Goal: Information Seeking & Learning: Learn about a topic

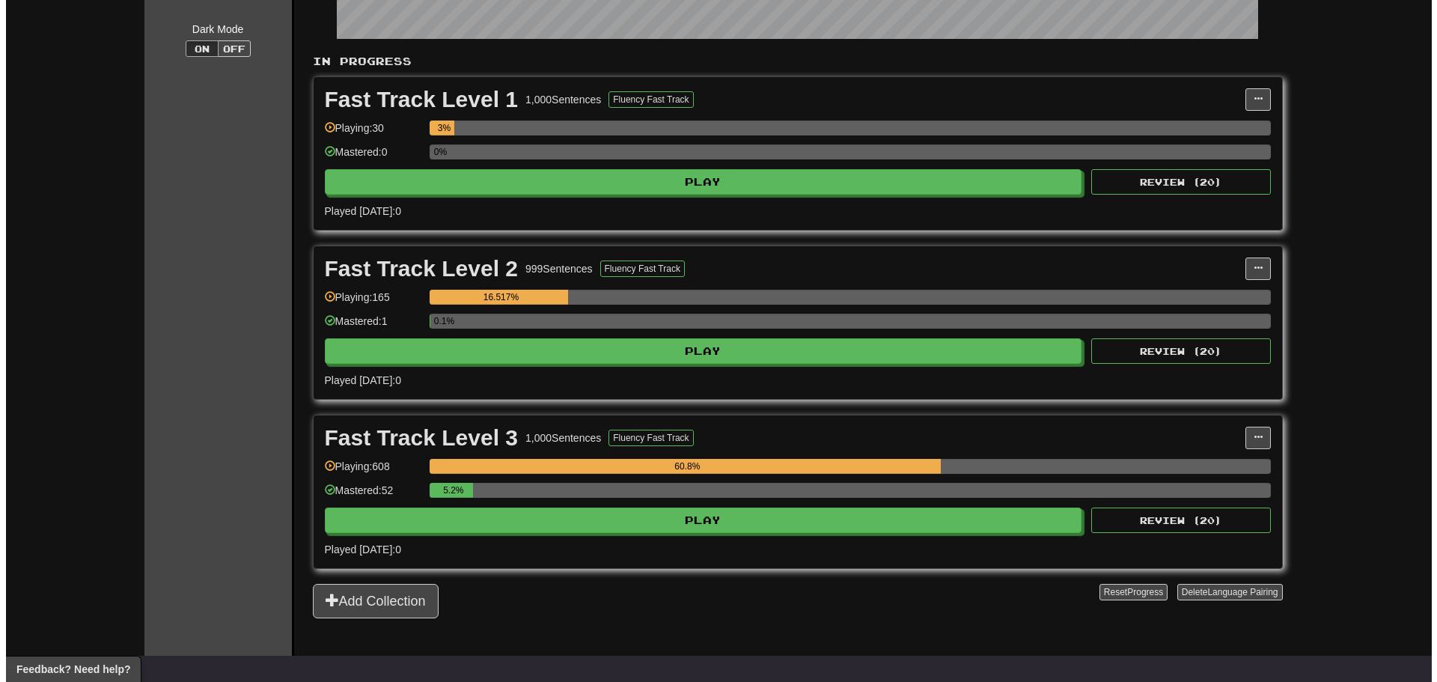
scroll to position [299, 0]
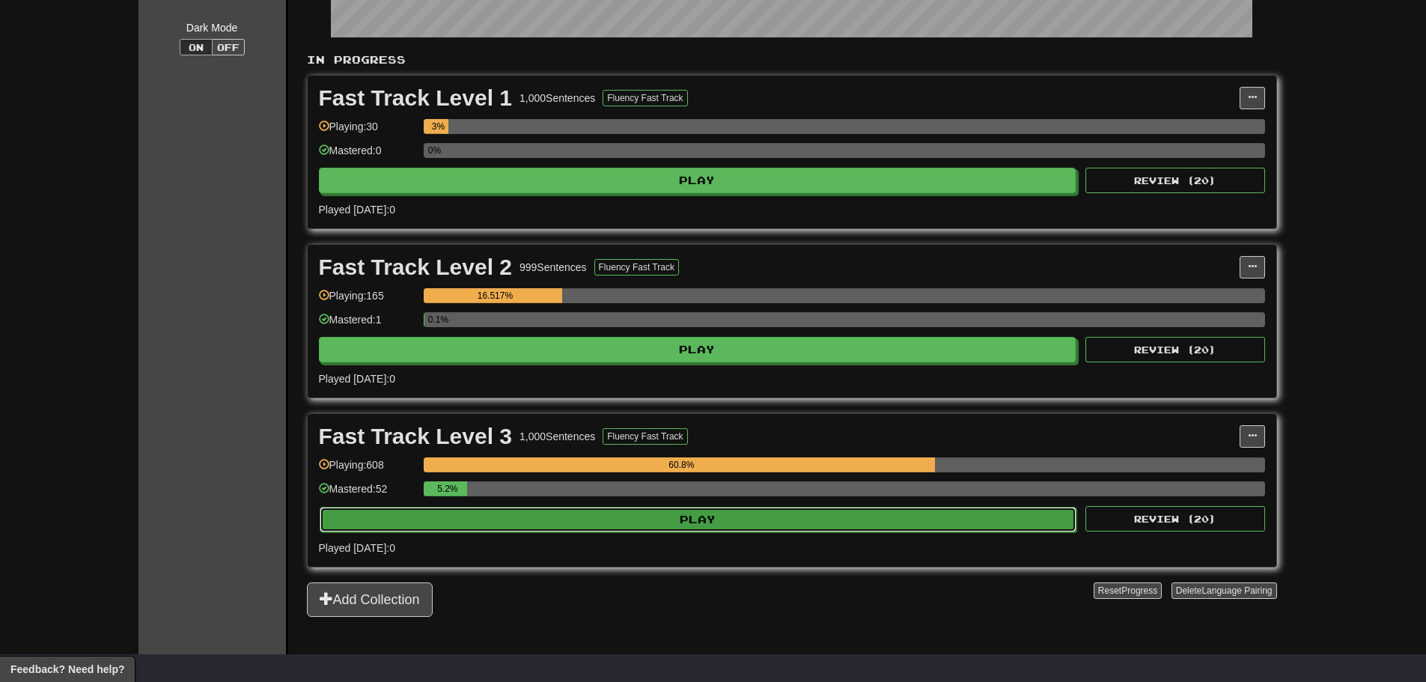
click at [585, 525] on button "Play" at bounding box center [698, 519] width 757 height 25
select select "**"
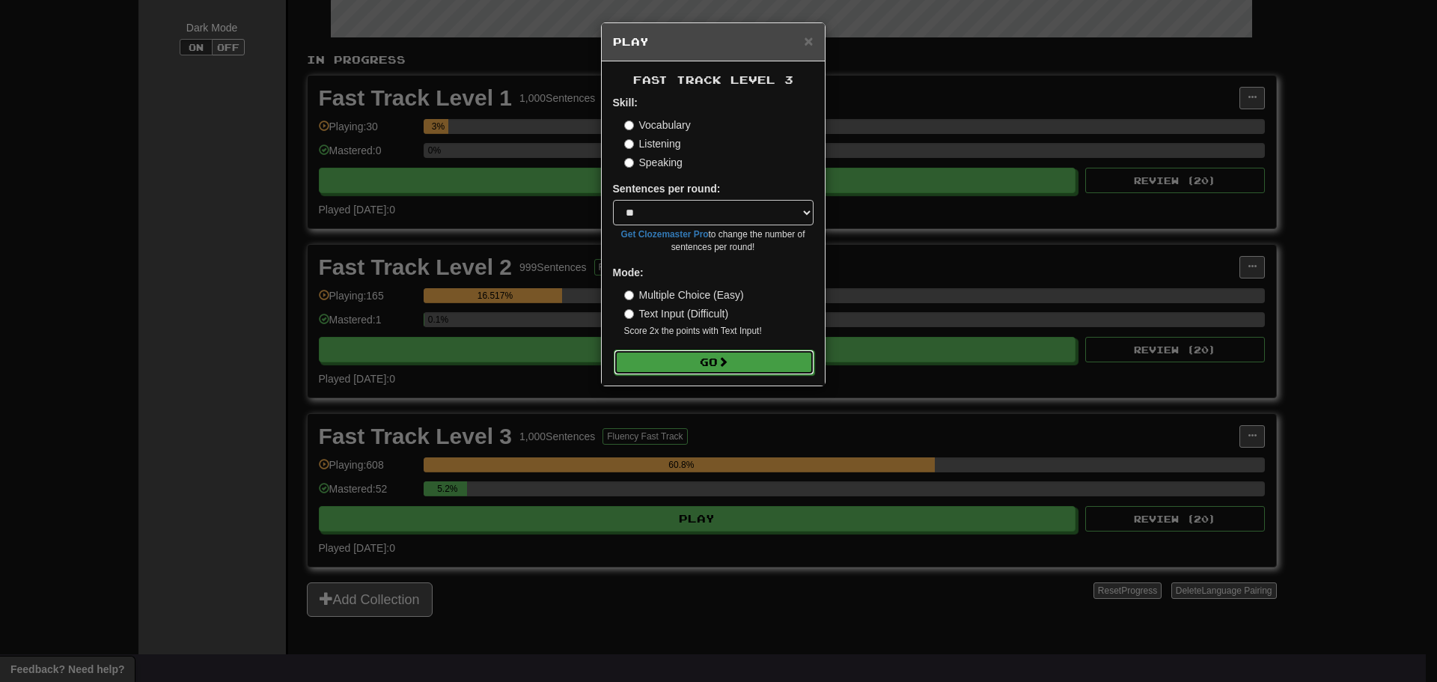
click at [775, 366] on button "Go" at bounding box center [714, 362] width 201 height 25
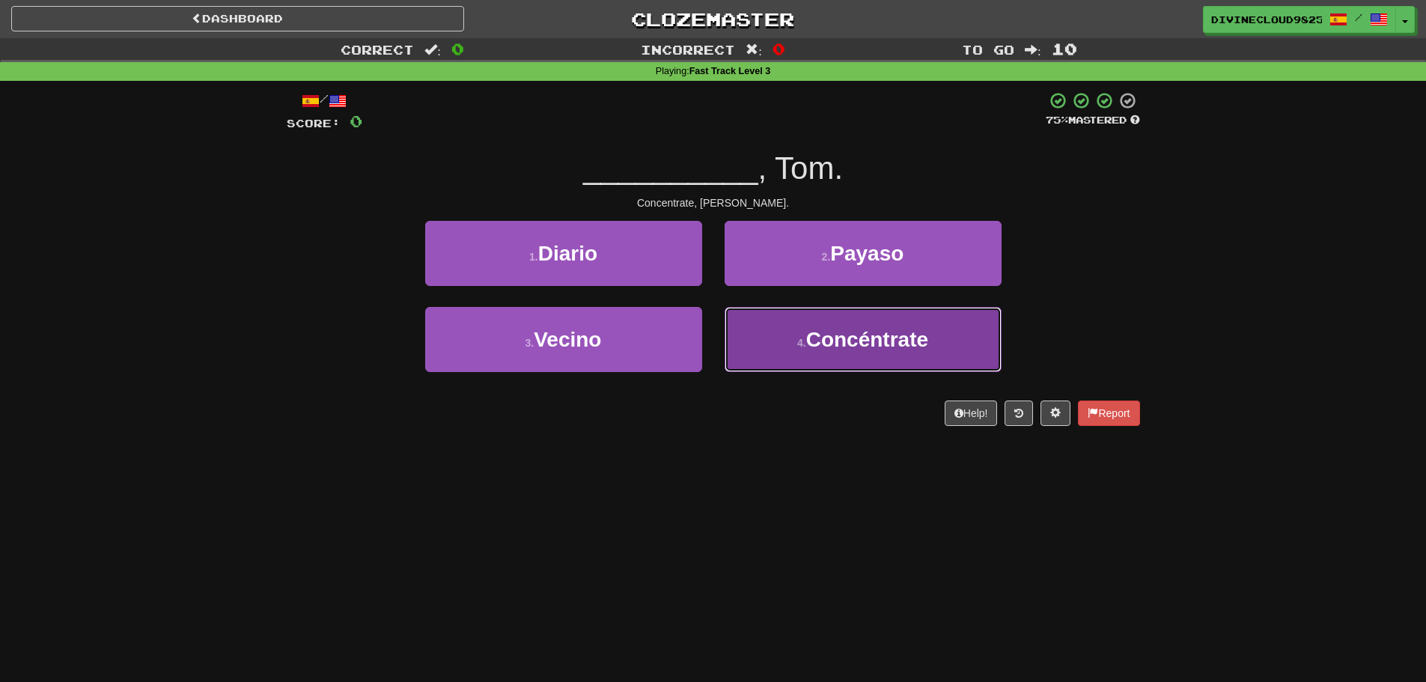
click at [948, 353] on button "4 . Concéntrate" at bounding box center [863, 339] width 277 height 65
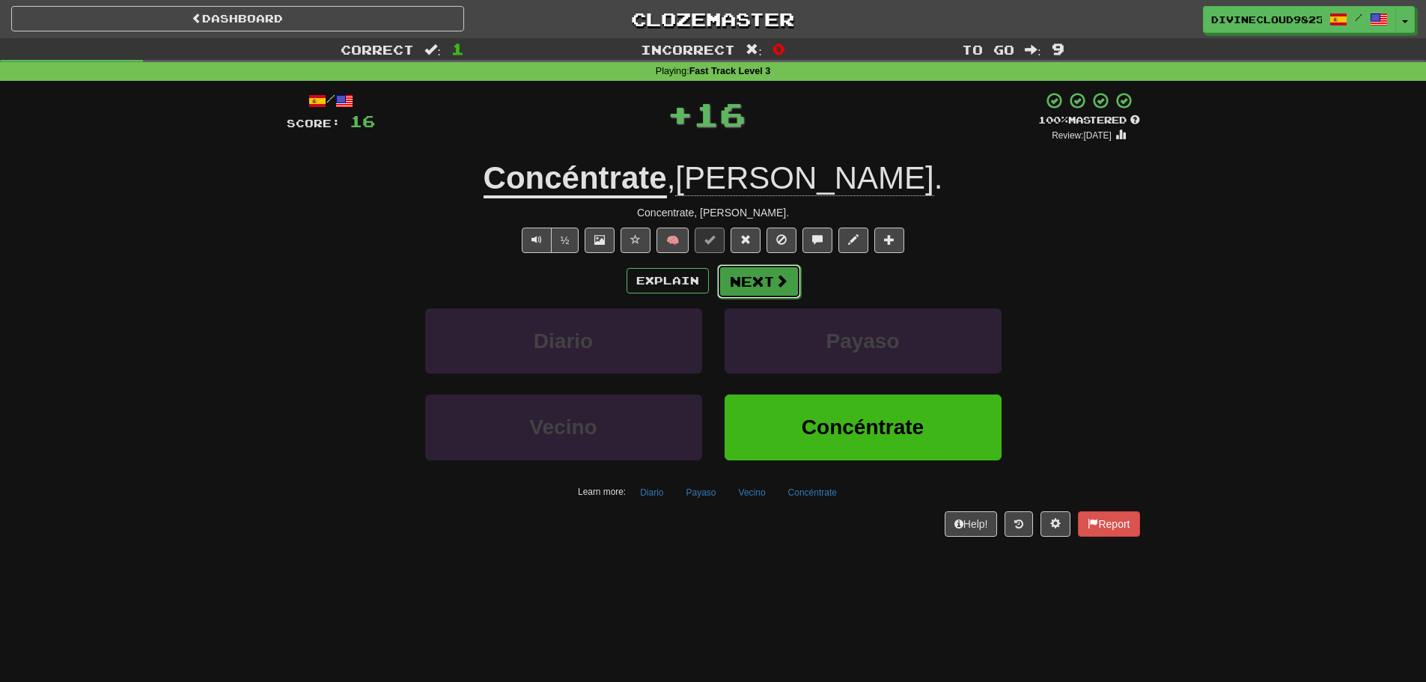
click at [792, 281] on button "Next" at bounding box center [759, 281] width 84 height 34
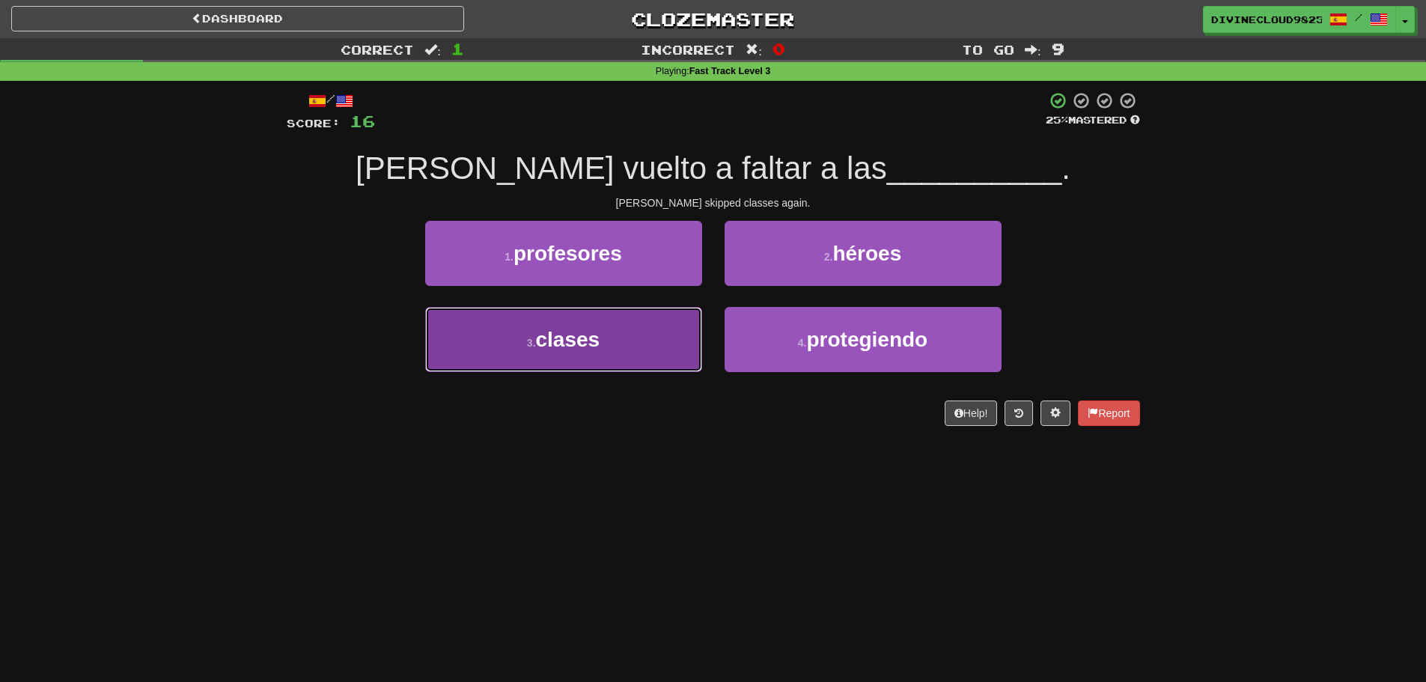
click at [611, 360] on button "3 . clases" at bounding box center [563, 339] width 277 height 65
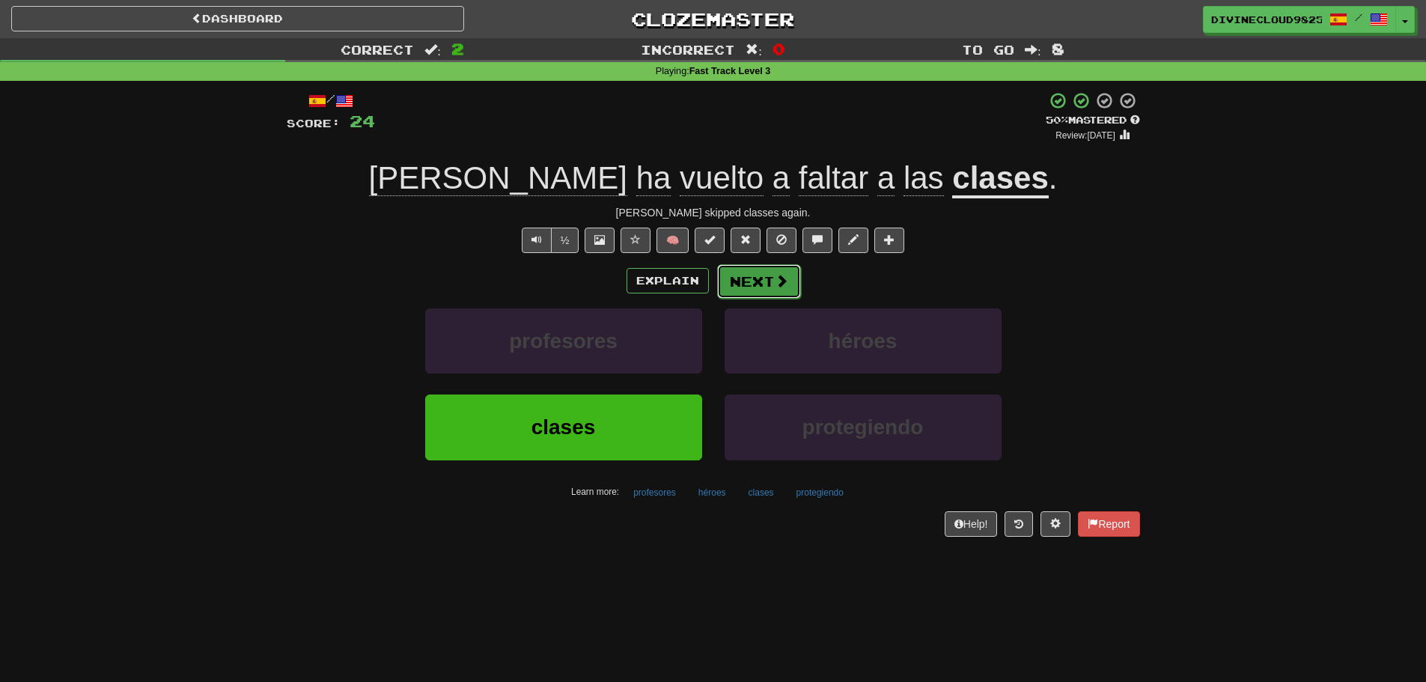
click at [787, 287] on button "Next" at bounding box center [759, 281] width 84 height 34
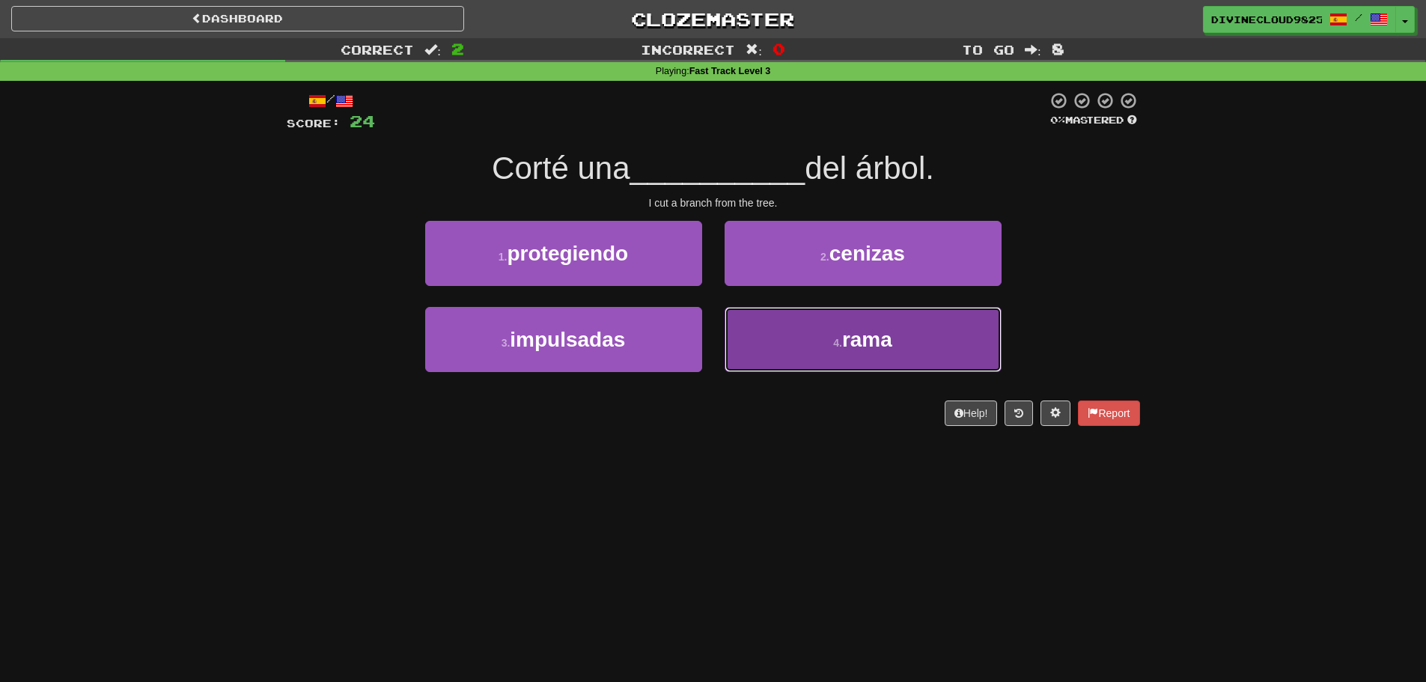
click at [841, 346] on small "4 ." at bounding box center [837, 343] width 9 height 12
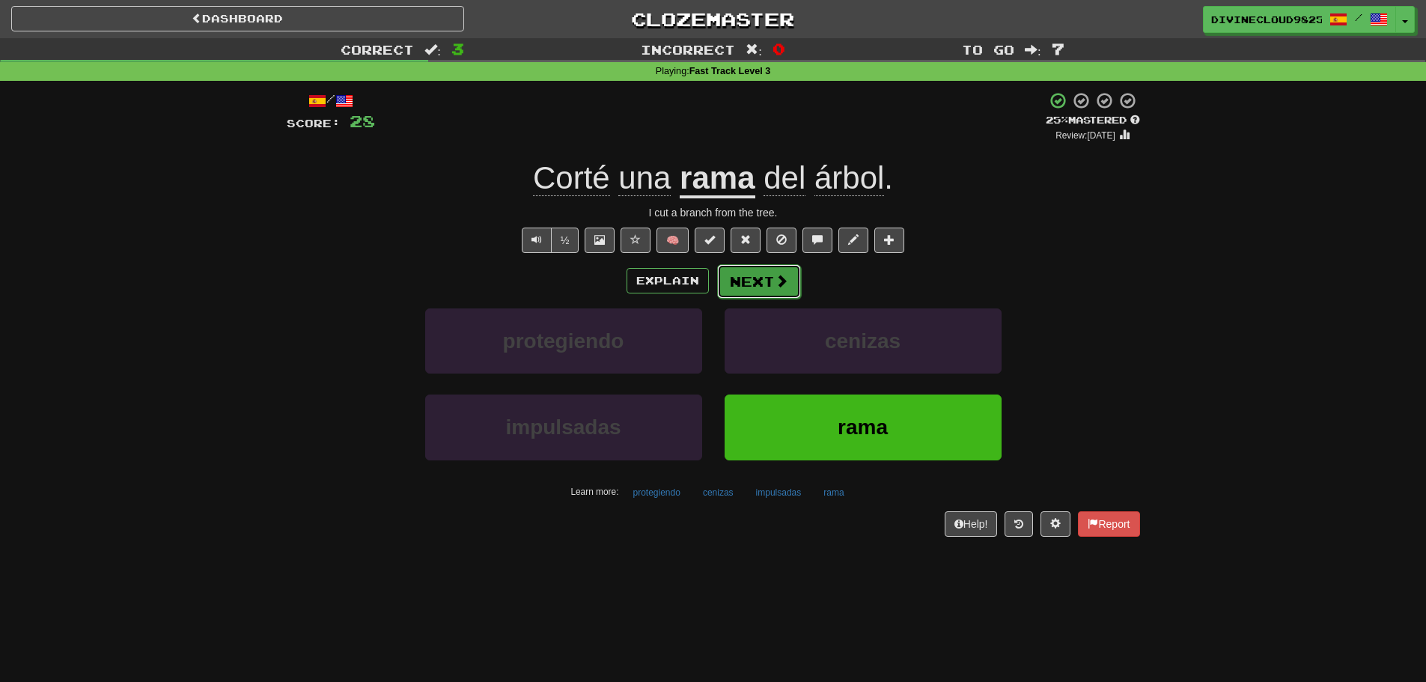
click at [781, 278] on span at bounding box center [781, 280] width 13 height 13
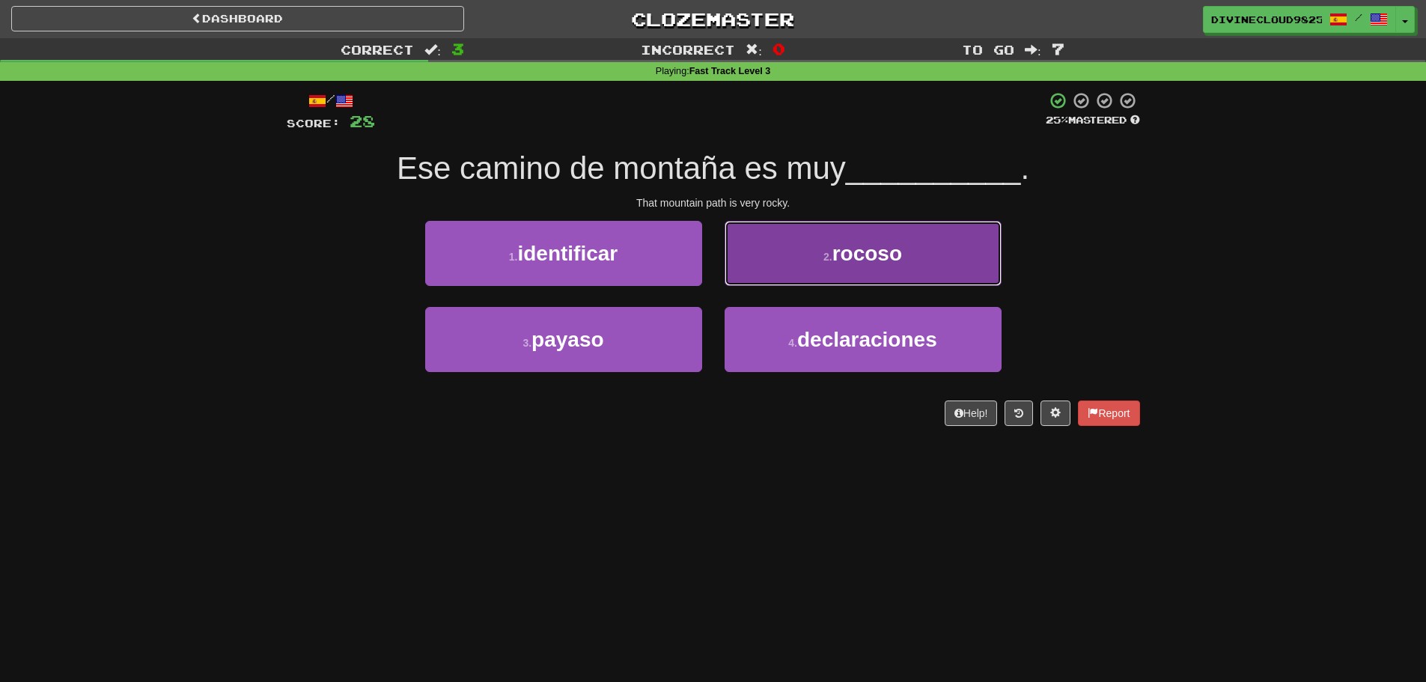
click at [747, 256] on button "2 . rocoso" at bounding box center [863, 253] width 277 height 65
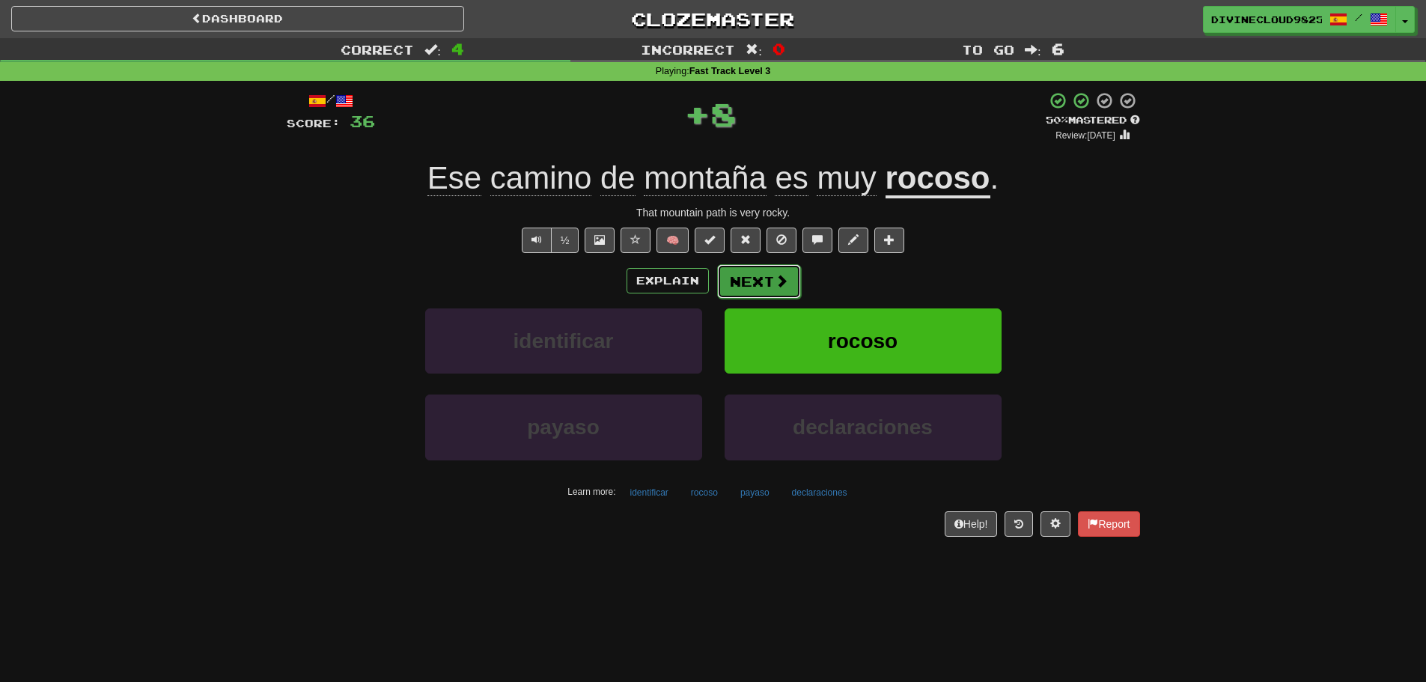
click at [757, 279] on button "Next" at bounding box center [759, 281] width 84 height 34
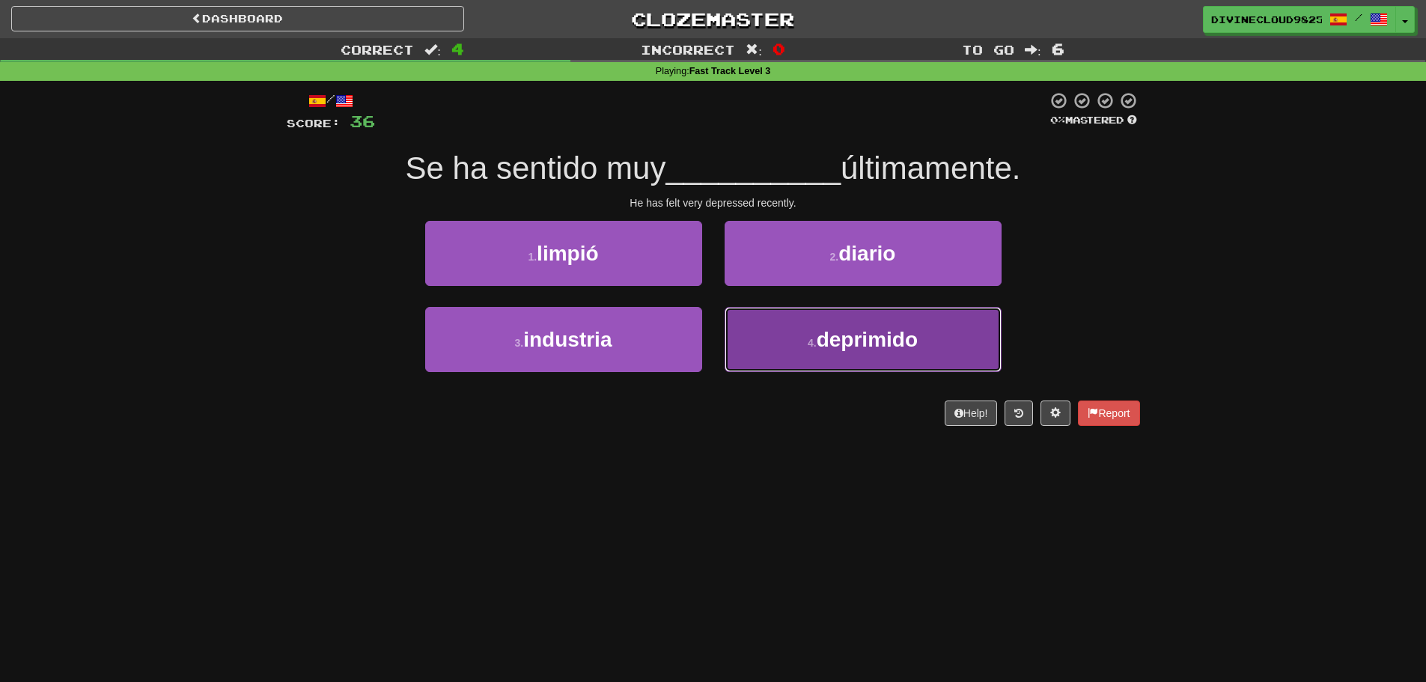
click at [948, 360] on button "4 . deprimido" at bounding box center [863, 339] width 277 height 65
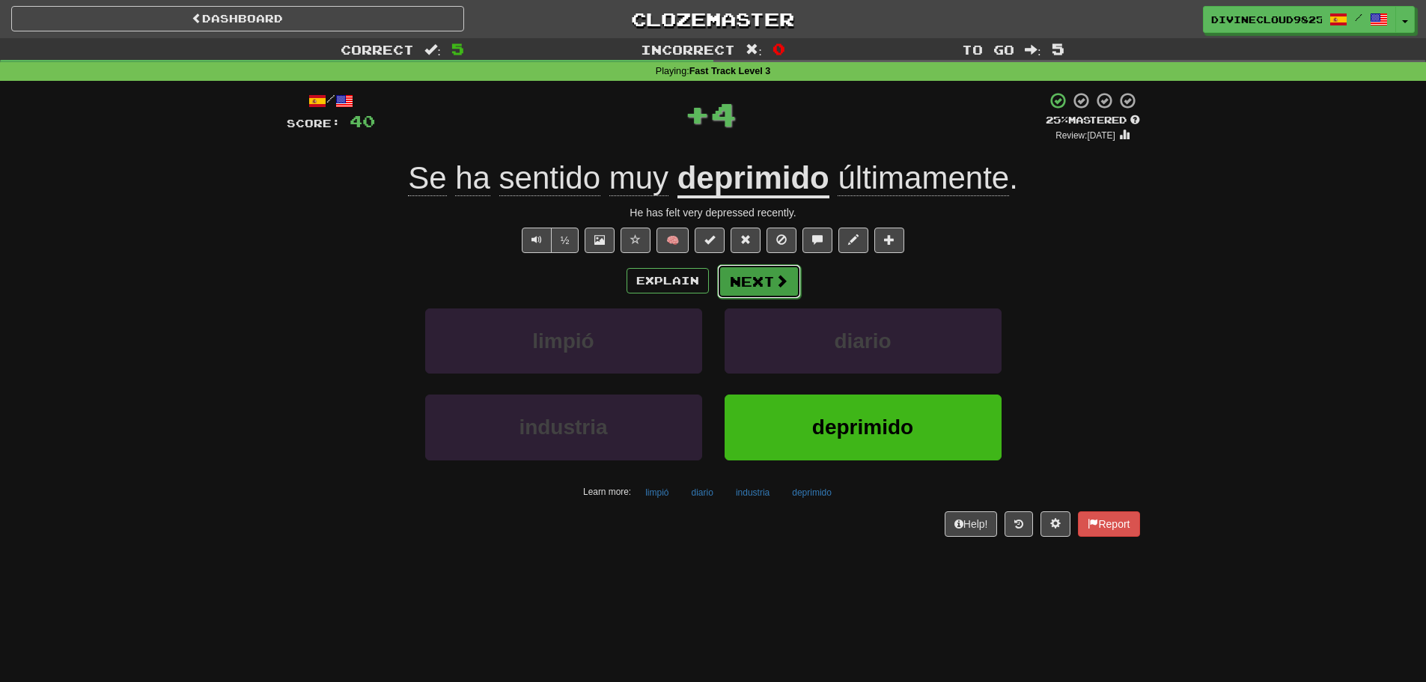
click at [766, 284] on button "Next" at bounding box center [759, 281] width 84 height 34
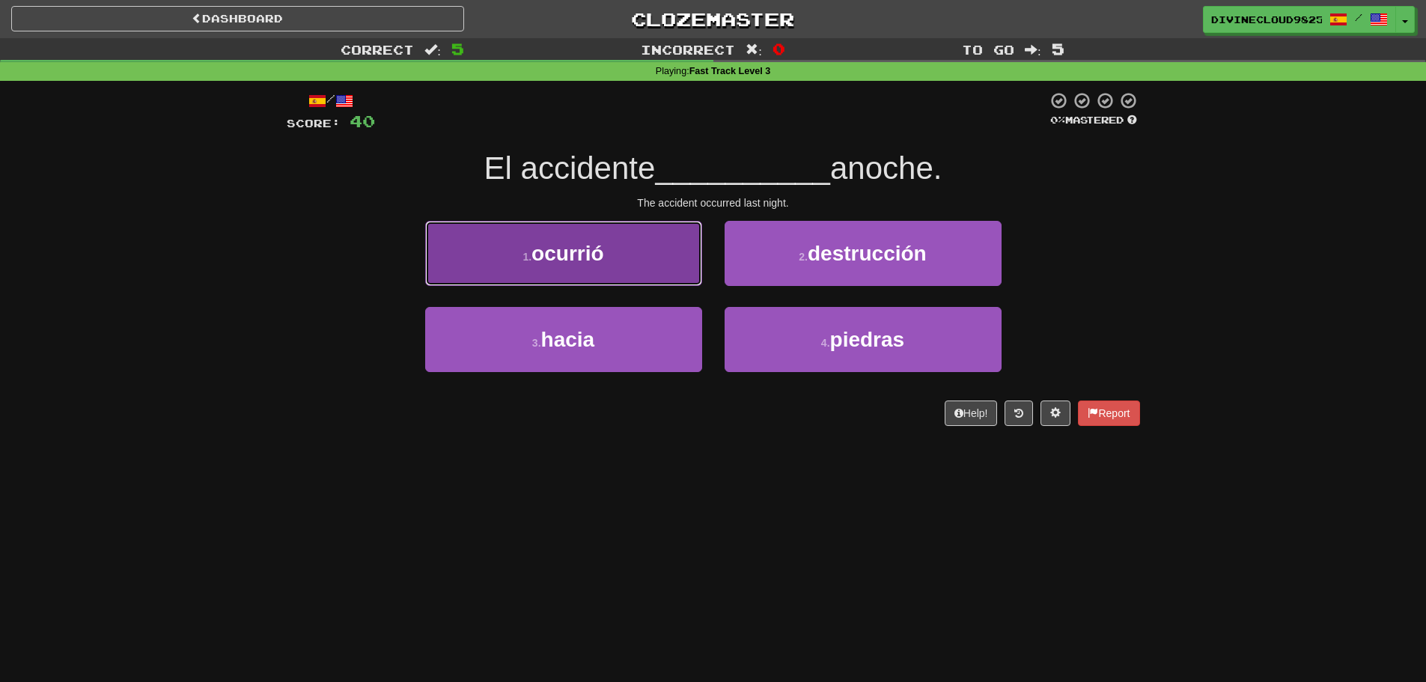
click at [688, 269] on button "1 . ocurrió" at bounding box center [563, 253] width 277 height 65
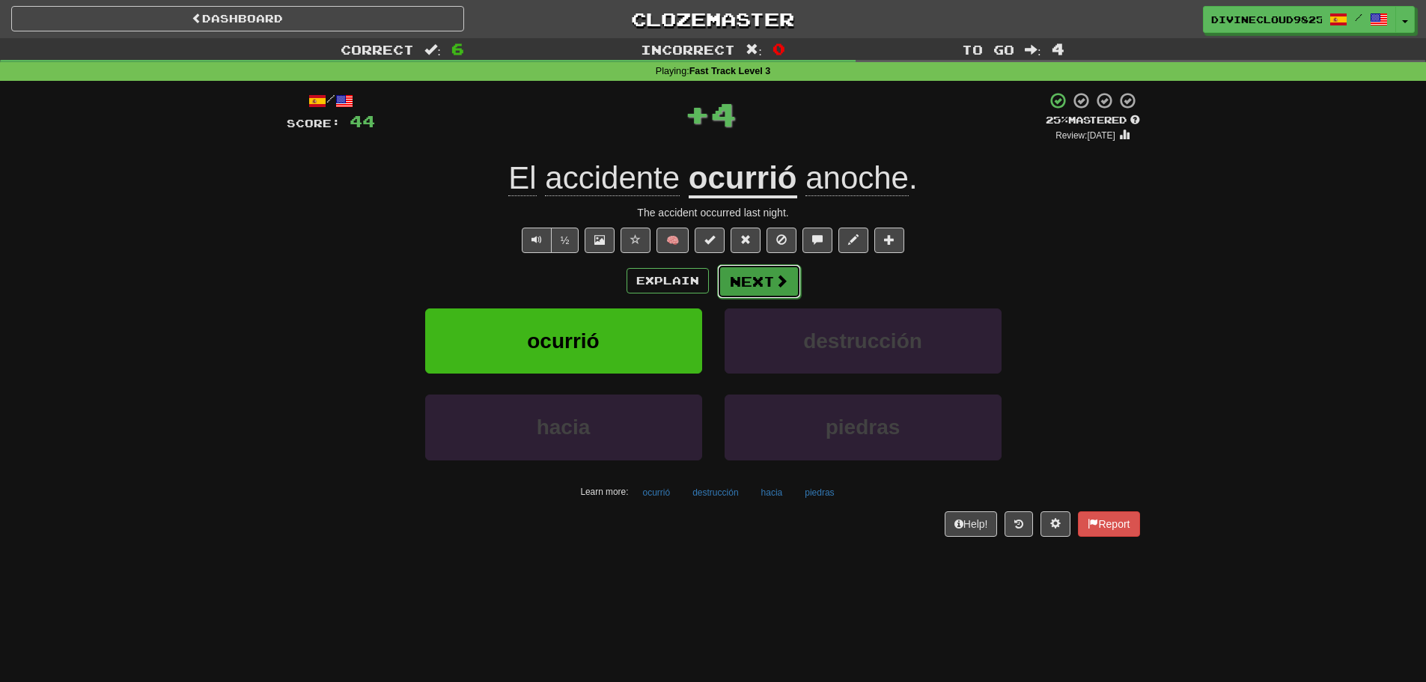
click at [790, 284] on button "Next" at bounding box center [759, 281] width 84 height 34
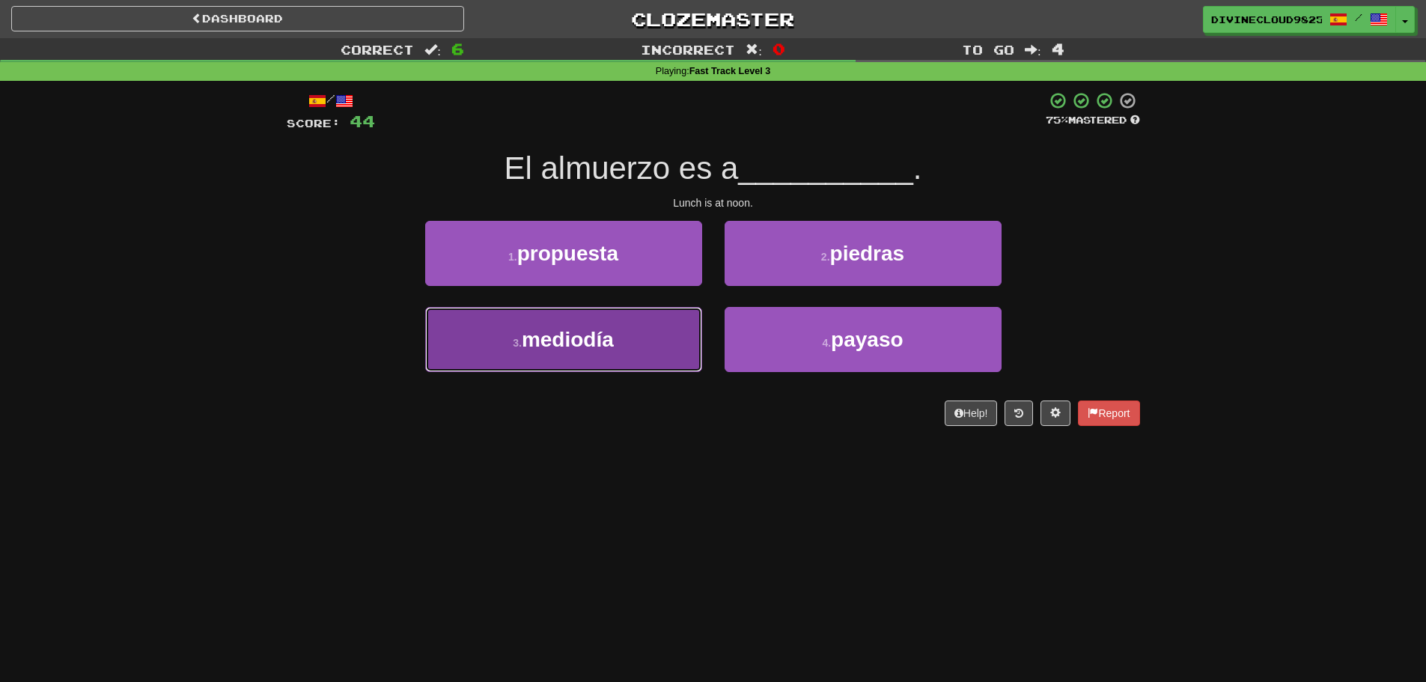
click at [639, 339] on button "3 . mediodía" at bounding box center [563, 339] width 277 height 65
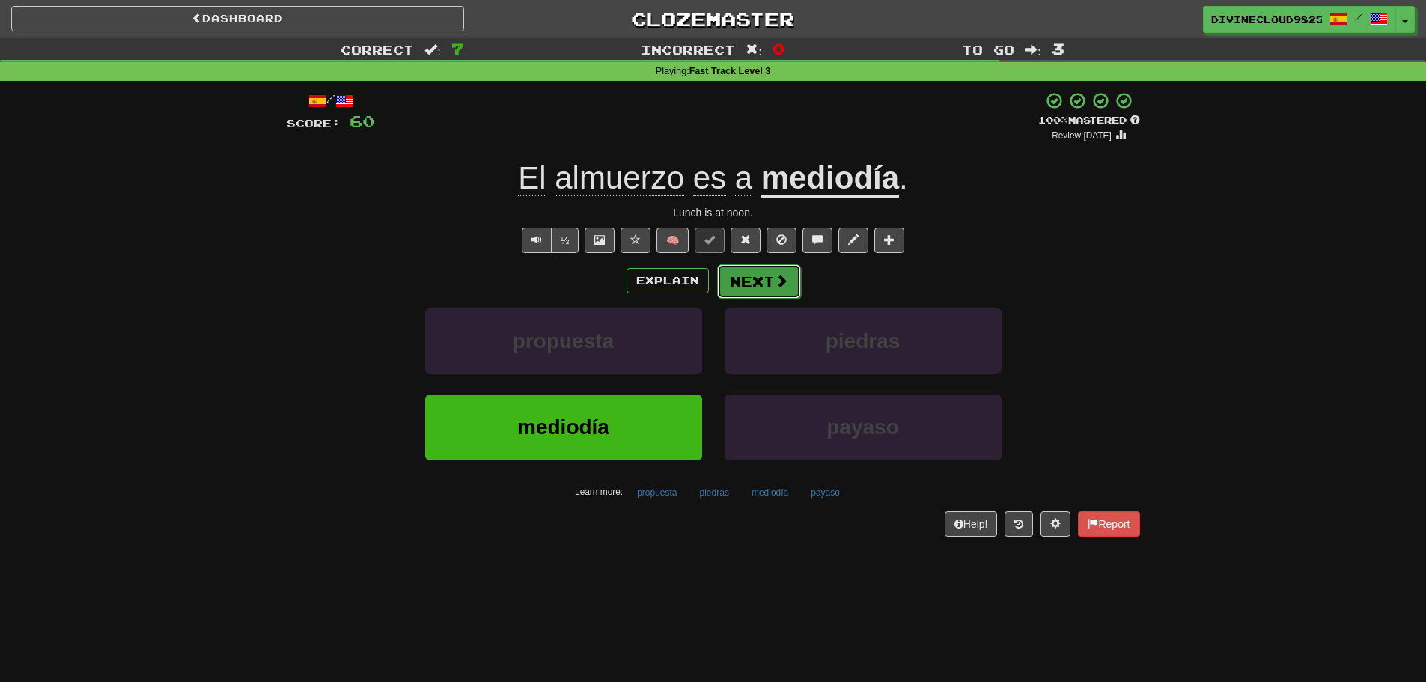
click at [758, 279] on button "Next" at bounding box center [759, 281] width 84 height 34
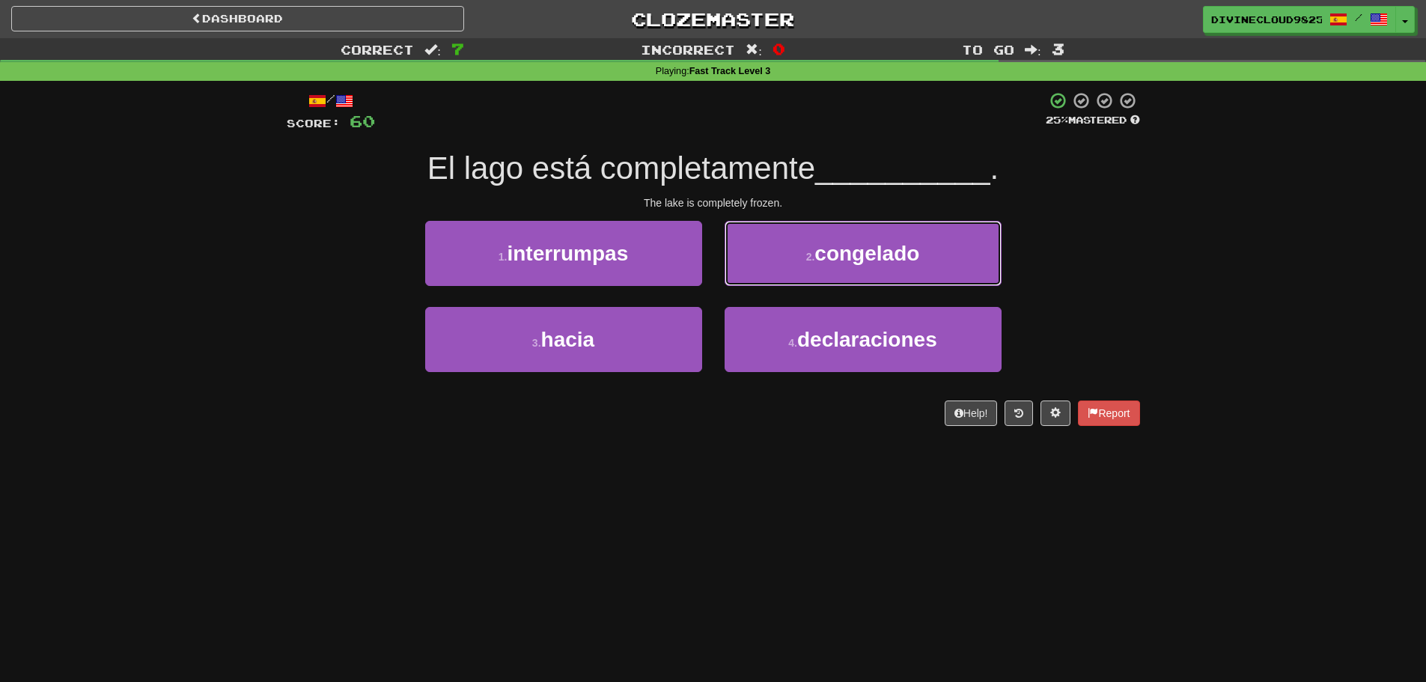
drag, startPoint x: 939, startPoint y: 252, endPoint x: 1046, endPoint y: 330, distance: 132.3
click at [941, 252] on button "2 . congelado" at bounding box center [863, 253] width 277 height 65
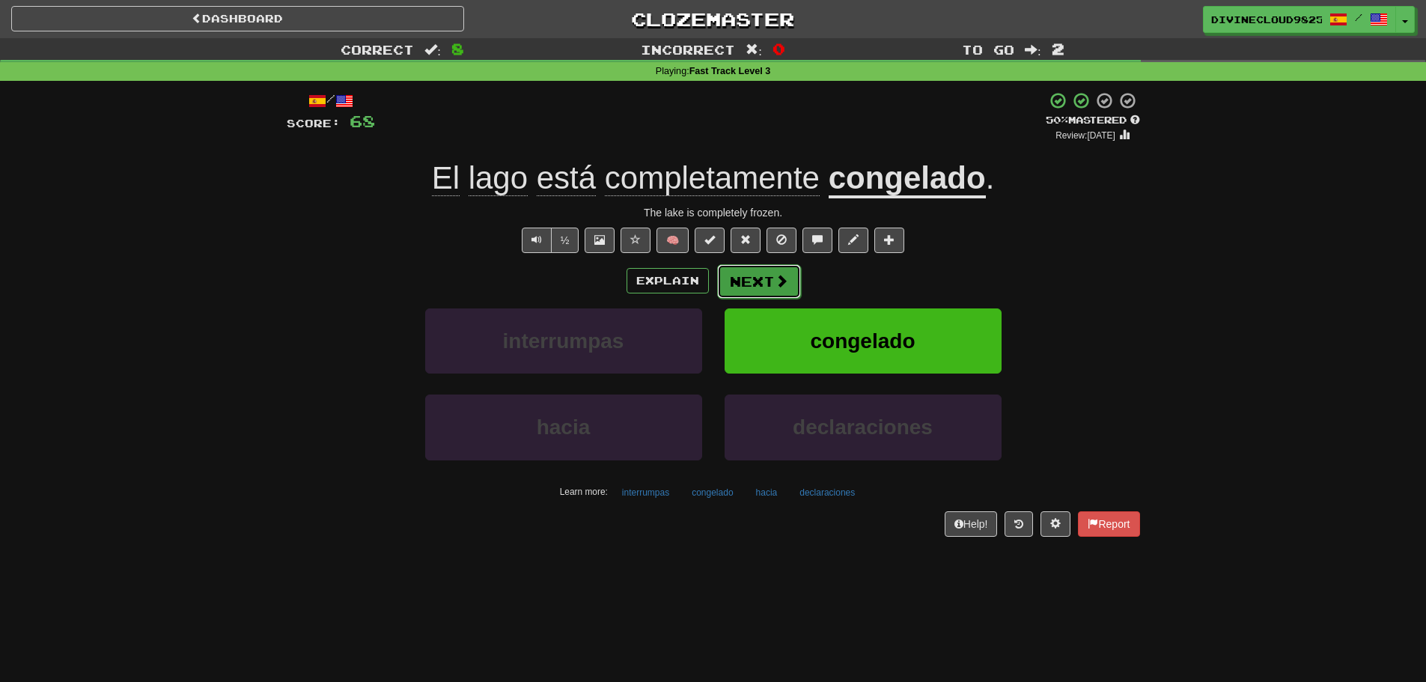
click at [771, 272] on button "Next" at bounding box center [759, 281] width 84 height 34
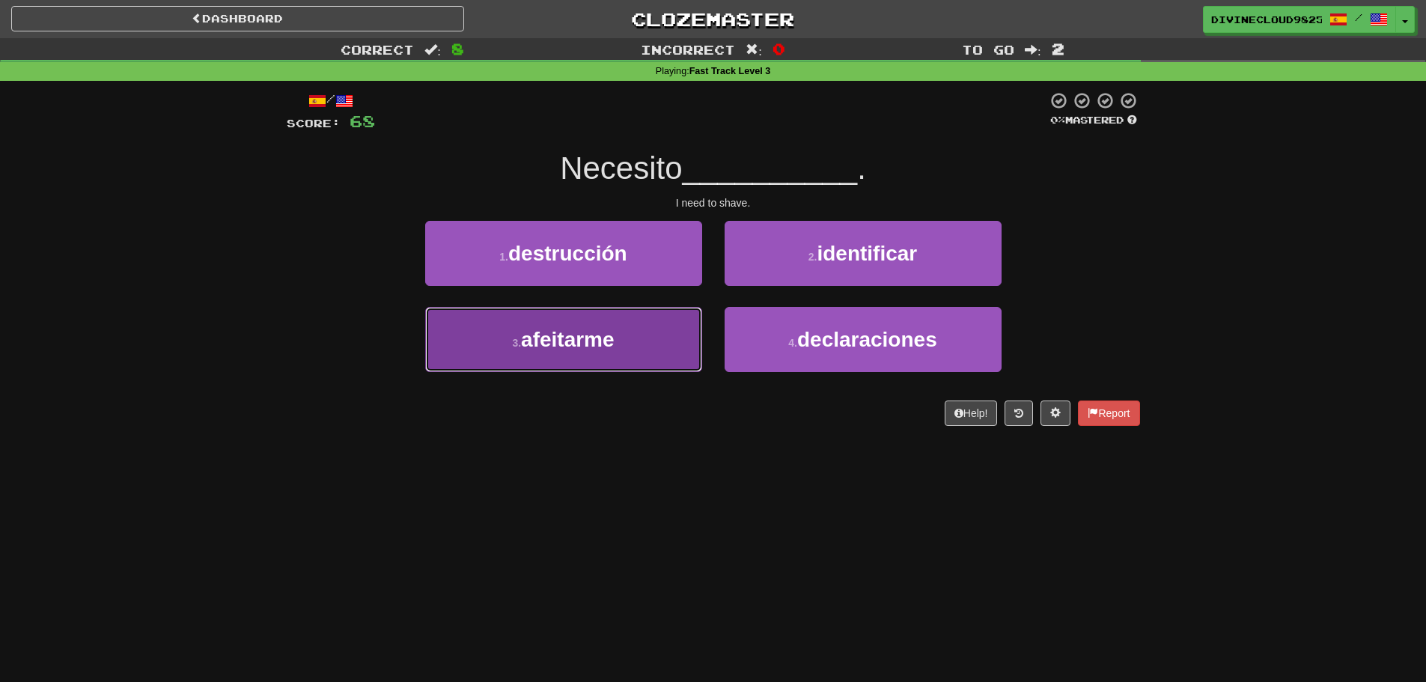
click at [453, 351] on button "3 . afeitarme" at bounding box center [563, 339] width 277 height 65
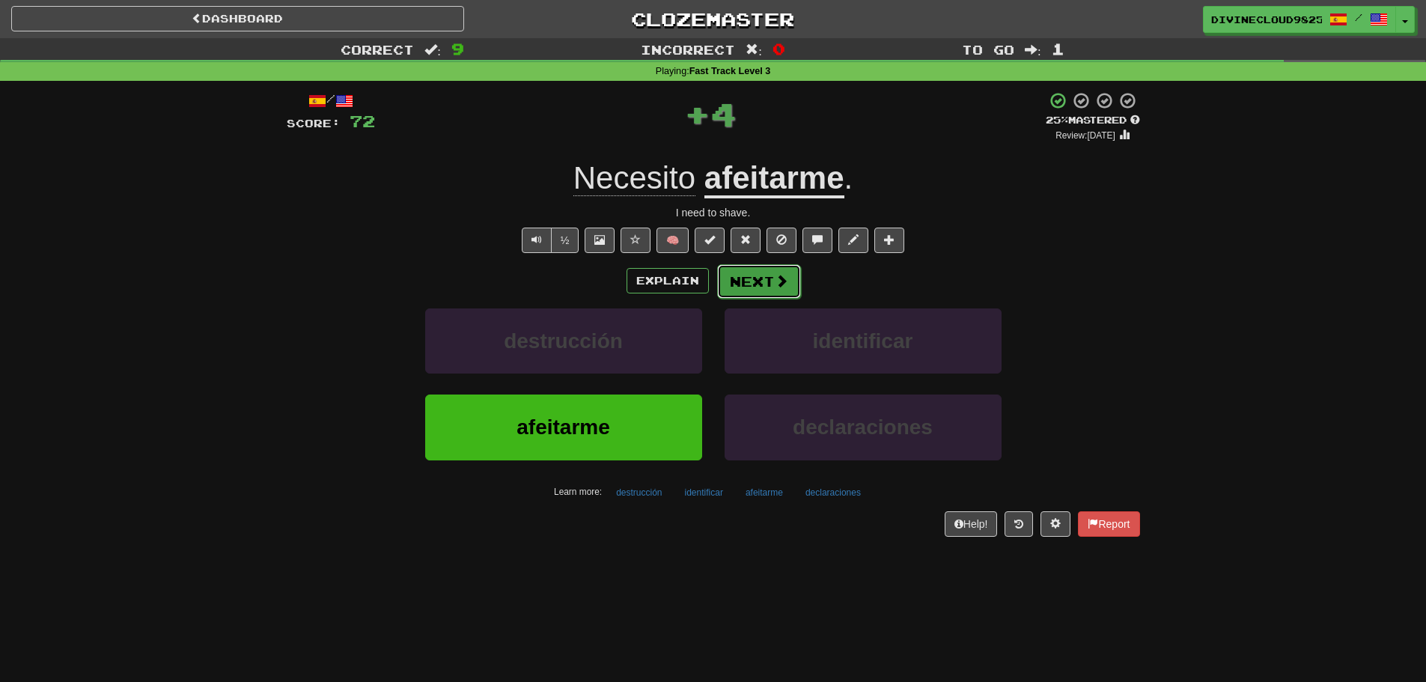
click at [782, 290] on button "Next" at bounding box center [759, 281] width 84 height 34
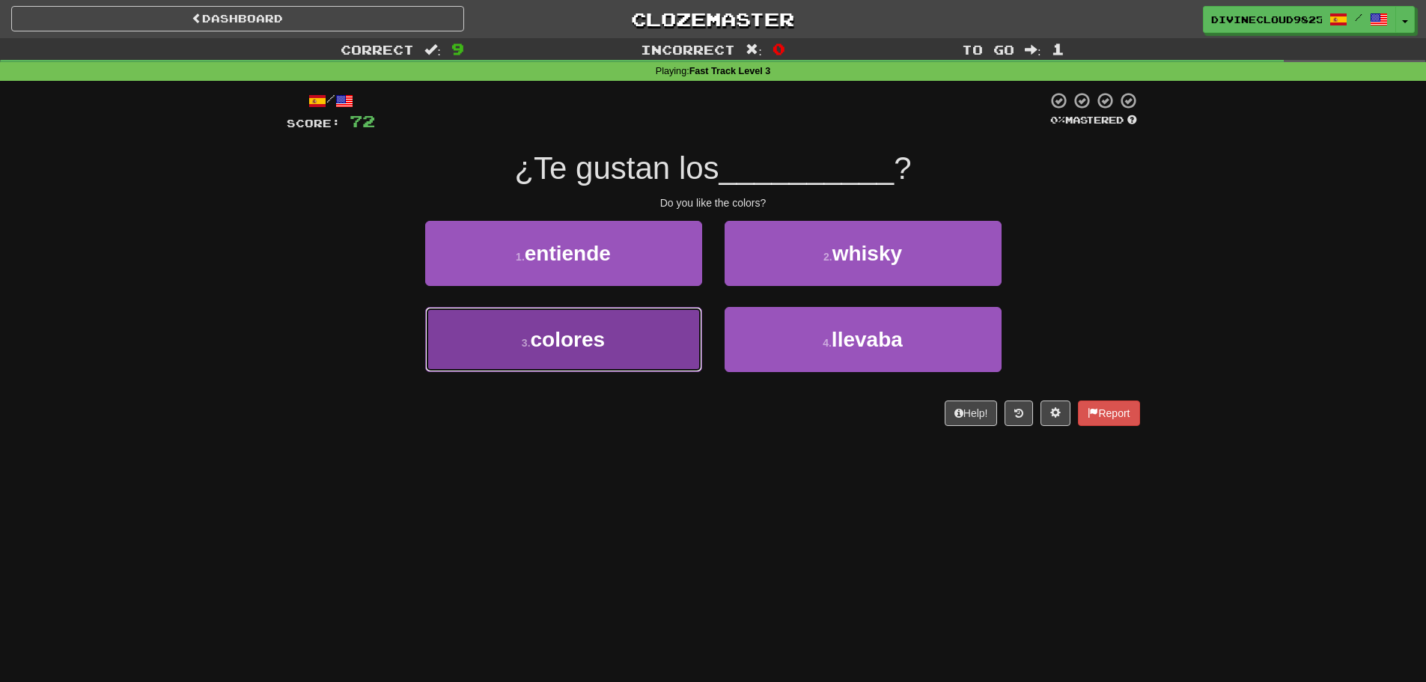
click at [562, 358] on button "3 . colores" at bounding box center [563, 339] width 277 height 65
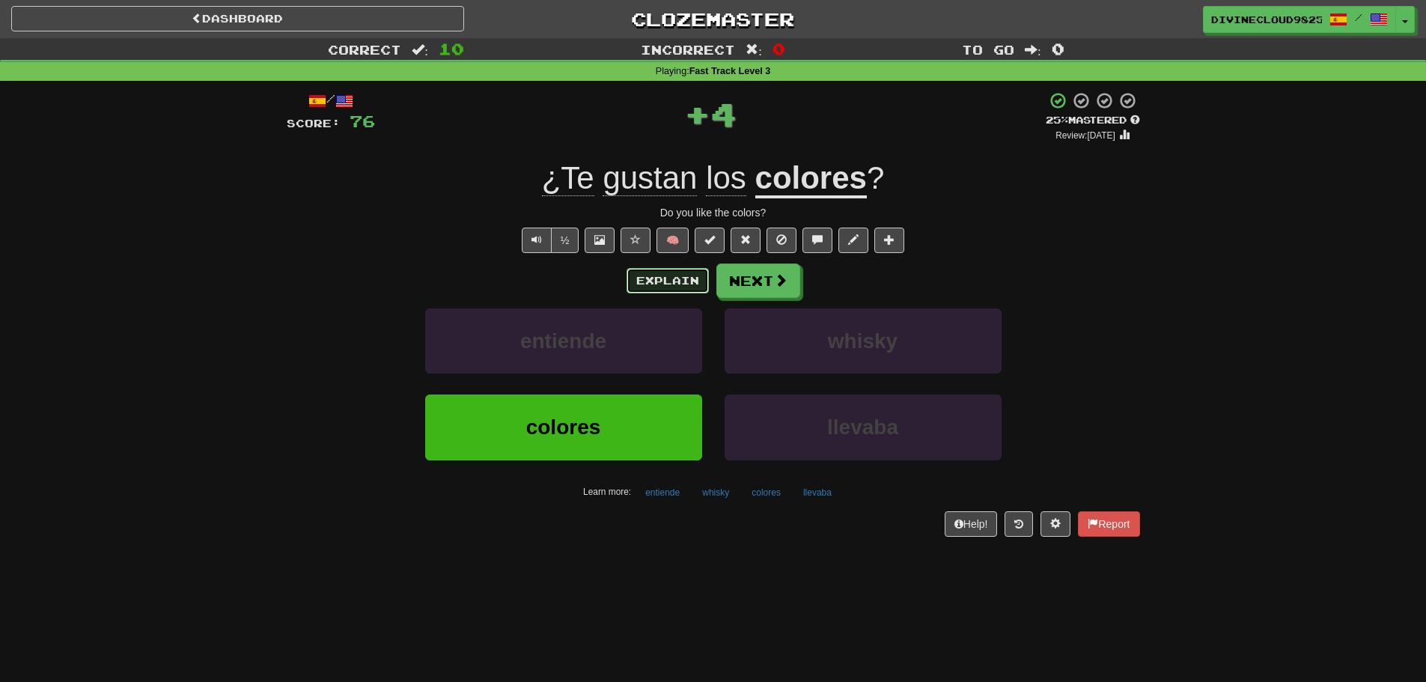
click at [704, 275] on button "Explain" at bounding box center [667, 280] width 82 height 25
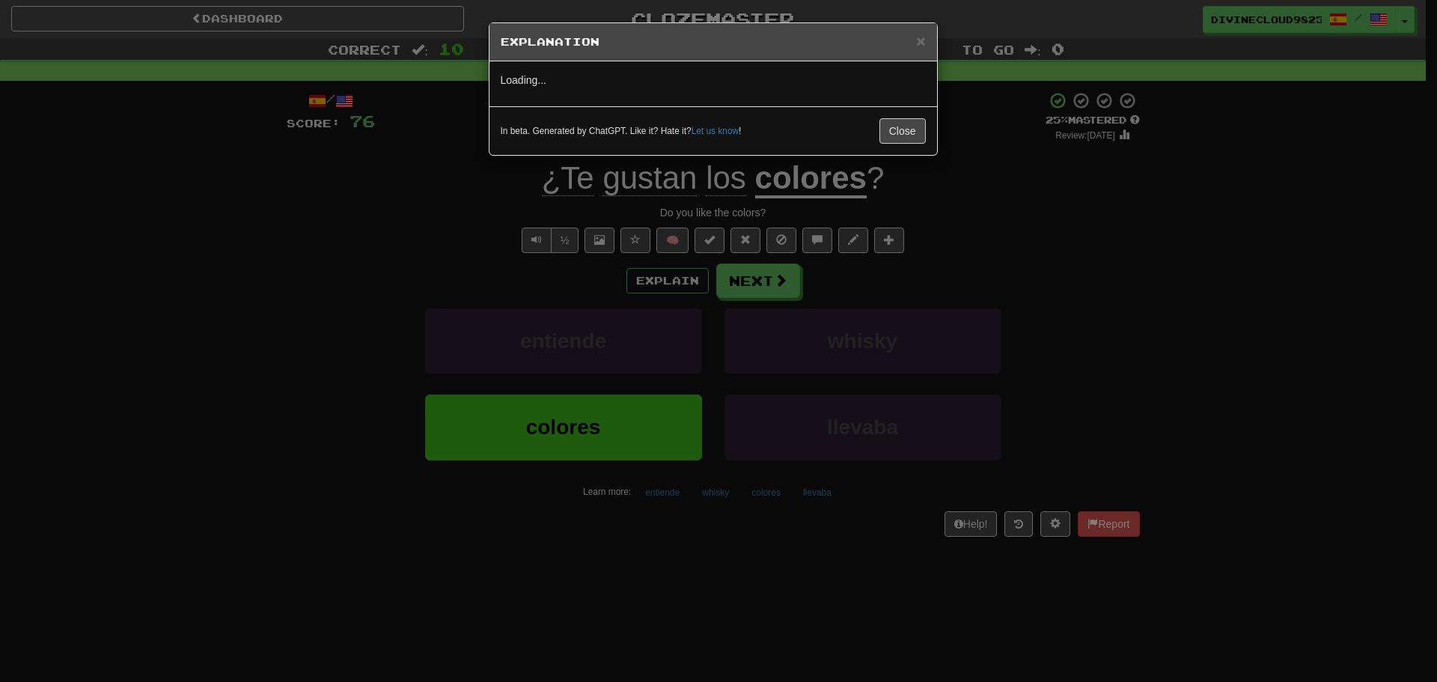
click at [740, 271] on div "× Explanation Loading... In beta. Generated by ChatGPT. Like it? Hate it? Let u…" at bounding box center [718, 341] width 1437 height 682
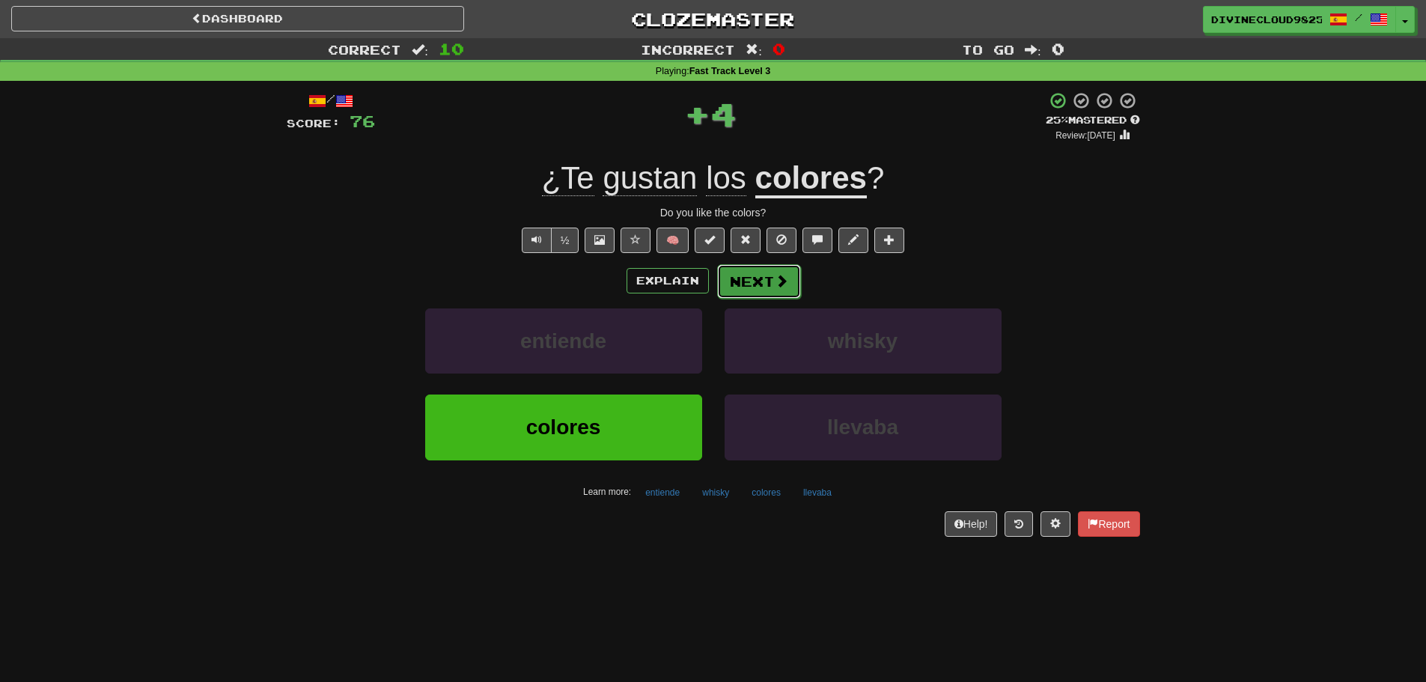
click at [751, 275] on button "Next" at bounding box center [759, 281] width 84 height 34
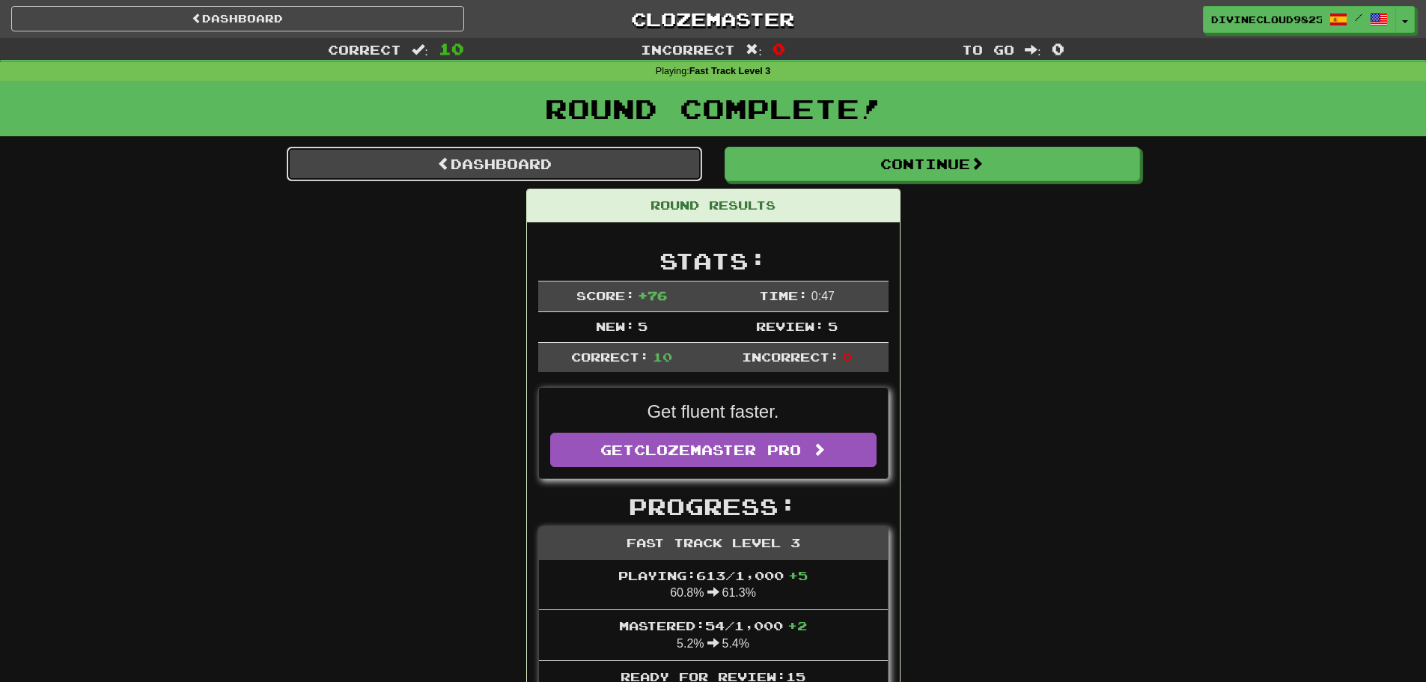
click at [333, 159] on link "Dashboard" at bounding box center [494, 164] width 415 height 34
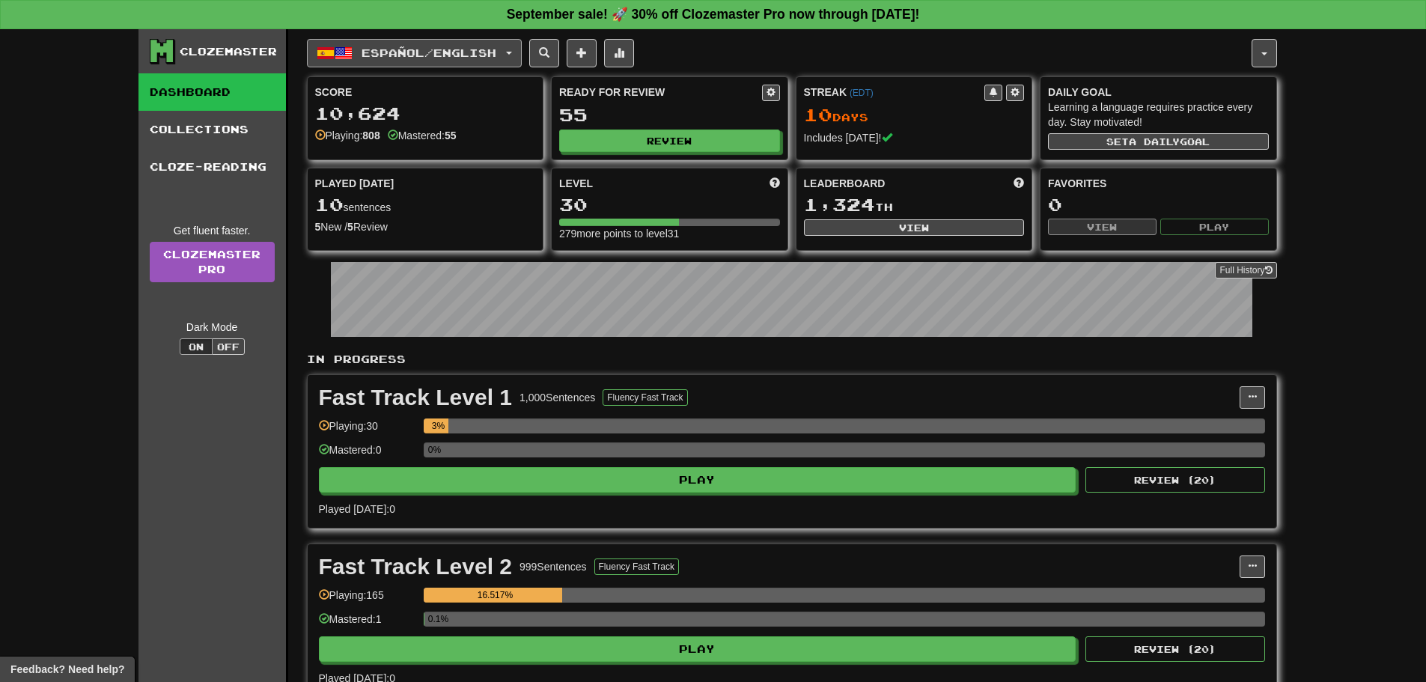
click at [409, 46] on button "Español / English" at bounding box center [414, 53] width 215 height 28
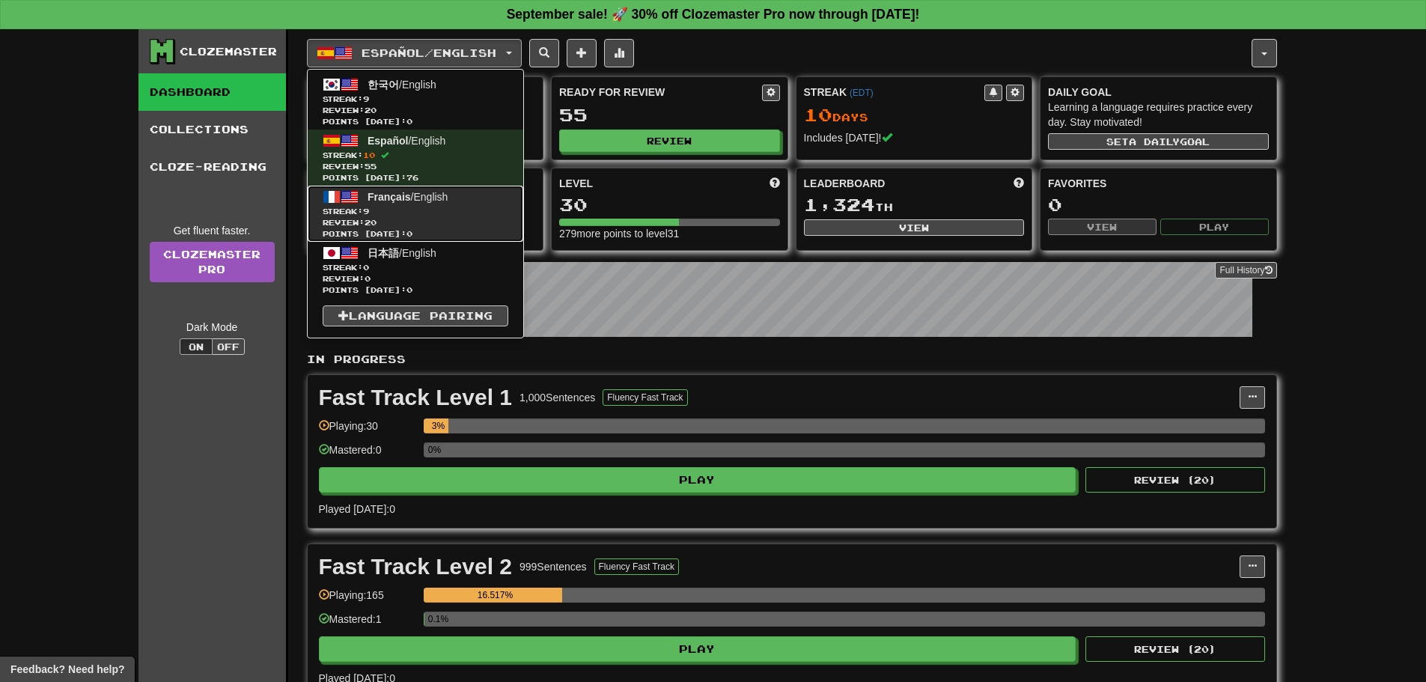
click at [407, 204] on link "Français / English Streak: 9 Review: 20 Points today: 0" at bounding box center [416, 214] width 216 height 56
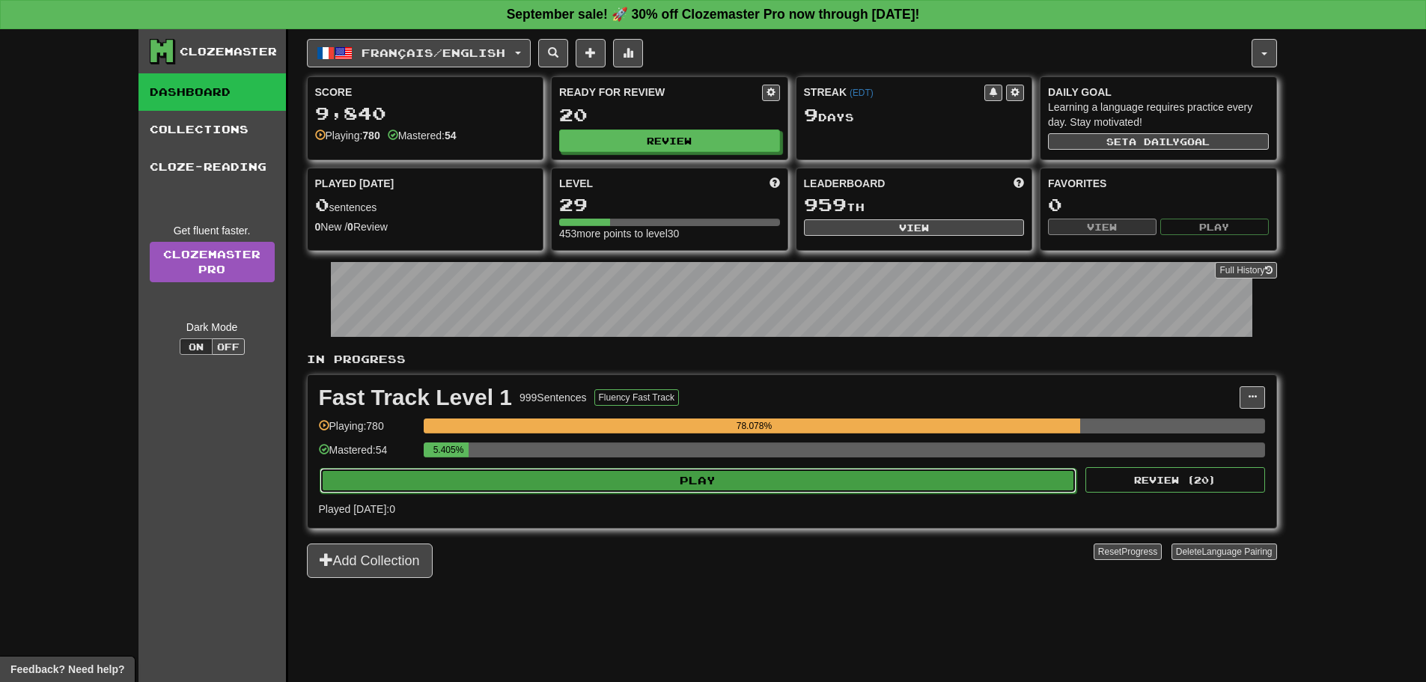
click at [504, 481] on button "Play" at bounding box center [698, 480] width 757 height 25
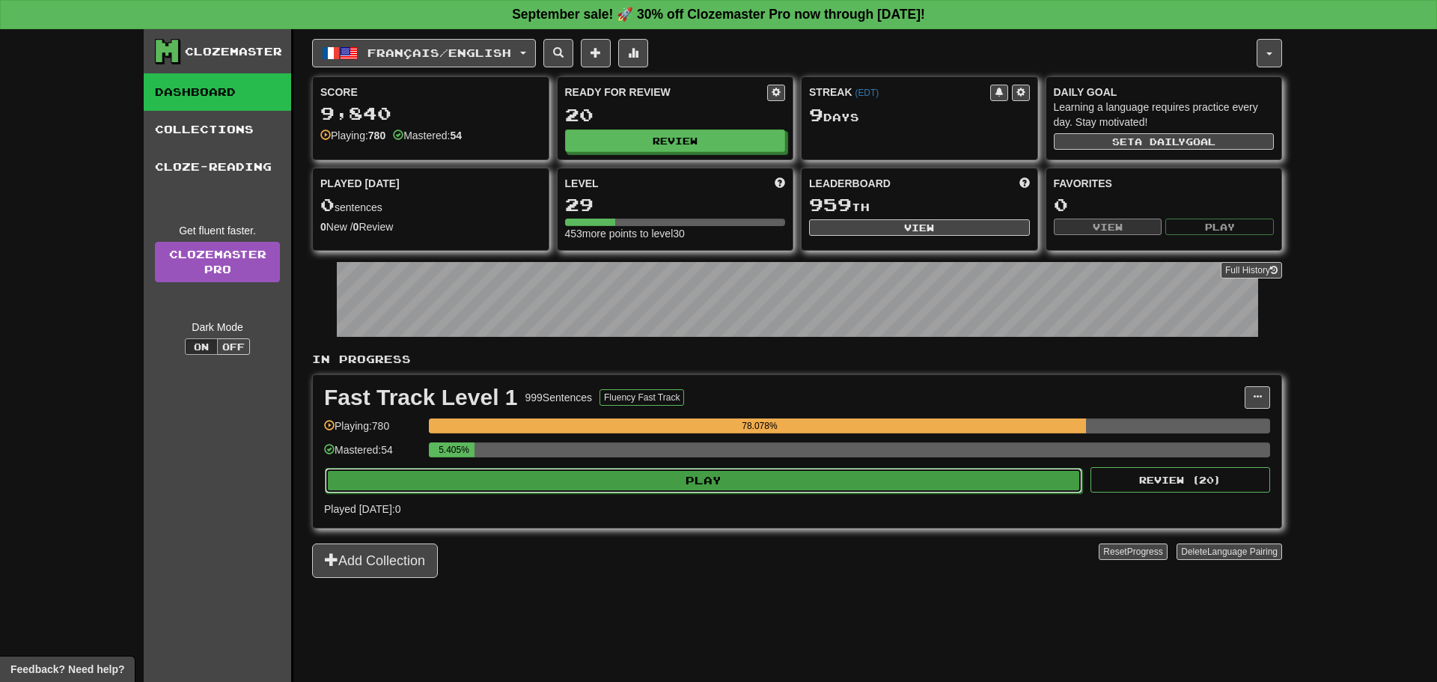
select select "**"
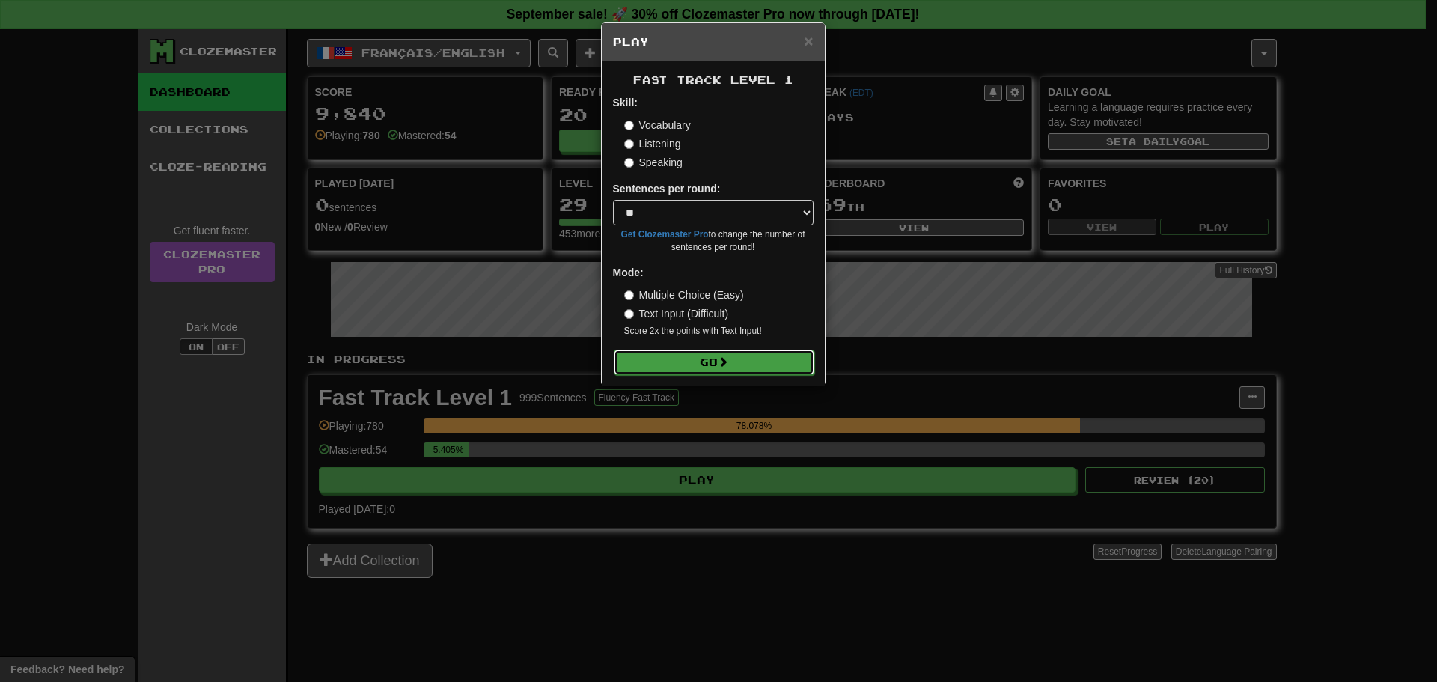
click at [751, 362] on button "Go" at bounding box center [714, 362] width 201 height 25
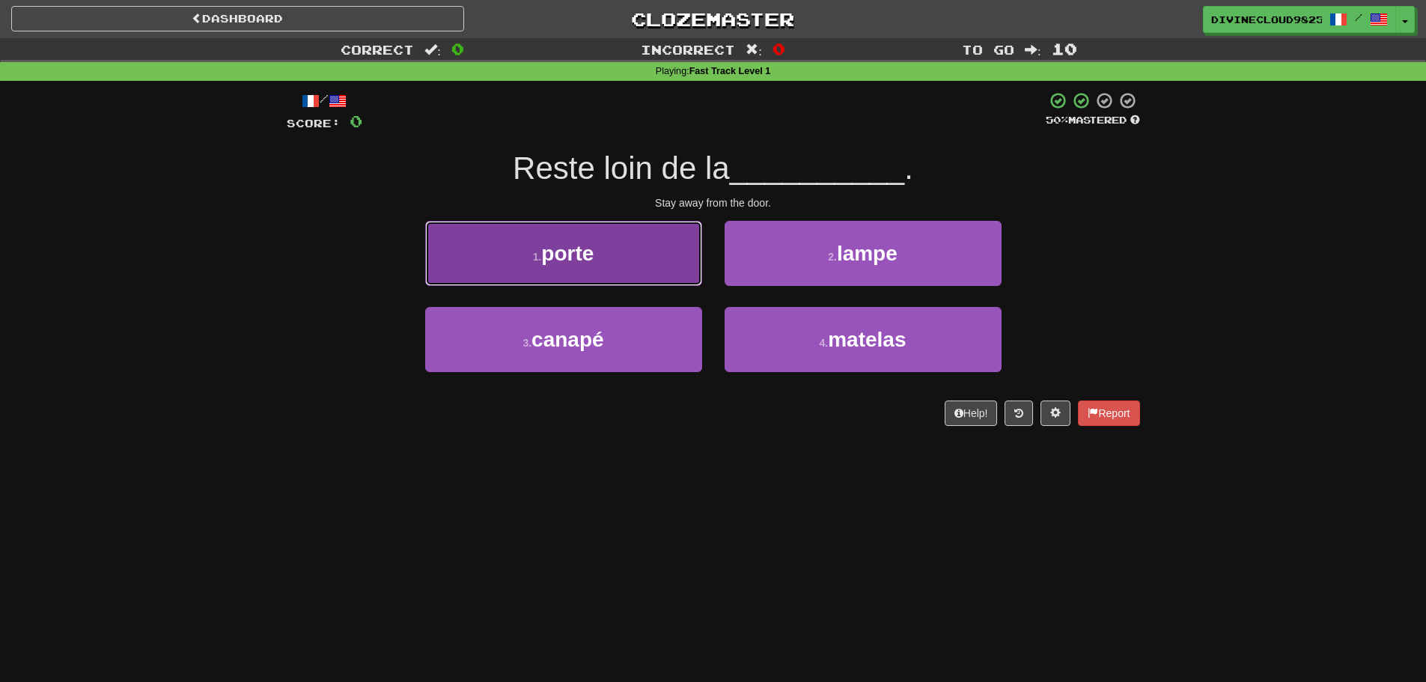
click at [540, 228] on button "1 . porte" at bounding box center [563, 253] width 277 height 65
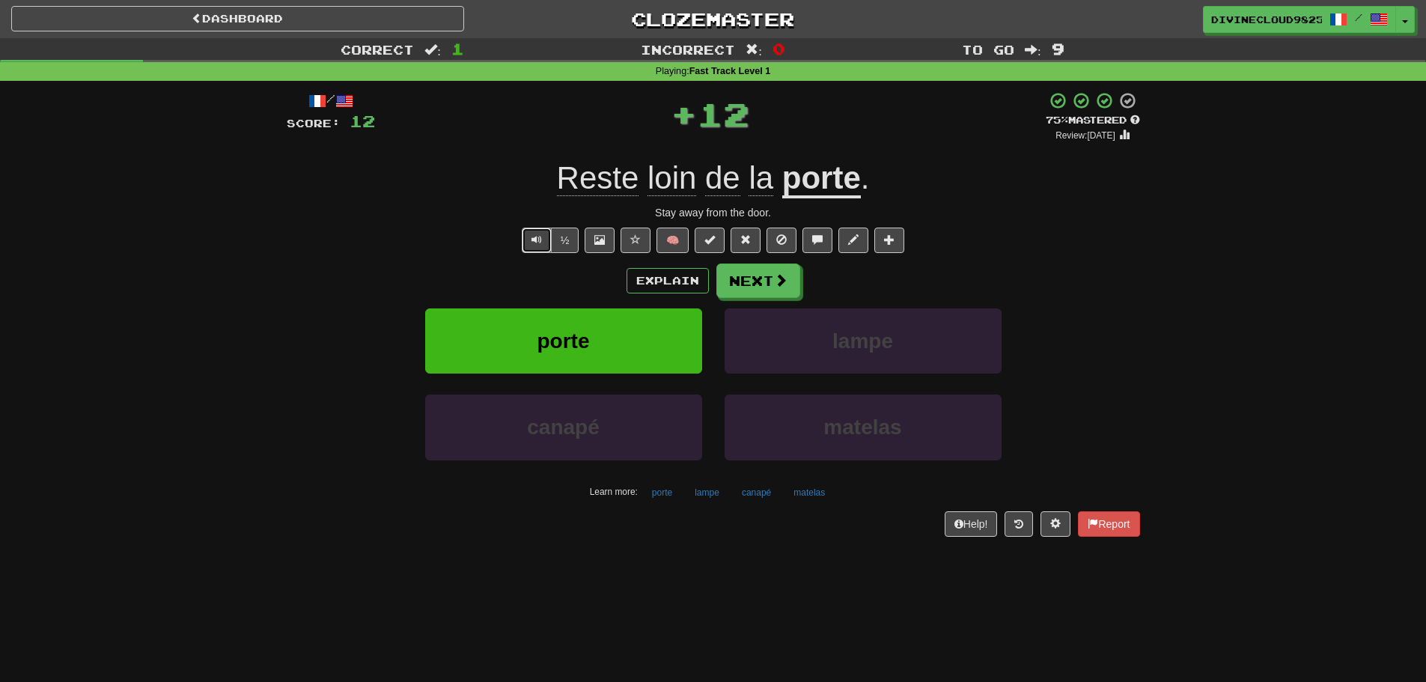
click at [529, 249] on button "Text-to-speech controls" at bounding box center [537, 240] width 30 height 25
click at [668, 280] on button "Explain" at bounding box center [667, 280] width 82 height 25
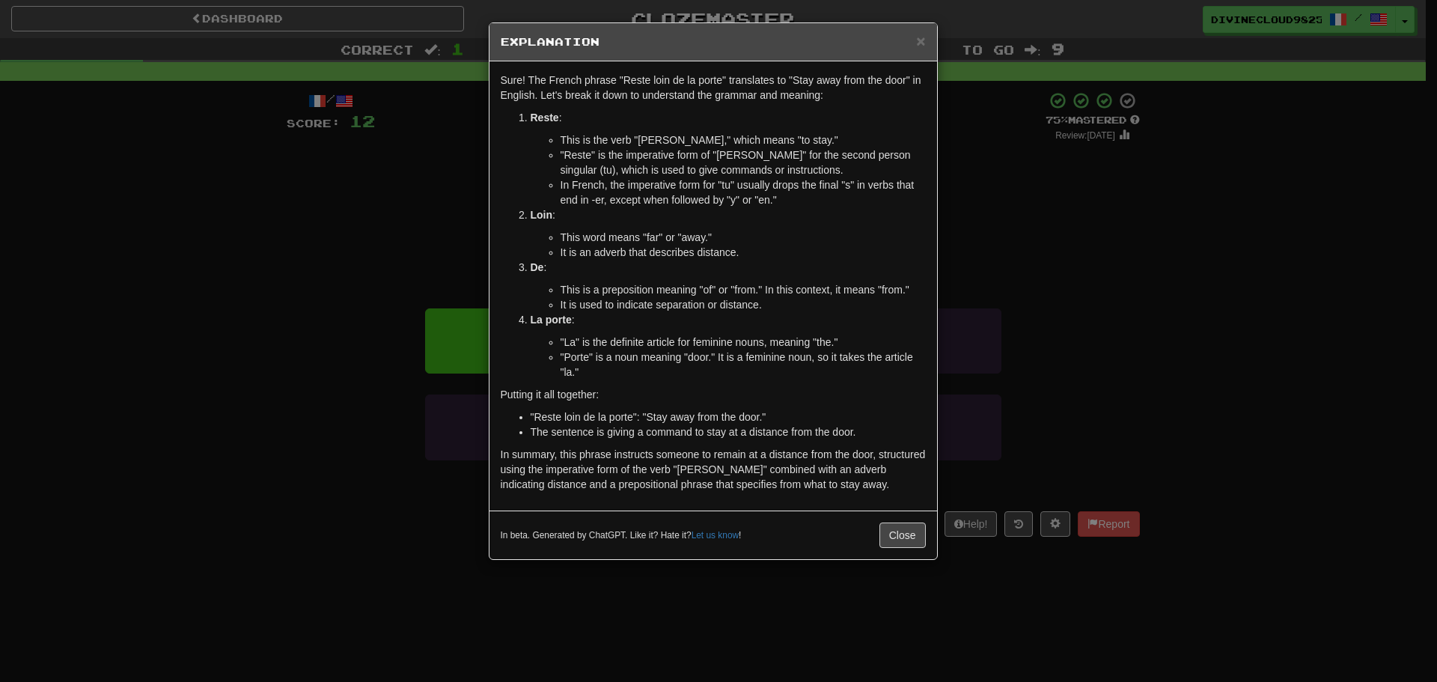
click at [1111, 288] on div "× Explanation Sure! The French phrase "Reste loin de la porte" translates to "S…" at bounding box center [718, 341] width 1437 height 682
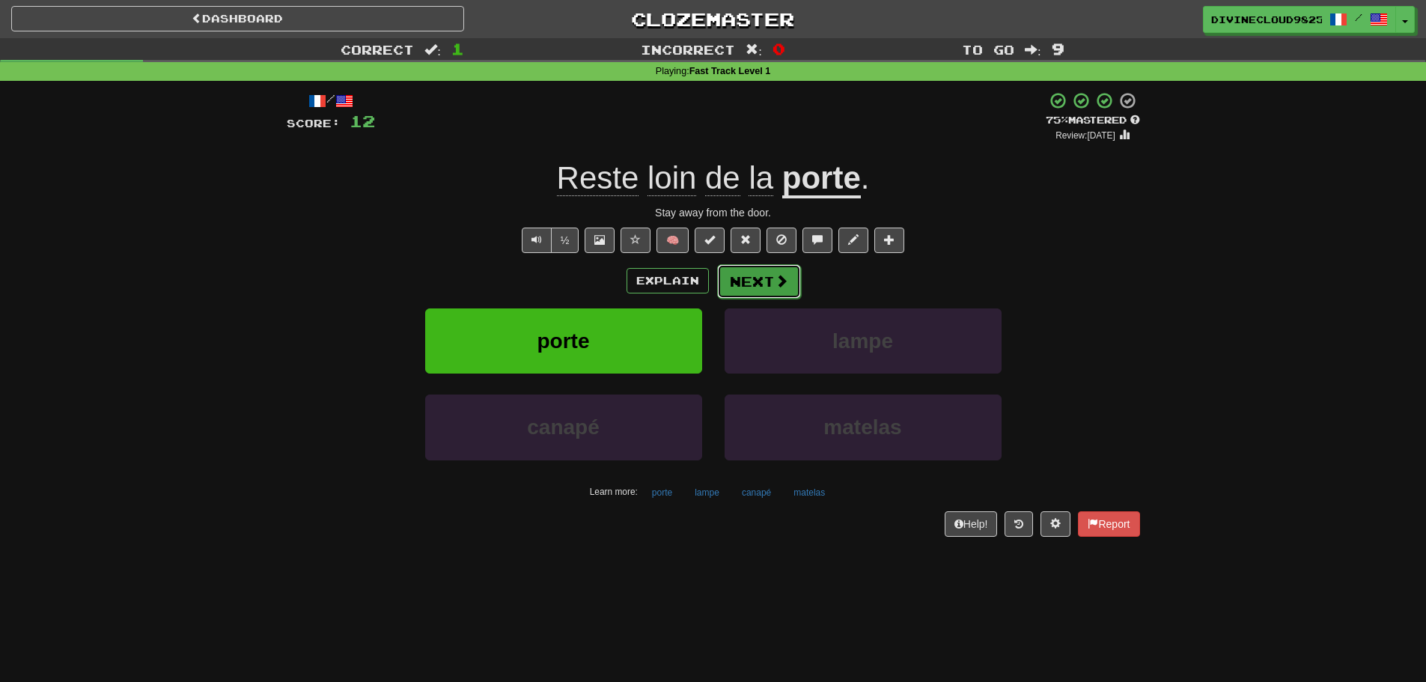
click at [769, 272] on button "Next" at bounding box center [759, 281] width 84 height 34
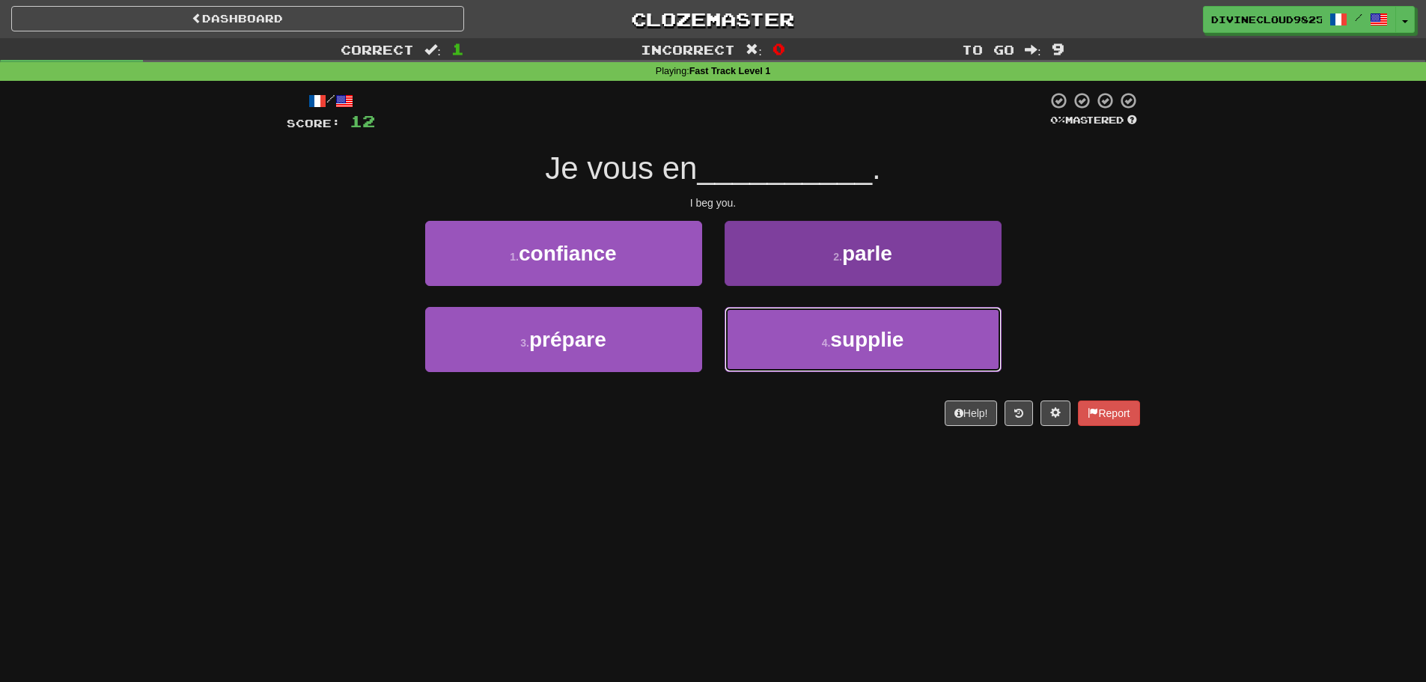
click at [806, 361] on button "4 . supplie" at bounding box center [863, 339] width 277 height 65
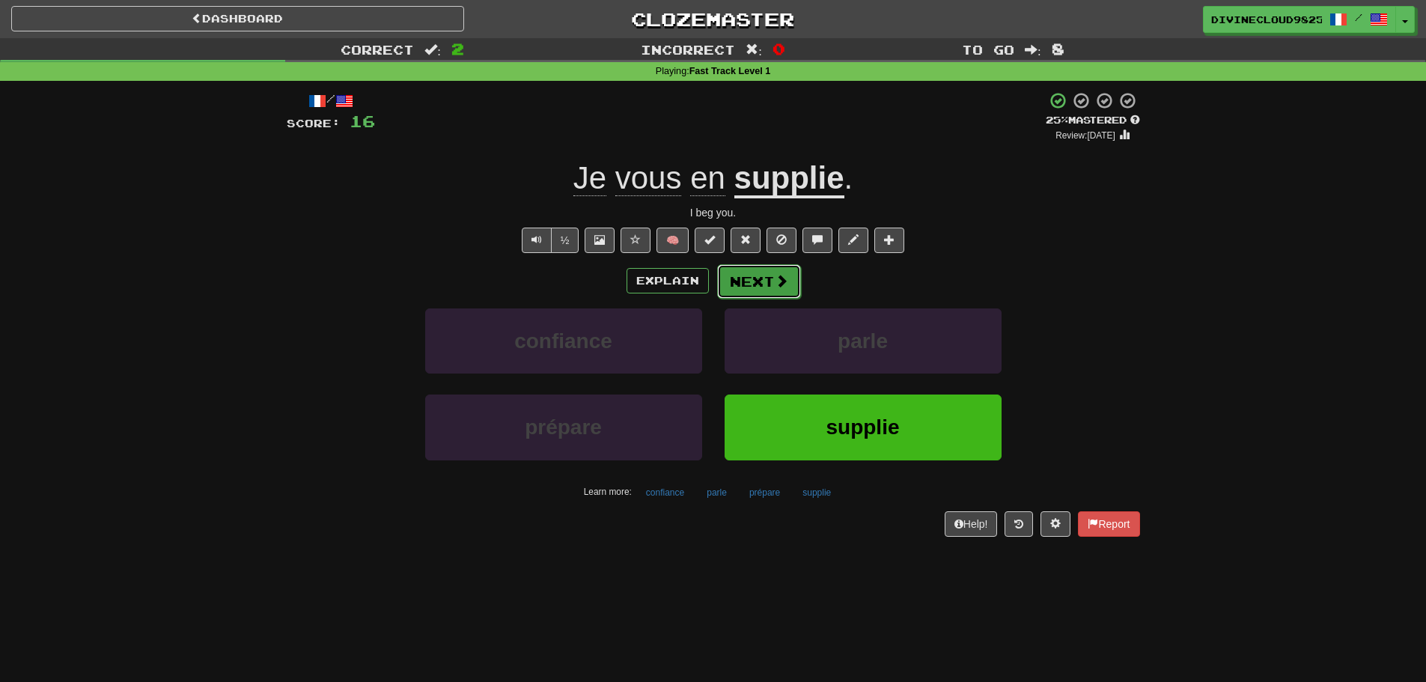
click at [781, 281] on span at bounding box center [781, 280] width 13 height 13
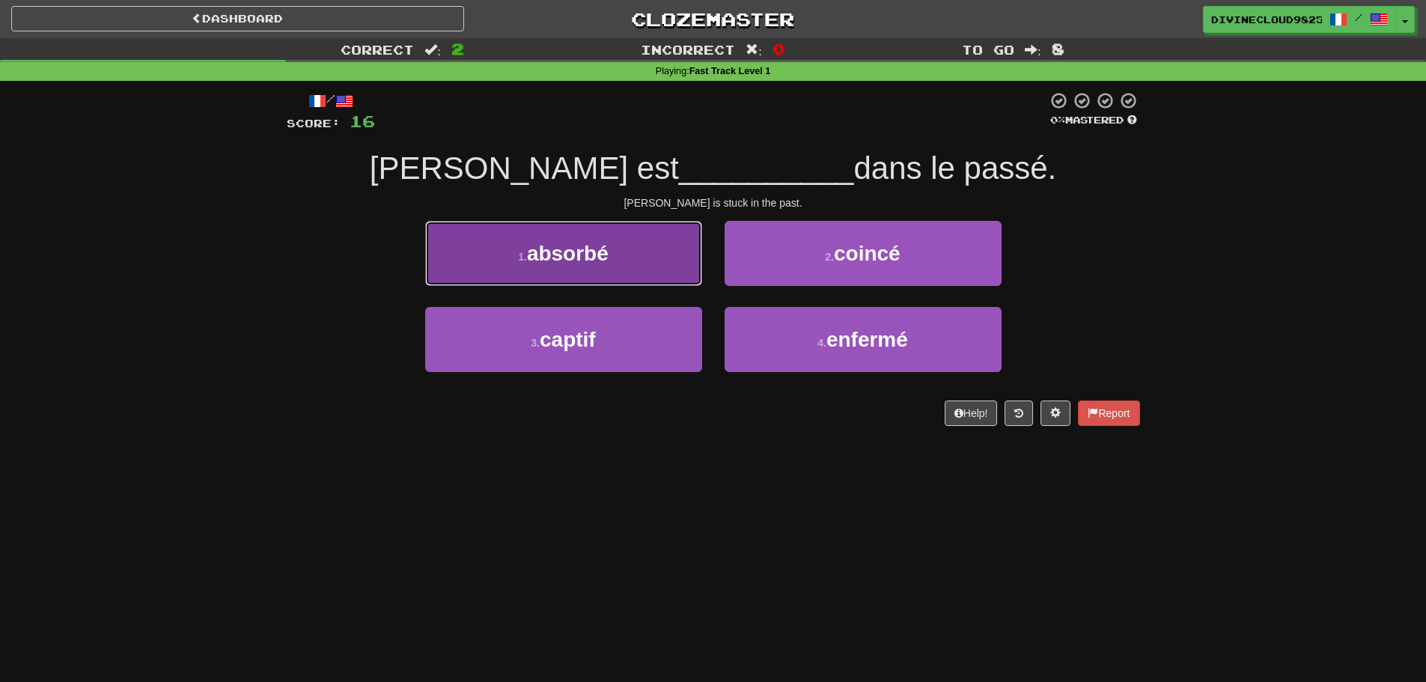
click at [635, 265] on button "1 . absorbé" at bounding box center [563, 253] width 277 height 65
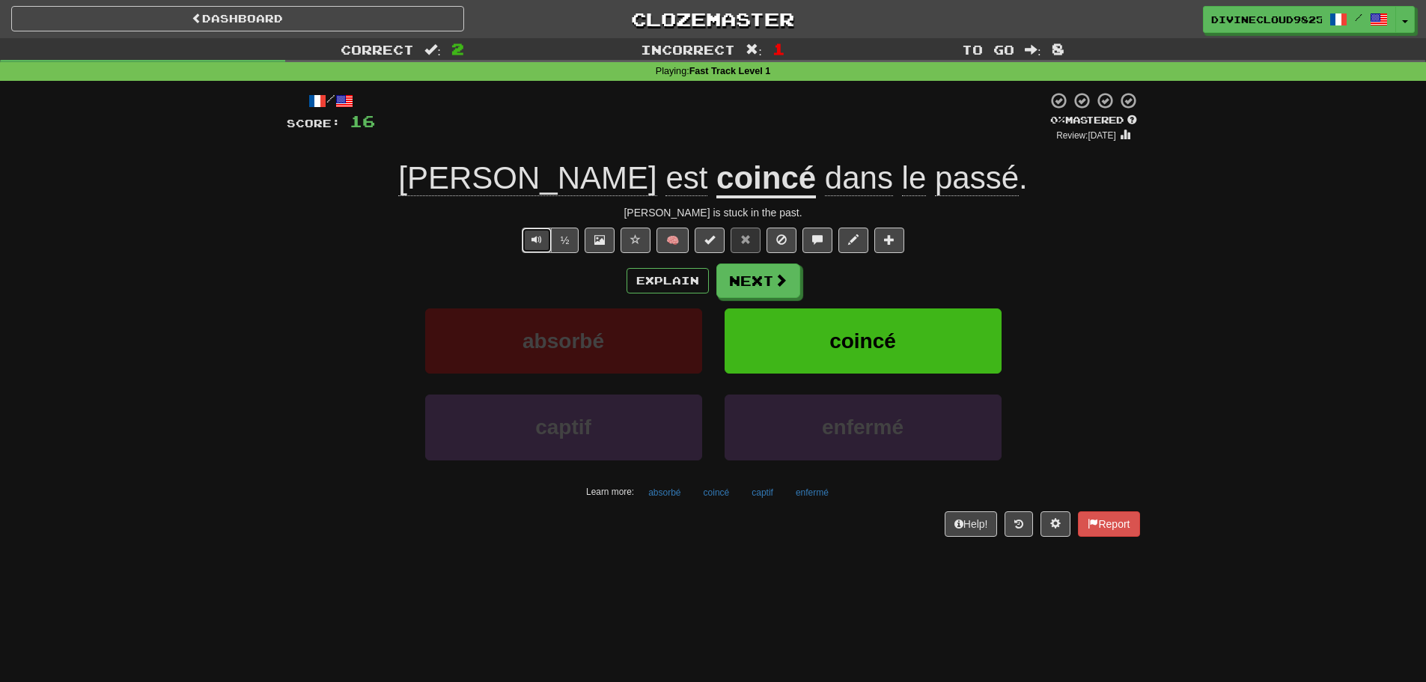
click at [546, 237] on button "Text-to-speech controls" at bounding box center [537, 240] width 30 height 25
click at [772, 286] on button "Next" at bounding box center [759, 281] width 84 height 34
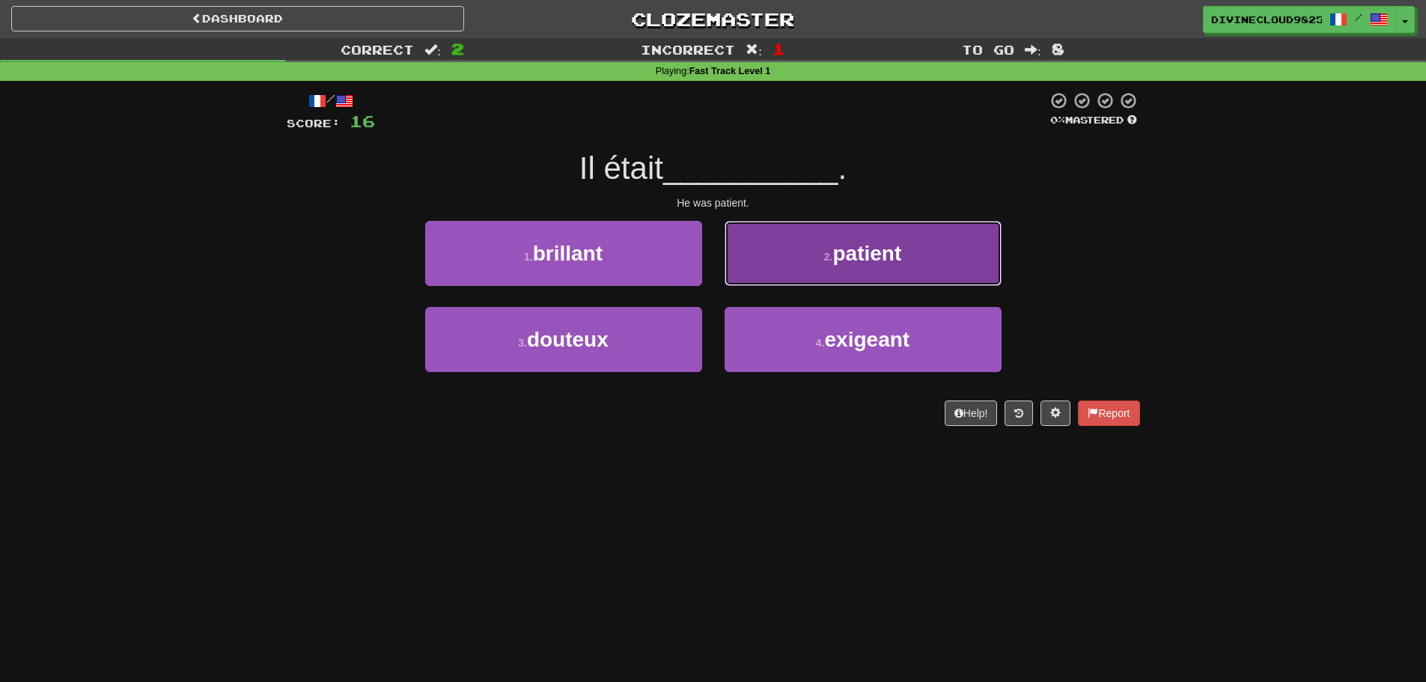
click at [889, 266] on button "2 . patient" at bounding box center [863, 253] width 277 height 65
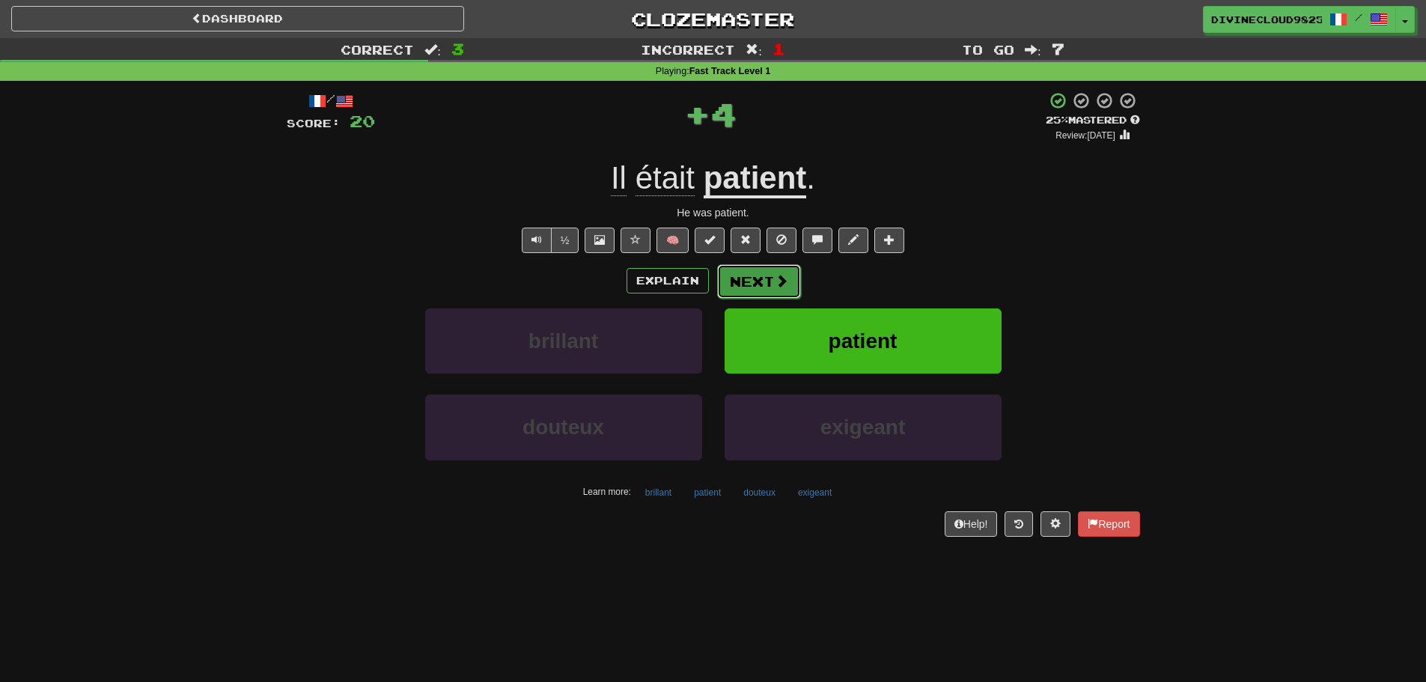
click at [737, 287] on button "Next" at bounding box center [759, 281] width 84 height 34
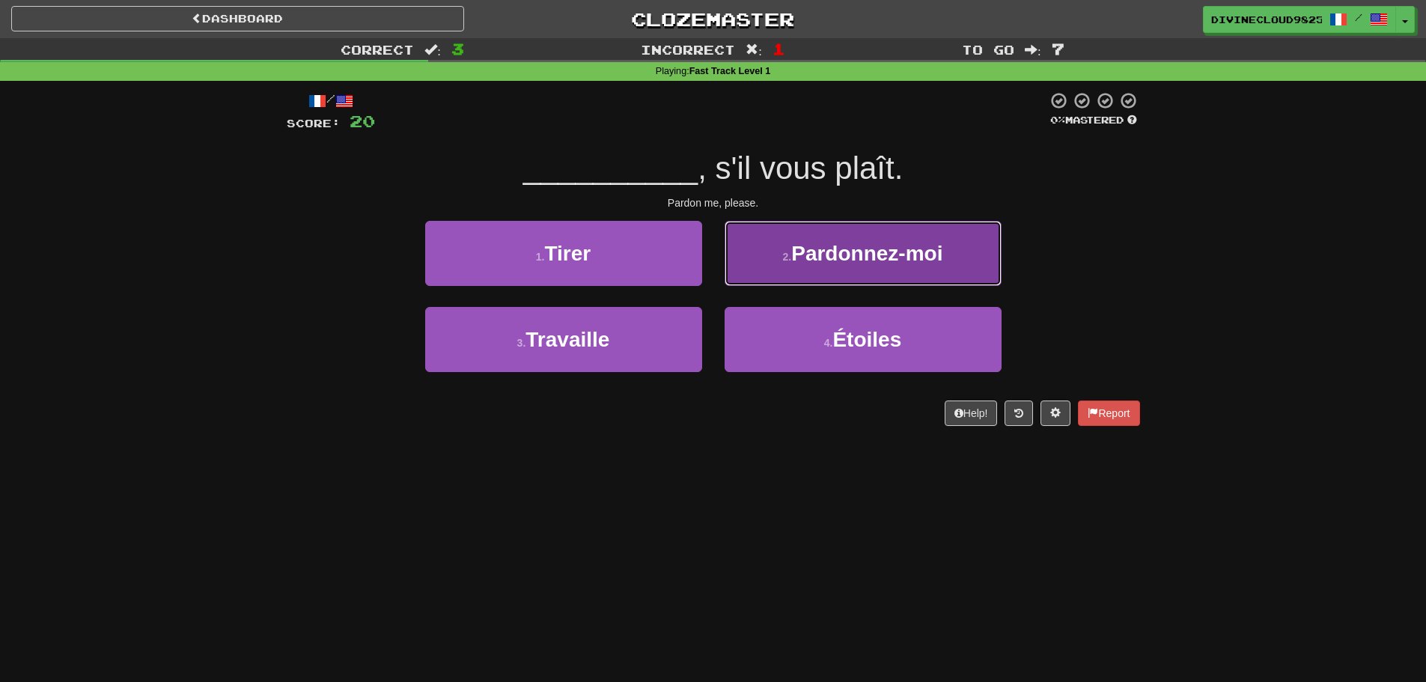
click at [868, 249] on span "Pardonnez-moi" at bounding box center [866, 253] width 151 height 23
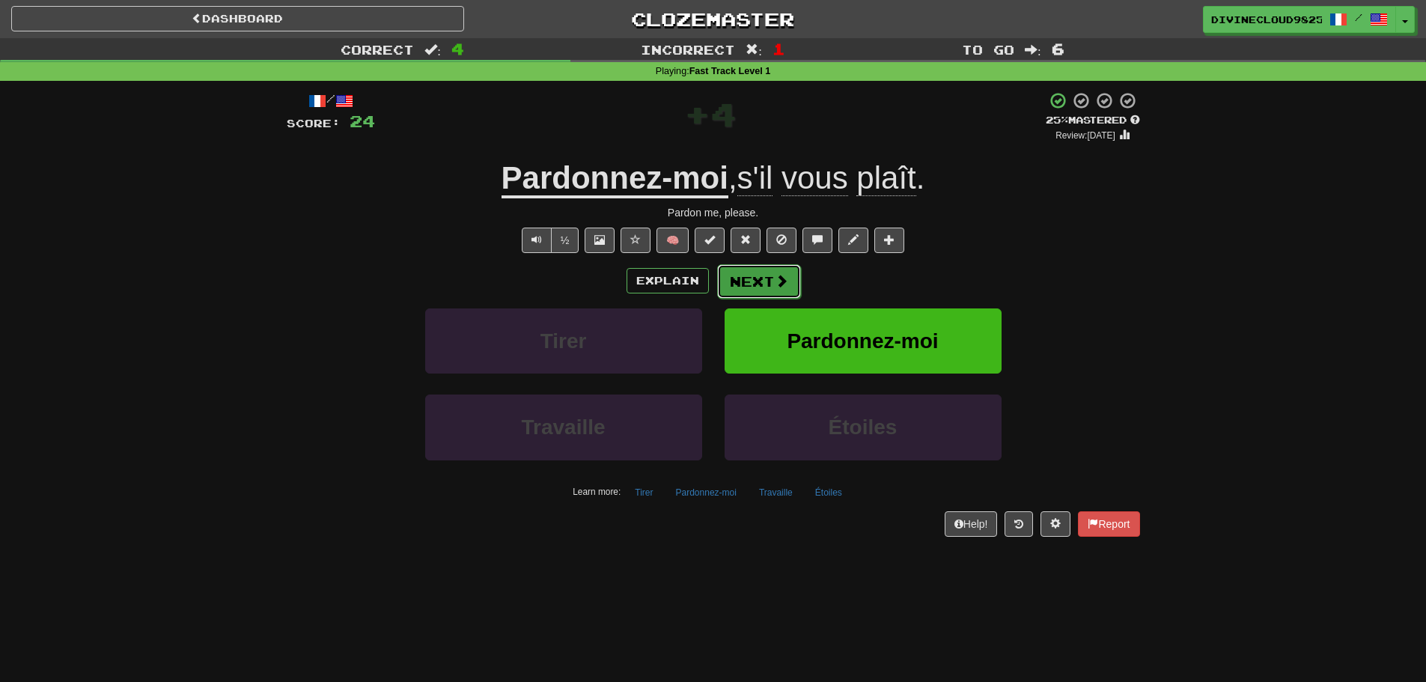
click at [778, 279] on span at bounding box center [781, 280] width 13 height 13
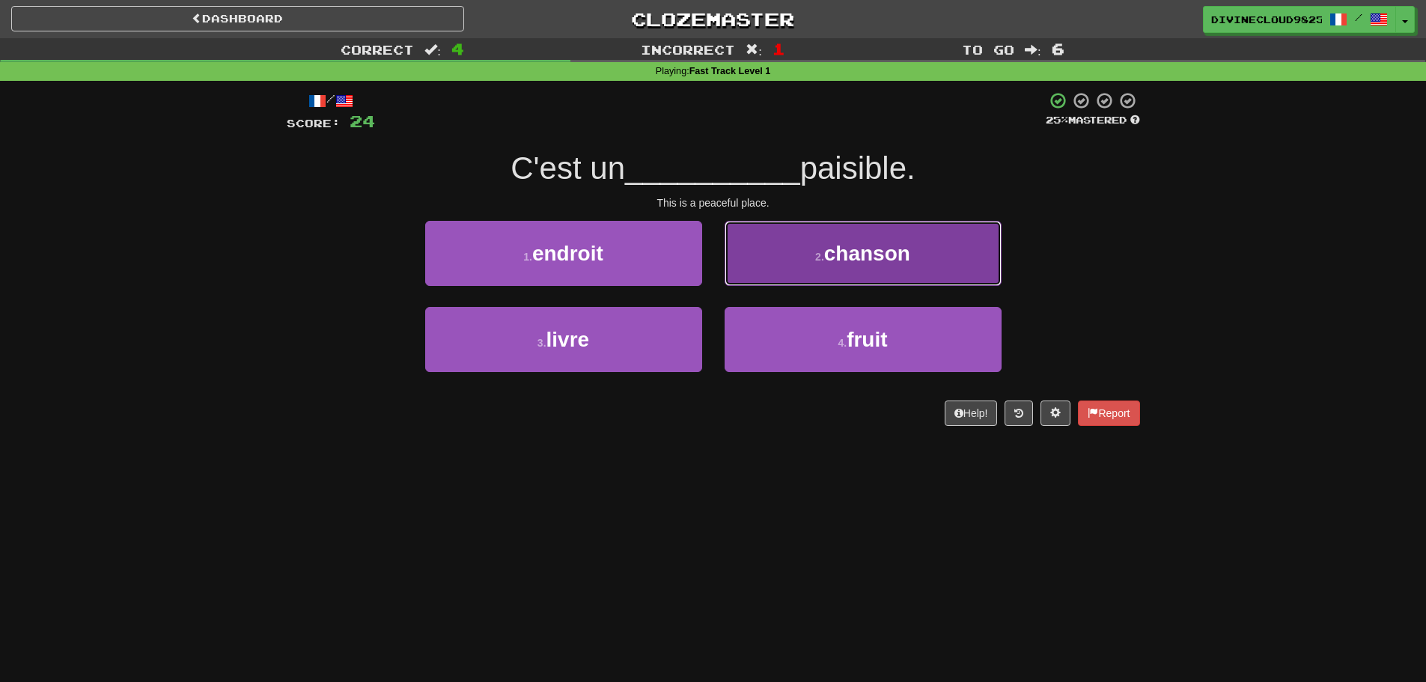
click at [794, 251] on button "2 . chanson" at bounding box center [863, 253] width 277 height 65
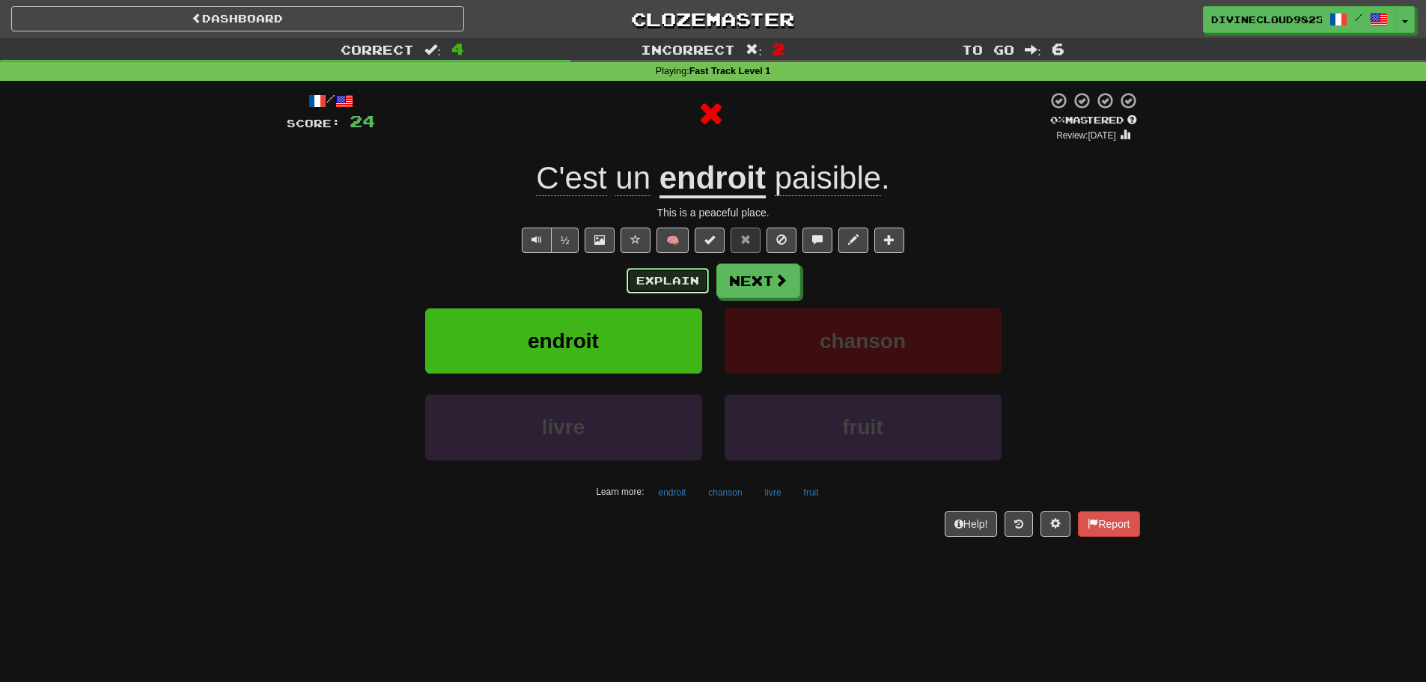
click at [688, 275] on button "Explain" at bounding box center [667, 280] width 82 height 25
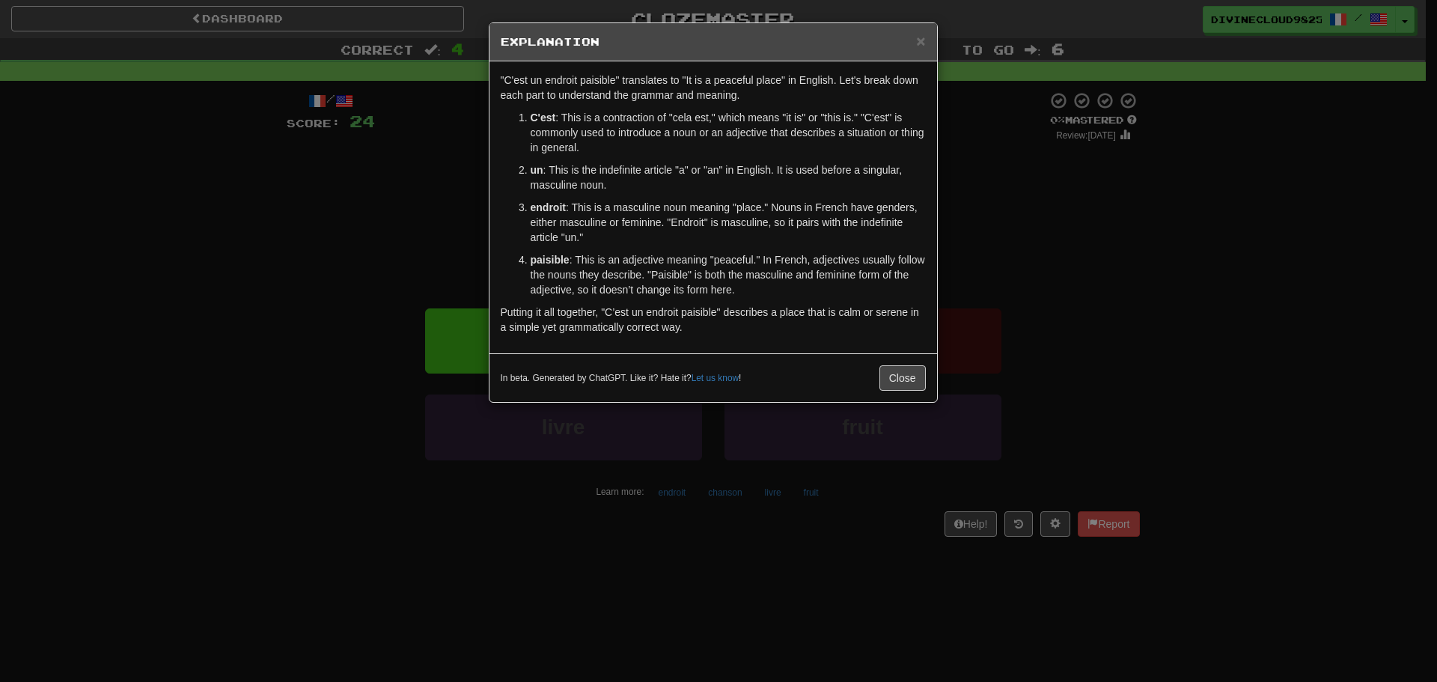
click at [1036, 270] on div "× Explanation "C'est un endroit paisible" translates to "It is a peaceful place…" at bounding box center [718, 341] width 1437 height 682
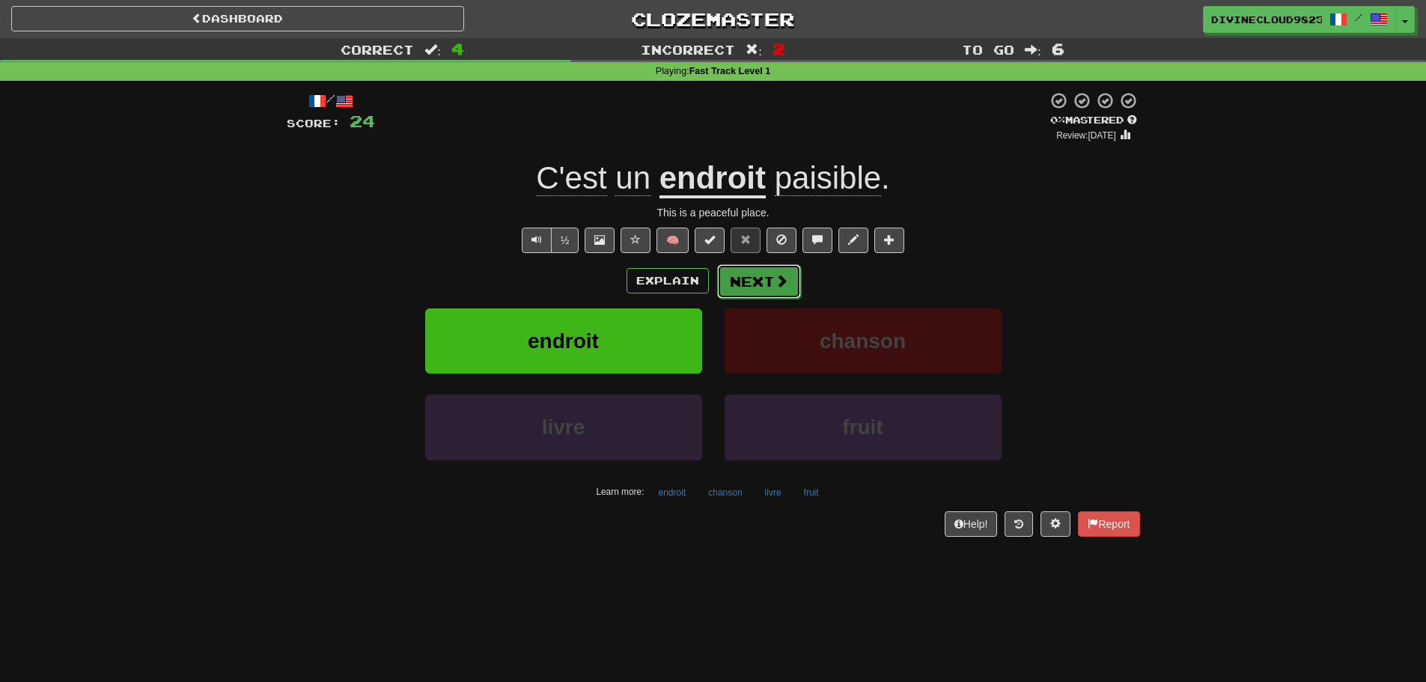
click at [764, 293] on button "Next" at bounding box center [759, 281] width 84 height 34
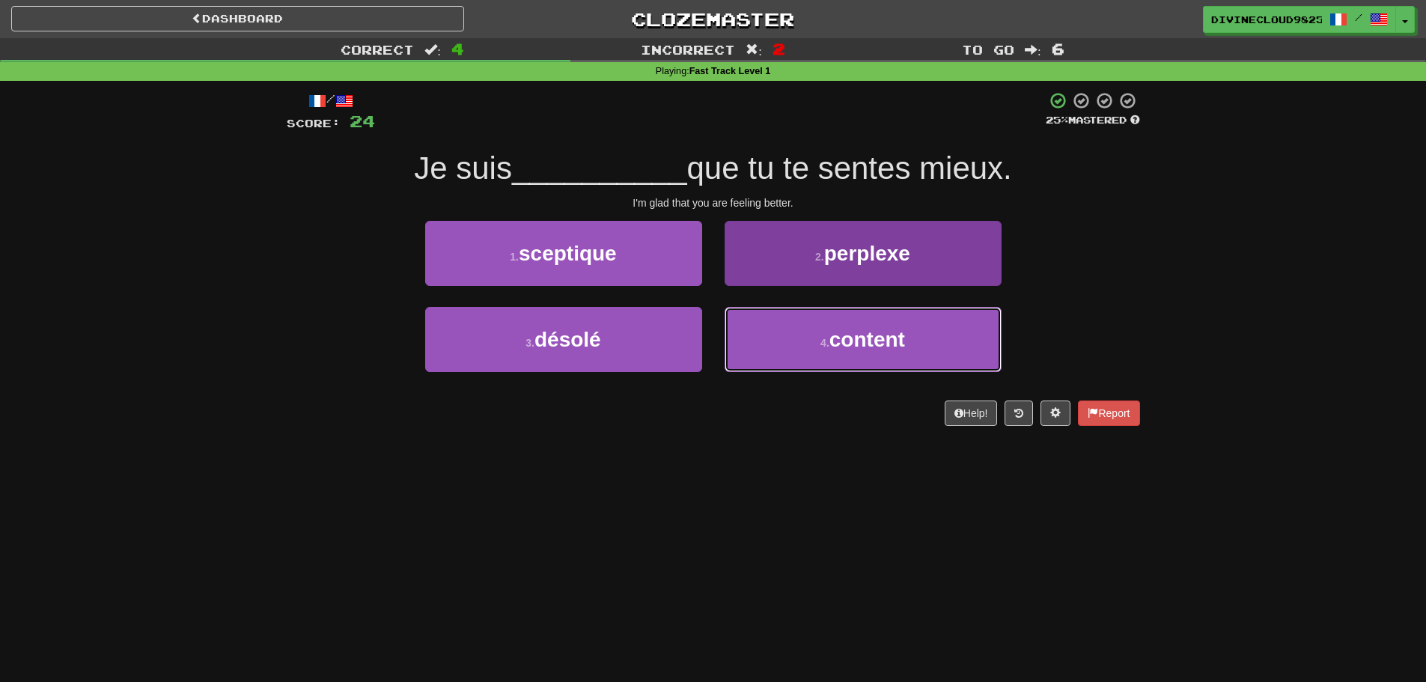
click at [997, 338] on button "4 . content" at bounding box center [863, 339] width 277 height 65
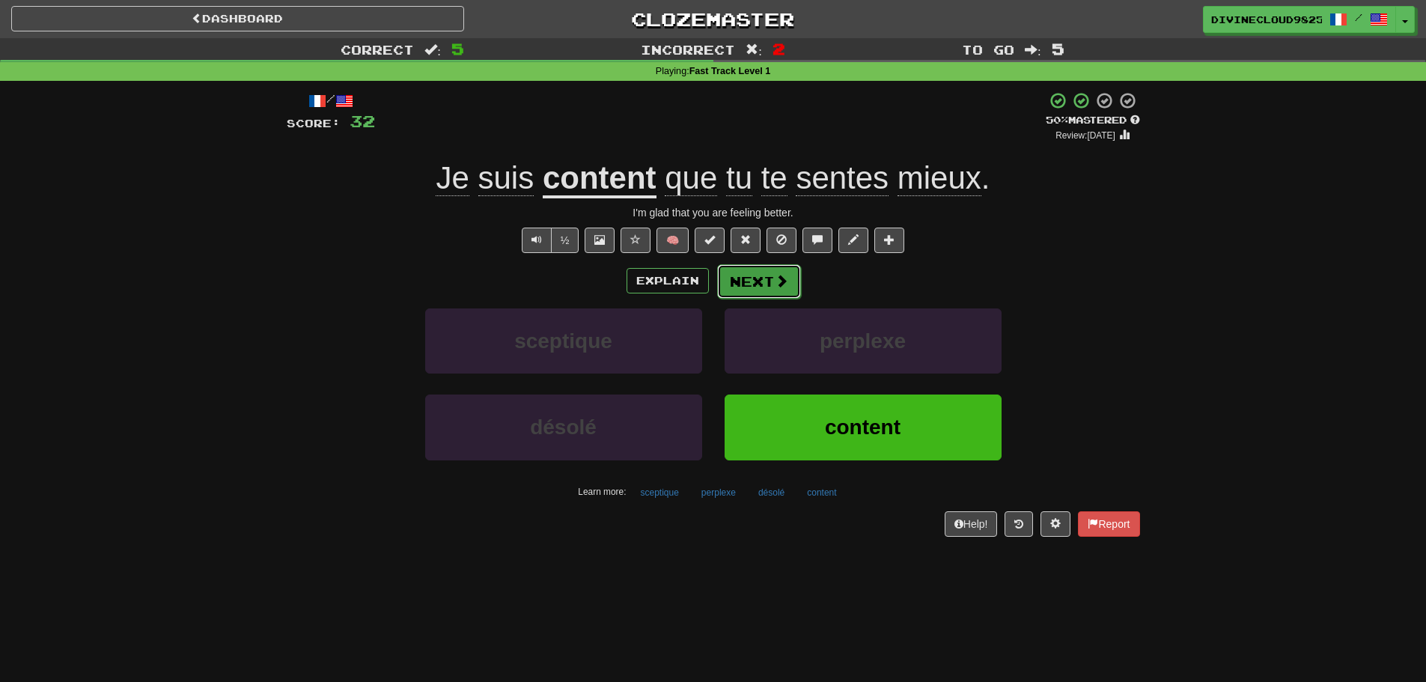
click at [787, 270] on button "Next" at bounding box center [759, 281] width 84 height 34
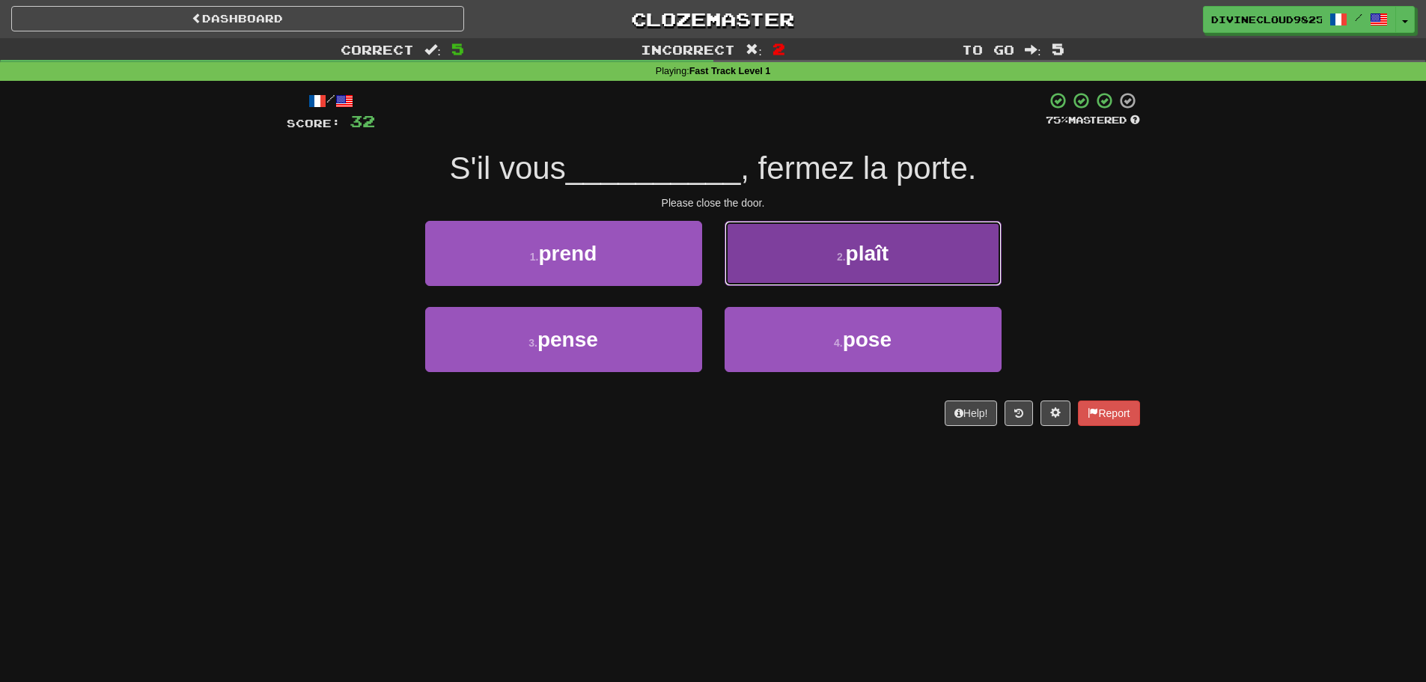
click at [948, 256] on button "2 . plaît" at bounding box center [863, 253] width 277 height 65
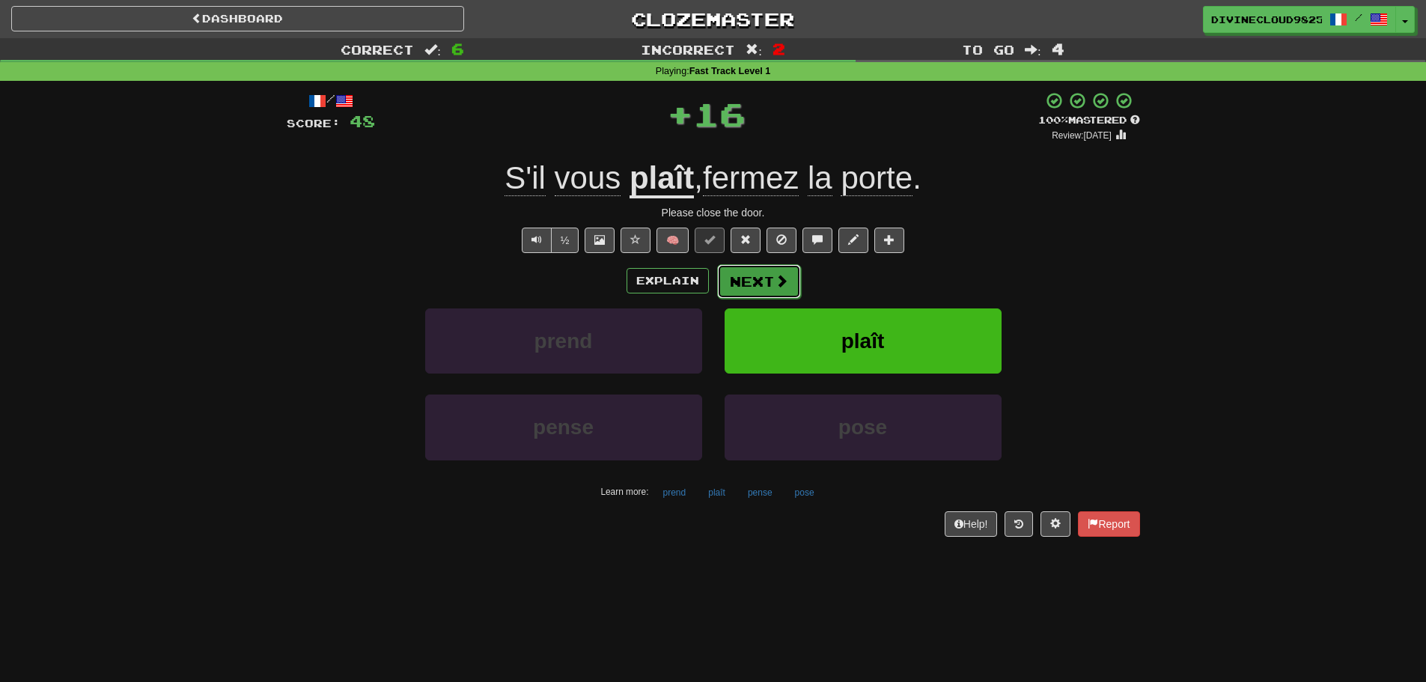
click at [781, 281] on span at bounding box center [781, 280] width 13 height 13
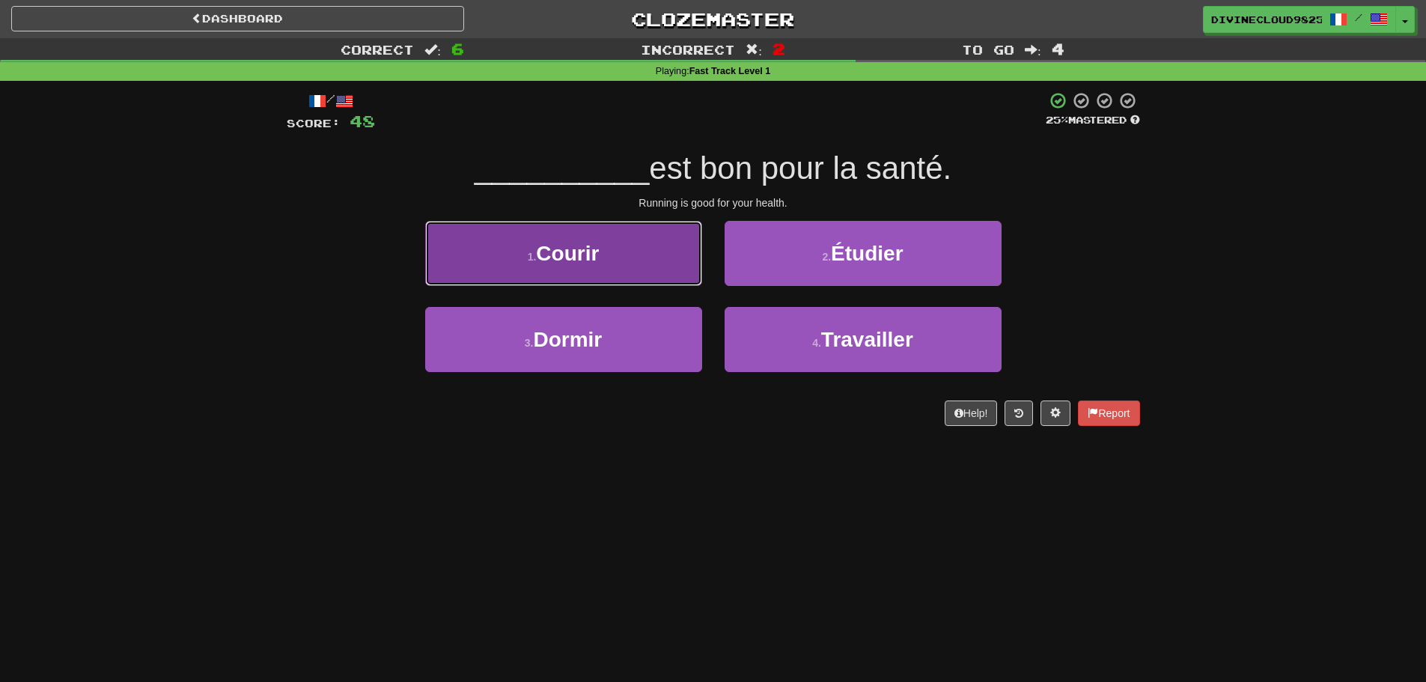
click at [657, 254] on button "1 . Courir" at bounding box center [563, 253] width 277 height 65
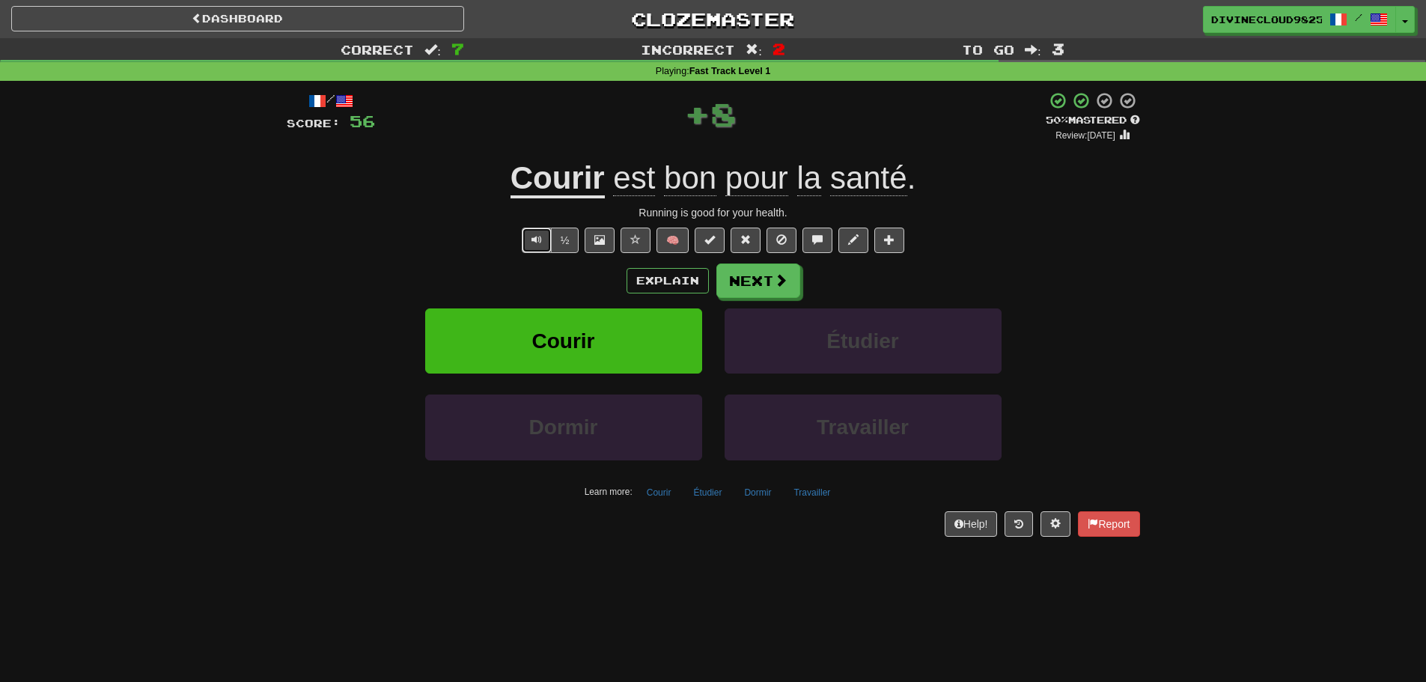
click at [537, 238] on span "Text-to-speech controls" at bounding box center [536, 239] width 10 height 10
click at [766, 275] on button "Next" at bounding box center [759, 281] width 84 height 34
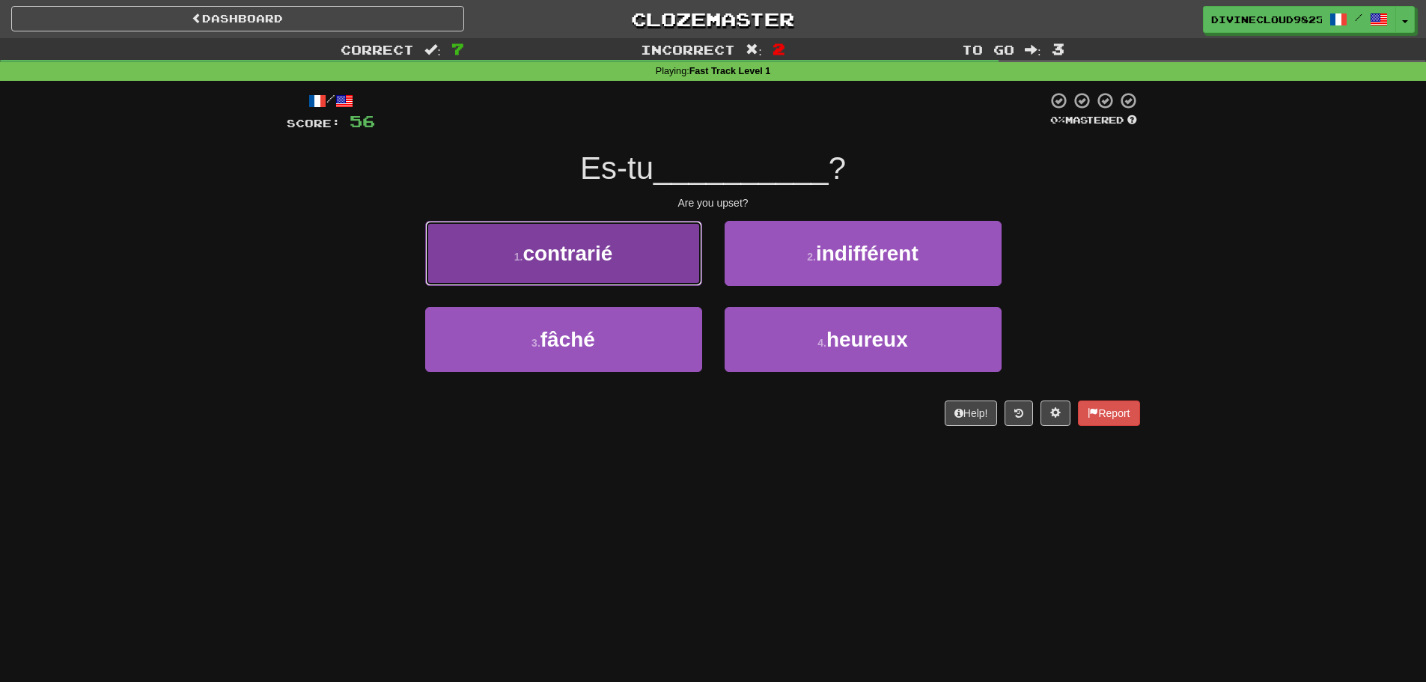
click at [546, 263] on span "contrarié" at bounding box center [567, 253] width 90 height 23
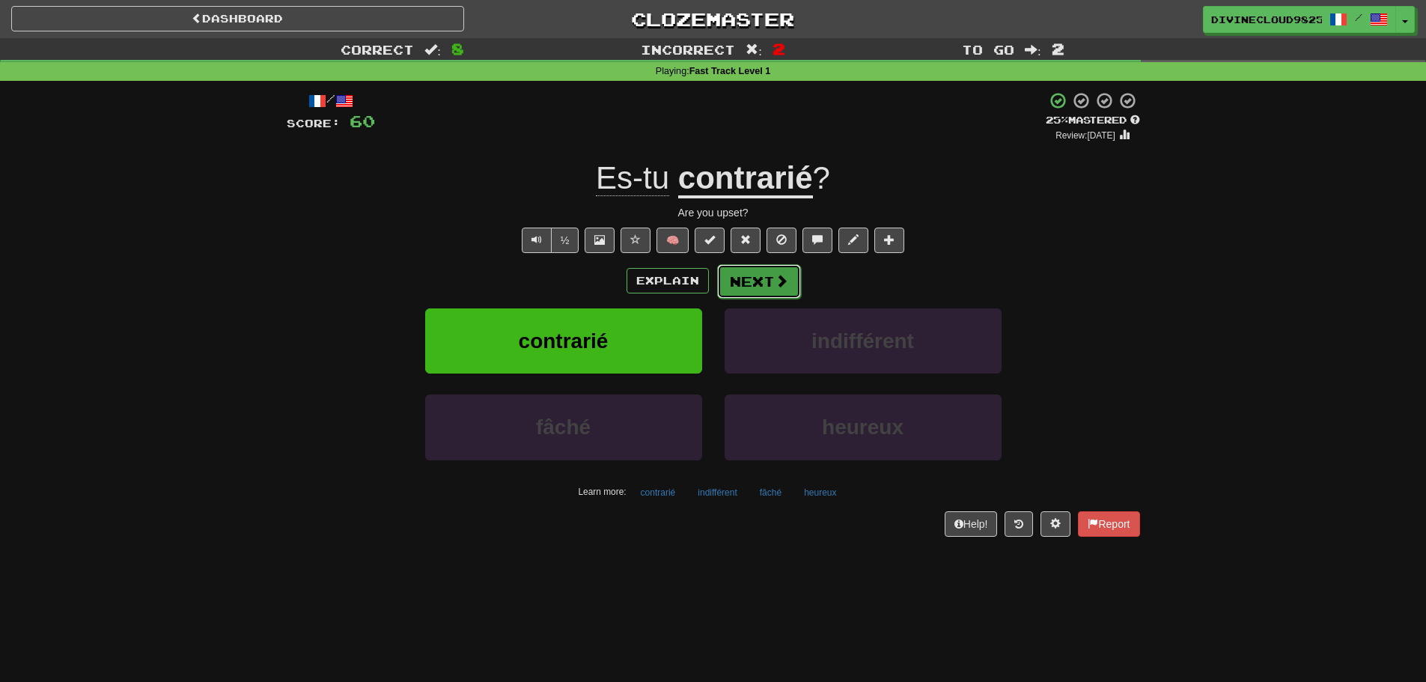
click at [772, 275] on button "Next" at bounding box center [759, 281] width 84 height 34
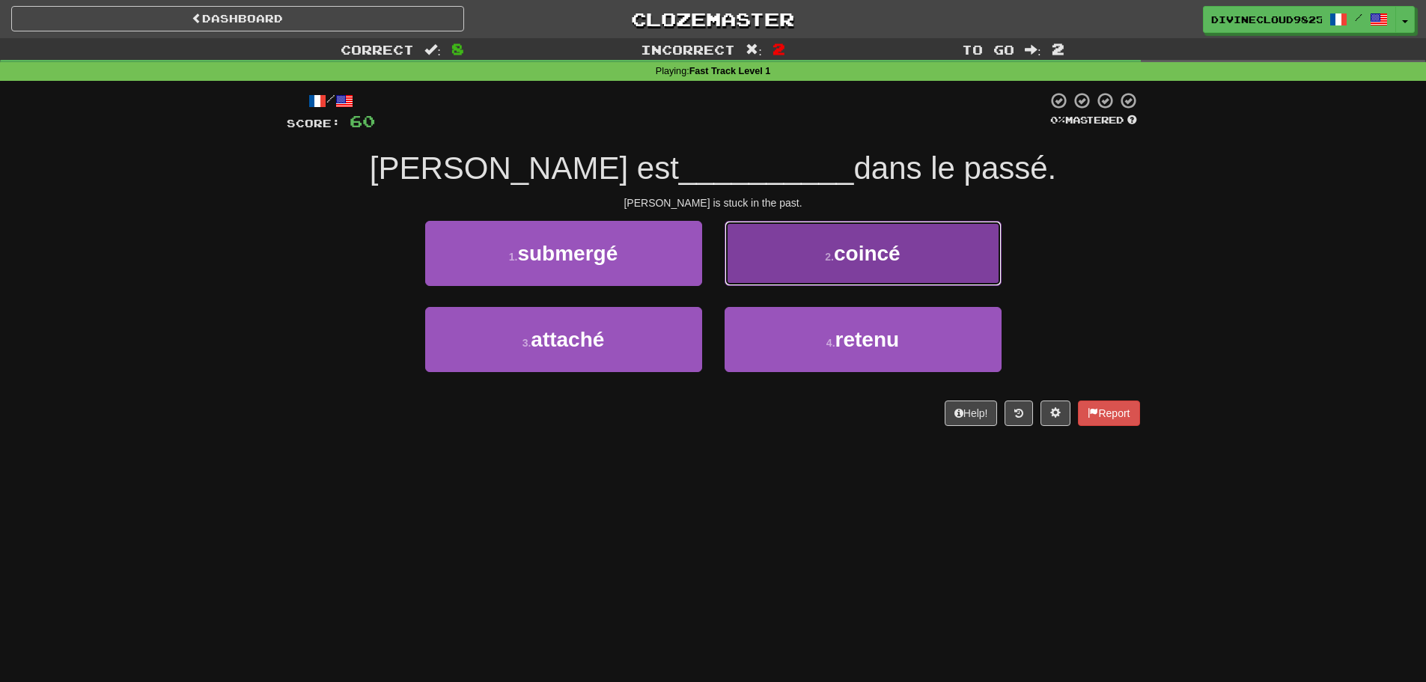
click at [941, 245] on button "2 . coincé" at bounding box center [863, 253] width 277 height 65
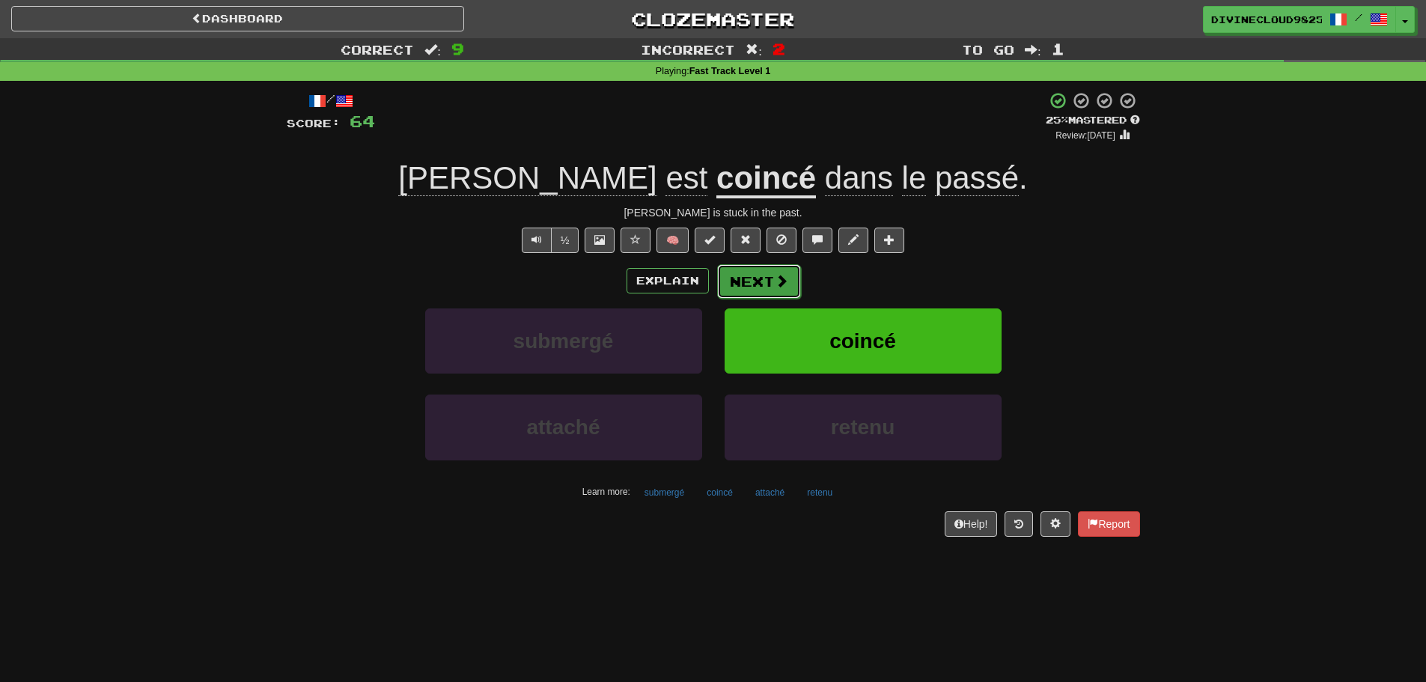
click at [781, 277] on span at bounding box center [781, 280] width 13 height 13
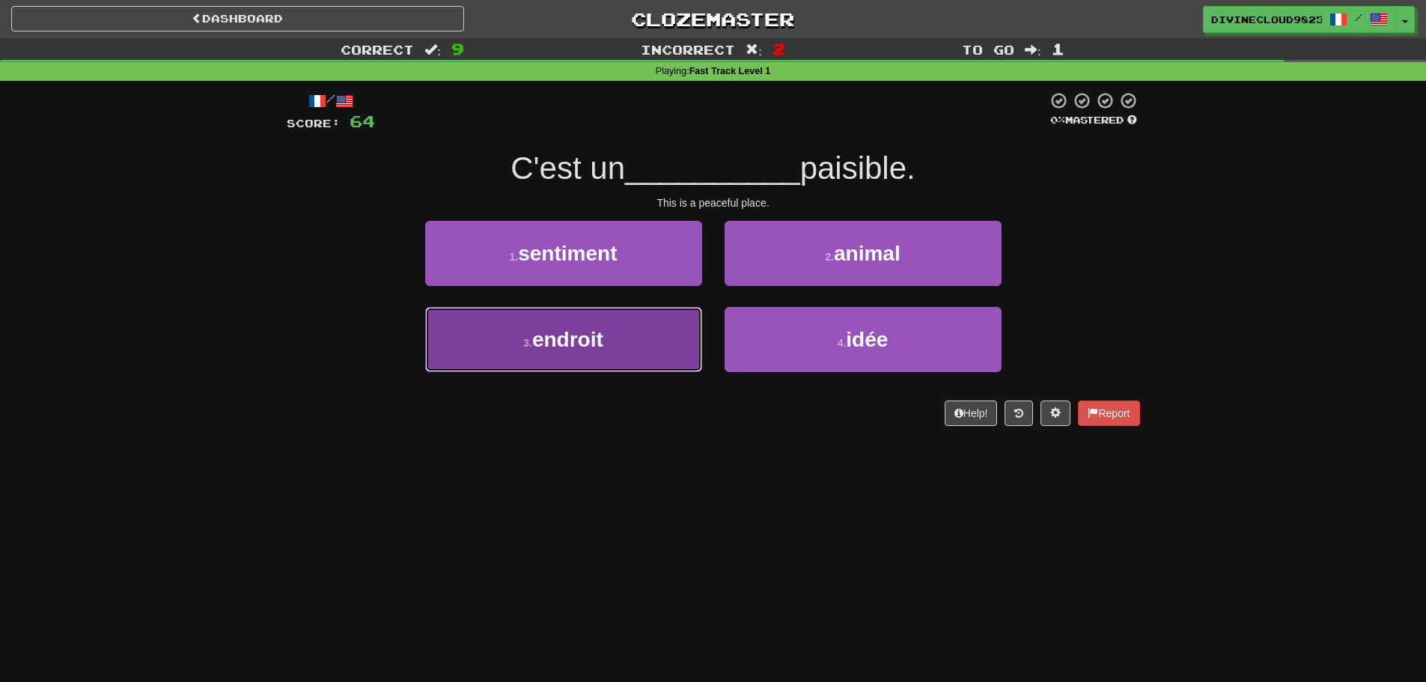
drag, startPoint x: 546, startPoint y: 353, endPoint x: 918, endPoint y: 341, distance: 372.2
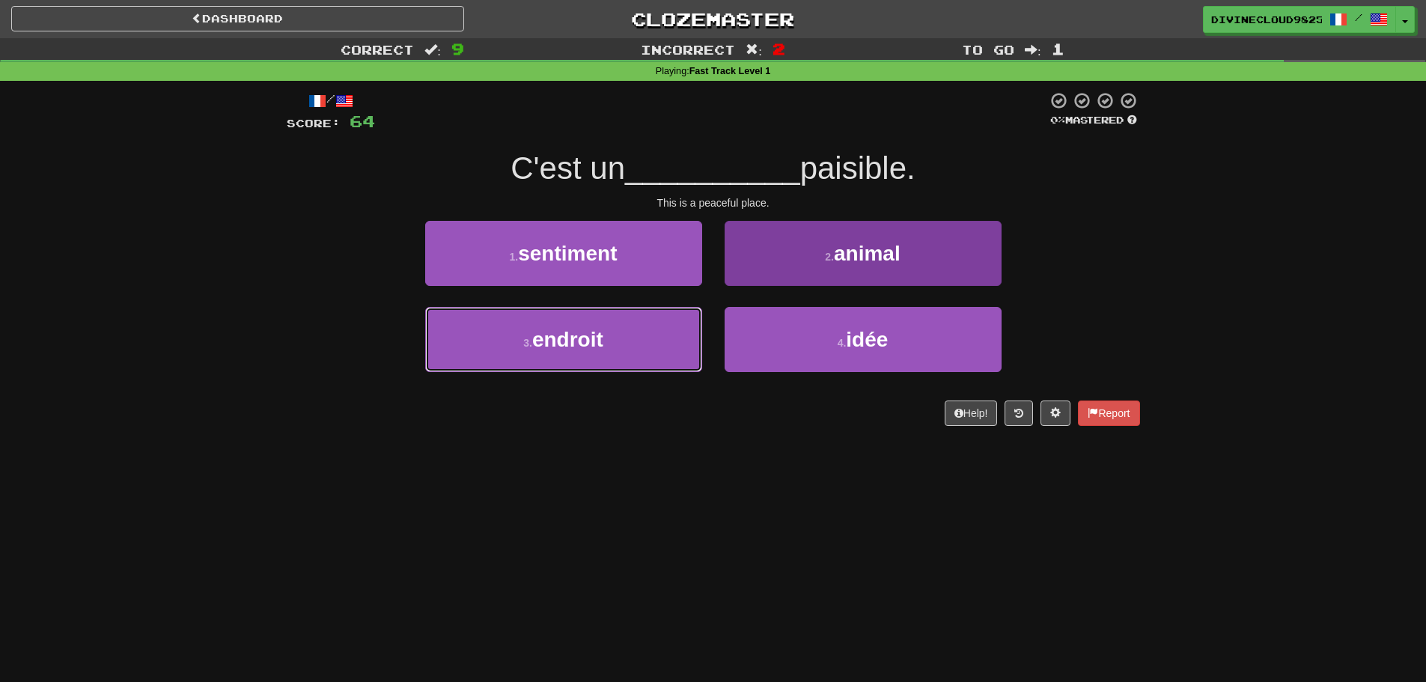
click at [546, 353] on button "3 . endroit" at bounding box center [563, 339] width 277 height 65
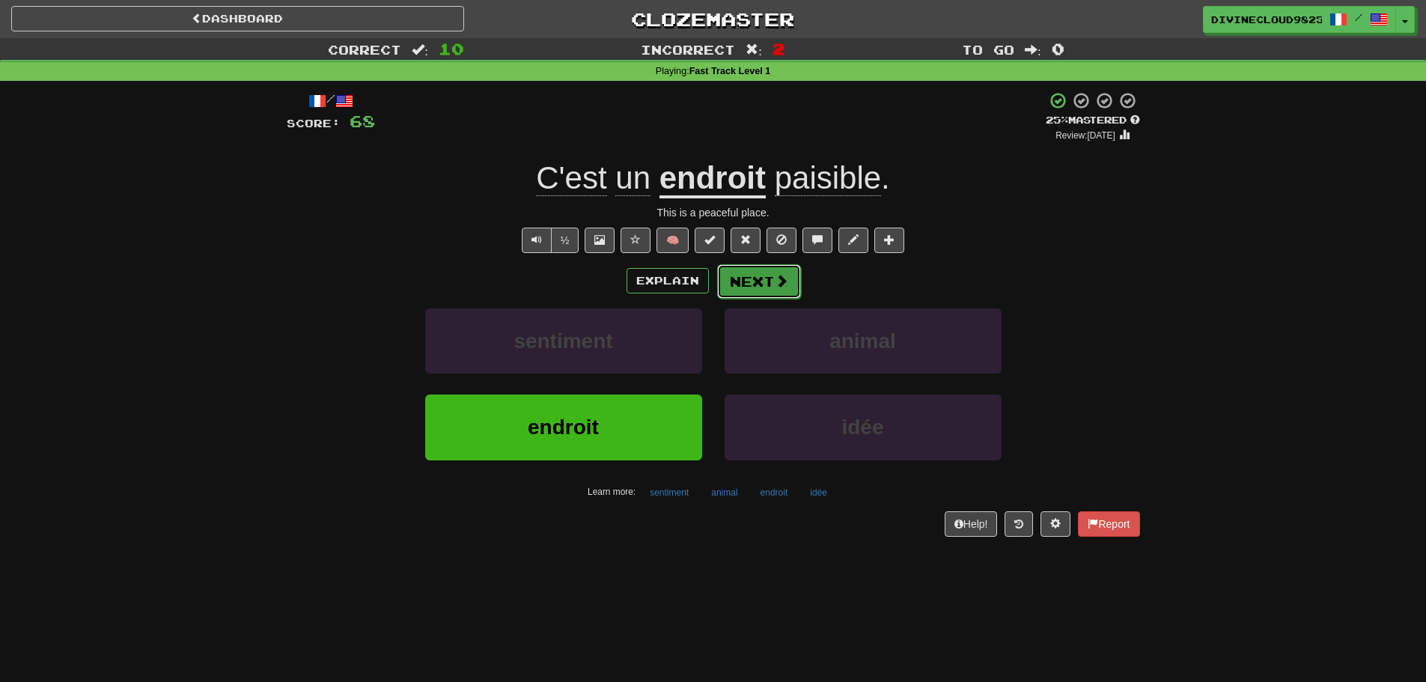
click at [757, 277] on button "Next" at bounding box center [759, 281] width 84 height 34
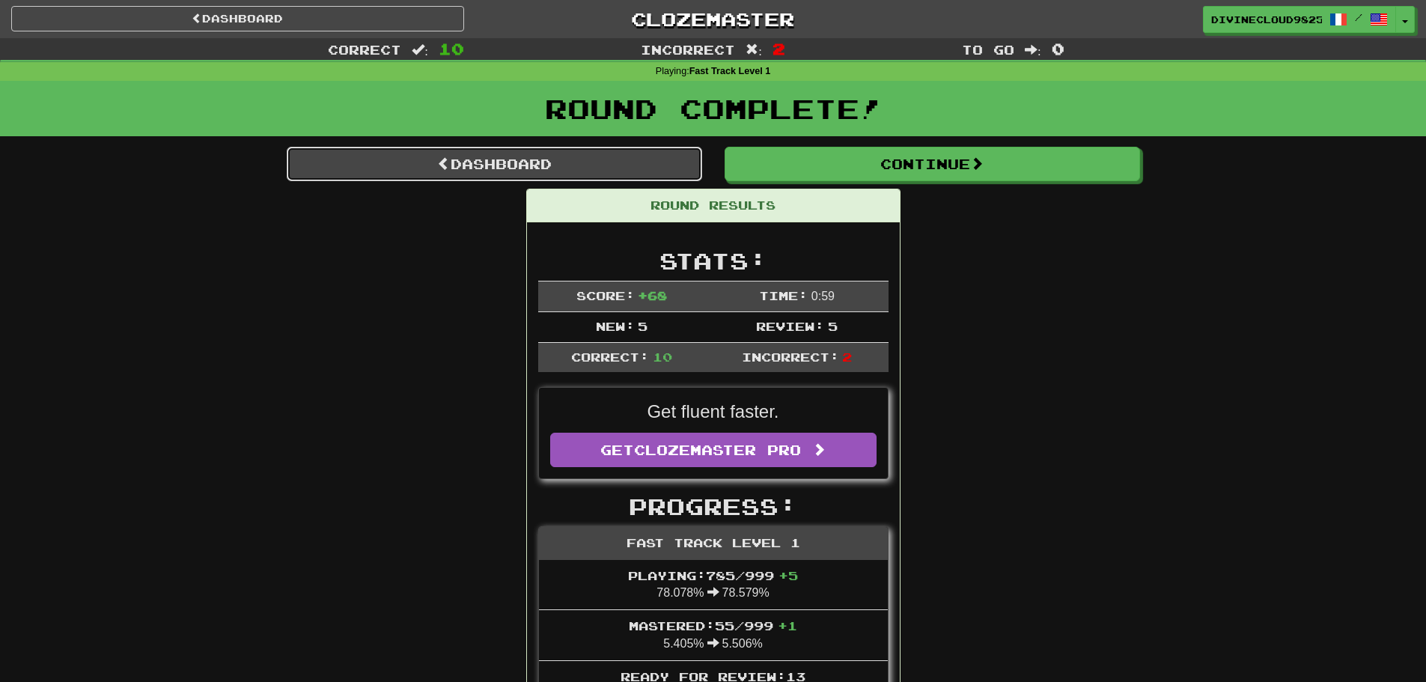
click at [466, 161] on link "Dashboard" at bounding box center [494, 164] width 415 height 34
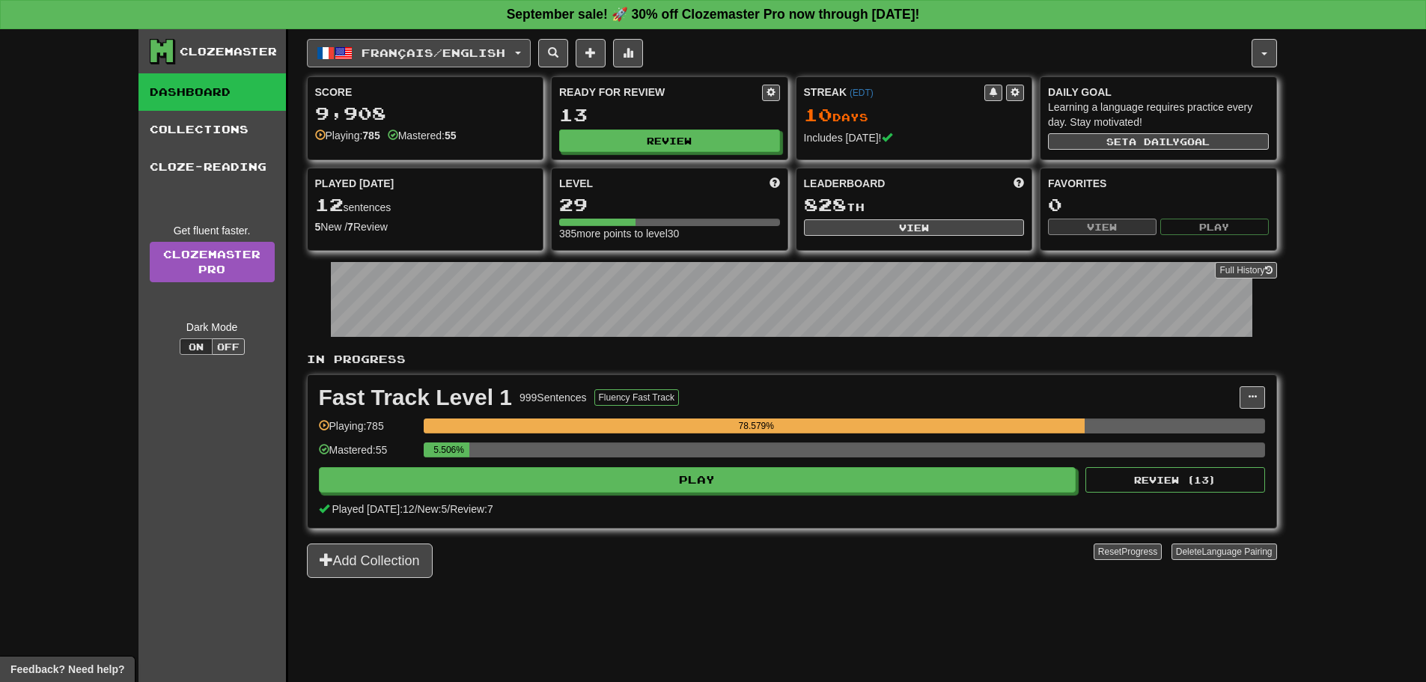
click at [405, 40] on button "Français / English" at bounding box center [419, 53] width 224 height 28
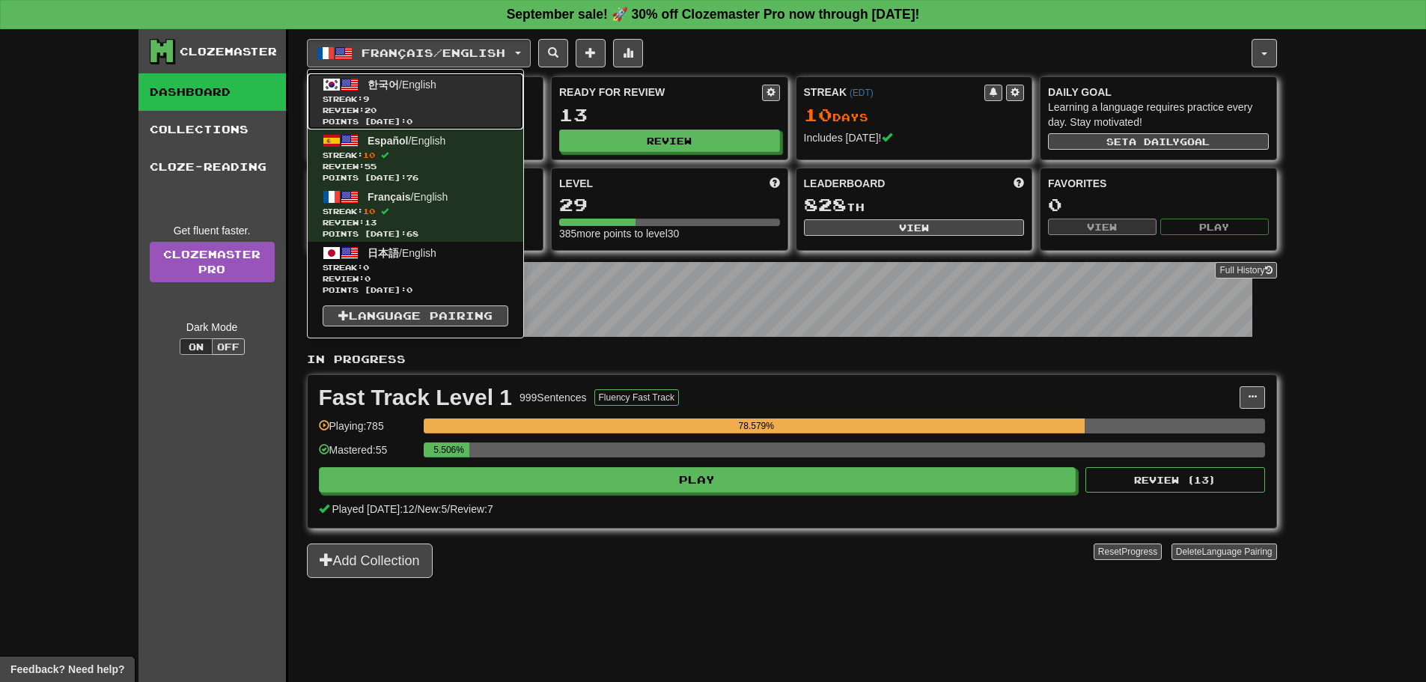
click at [413, 85] on span "한국어 / English" at bounding box center [402, 85] width 69 height 12
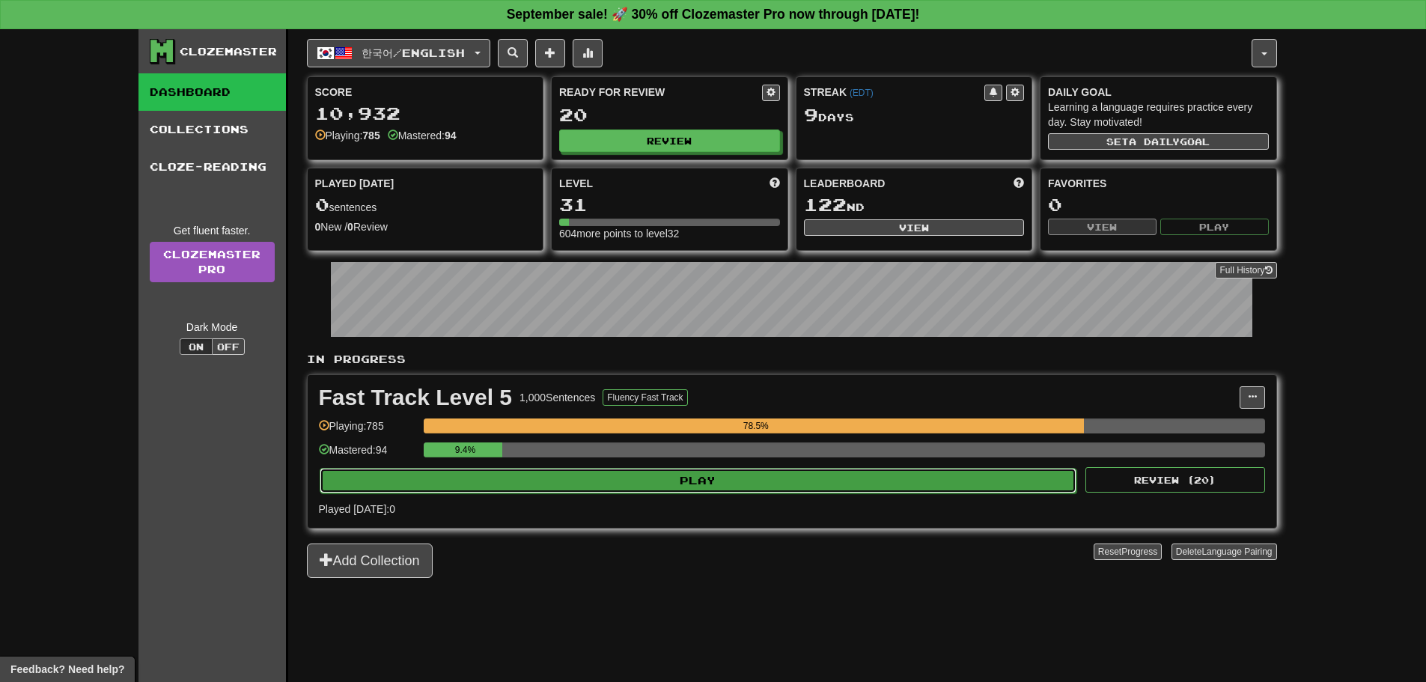
click at [701, 475] on button "Play" at bounding box center [698, 480] width 757 height 25
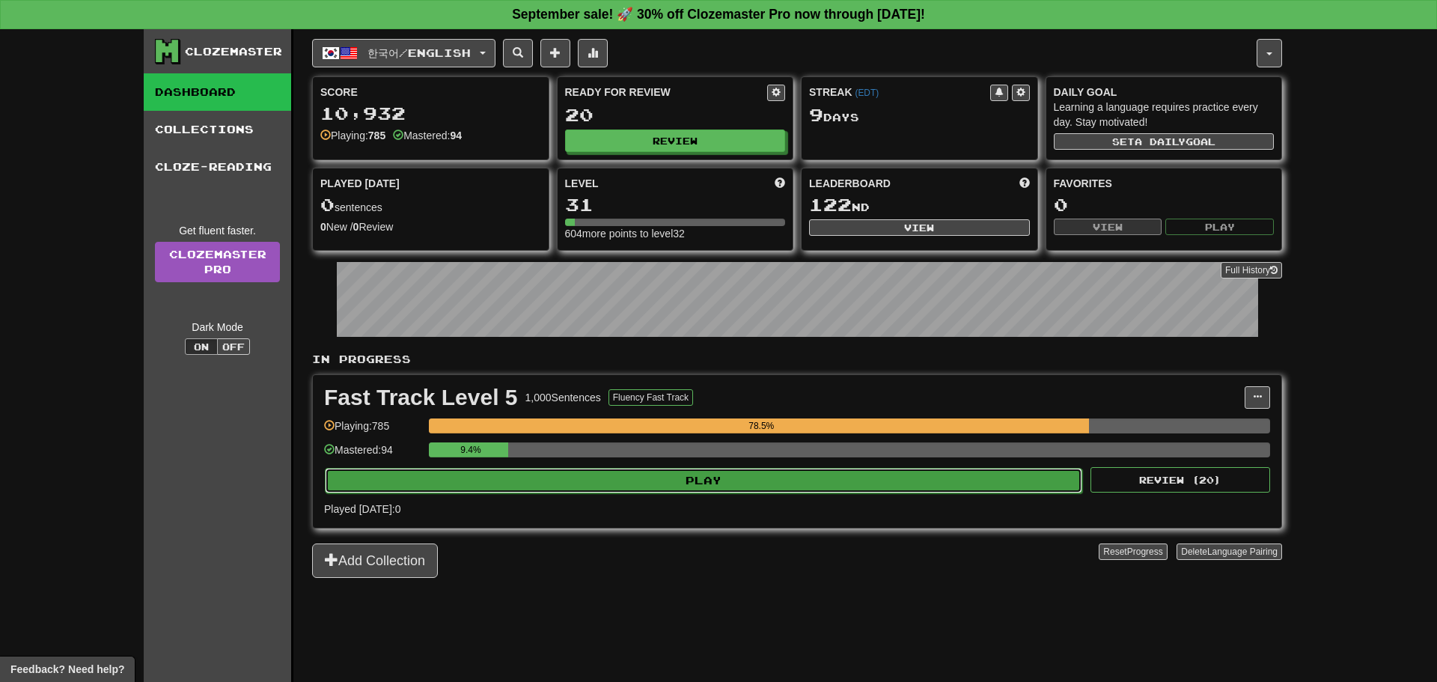
select select "**"
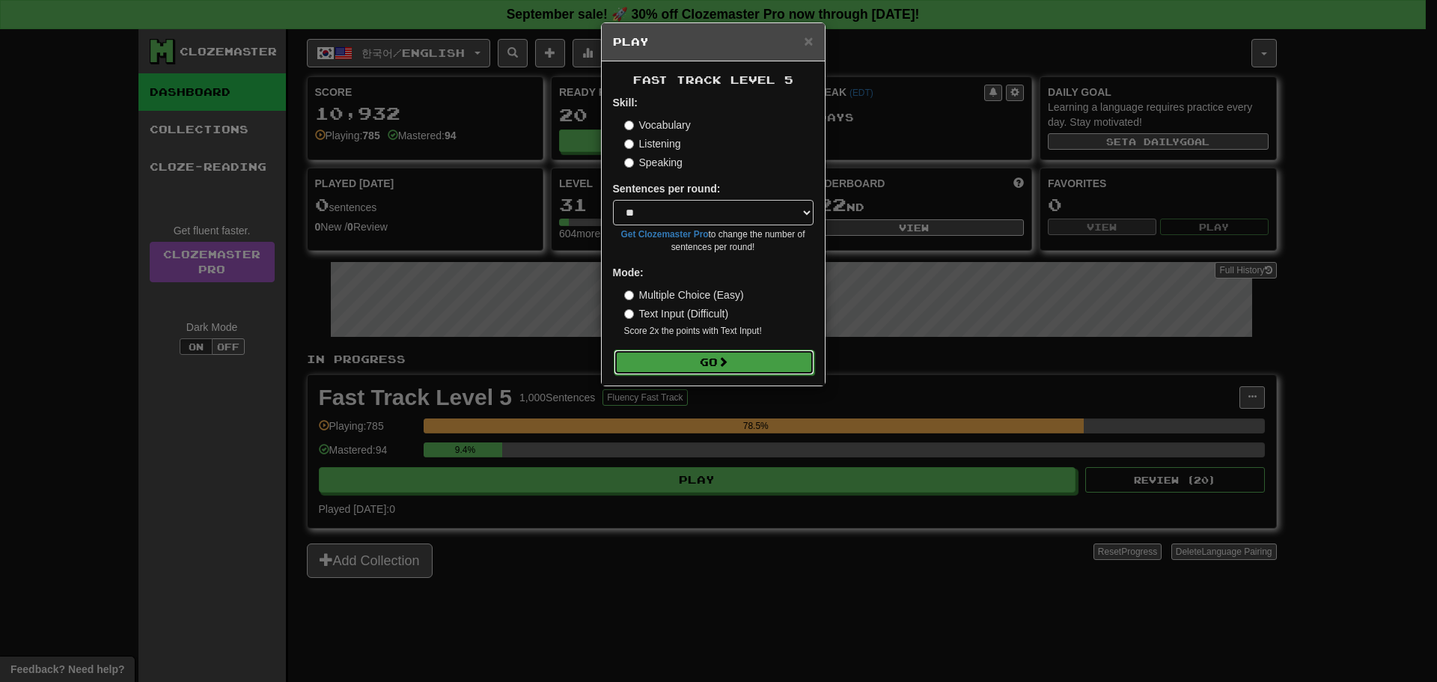
click at [745, 352] on button "Go" at bounding box center [714, 362] width 201 height 25
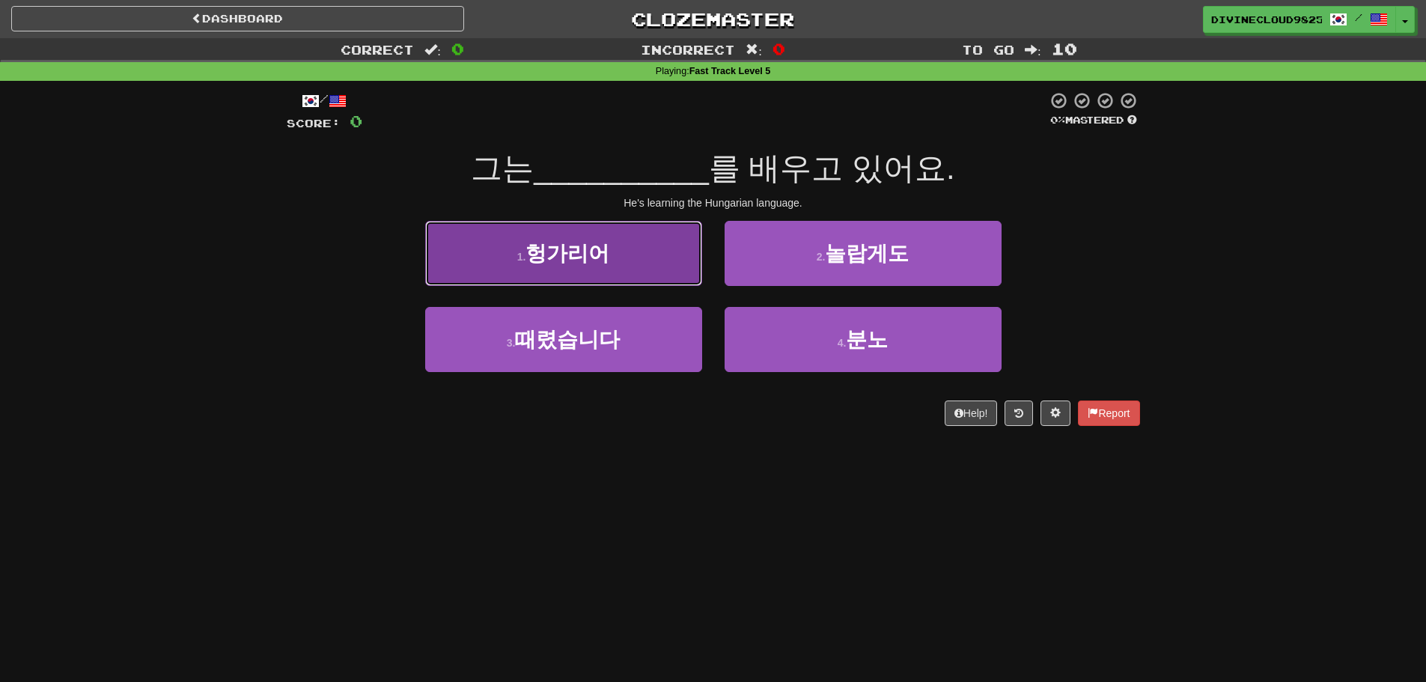
click at [657, 283] on button "1 . 헝가리어" at bounding box center [563, 253] width 277 height 65
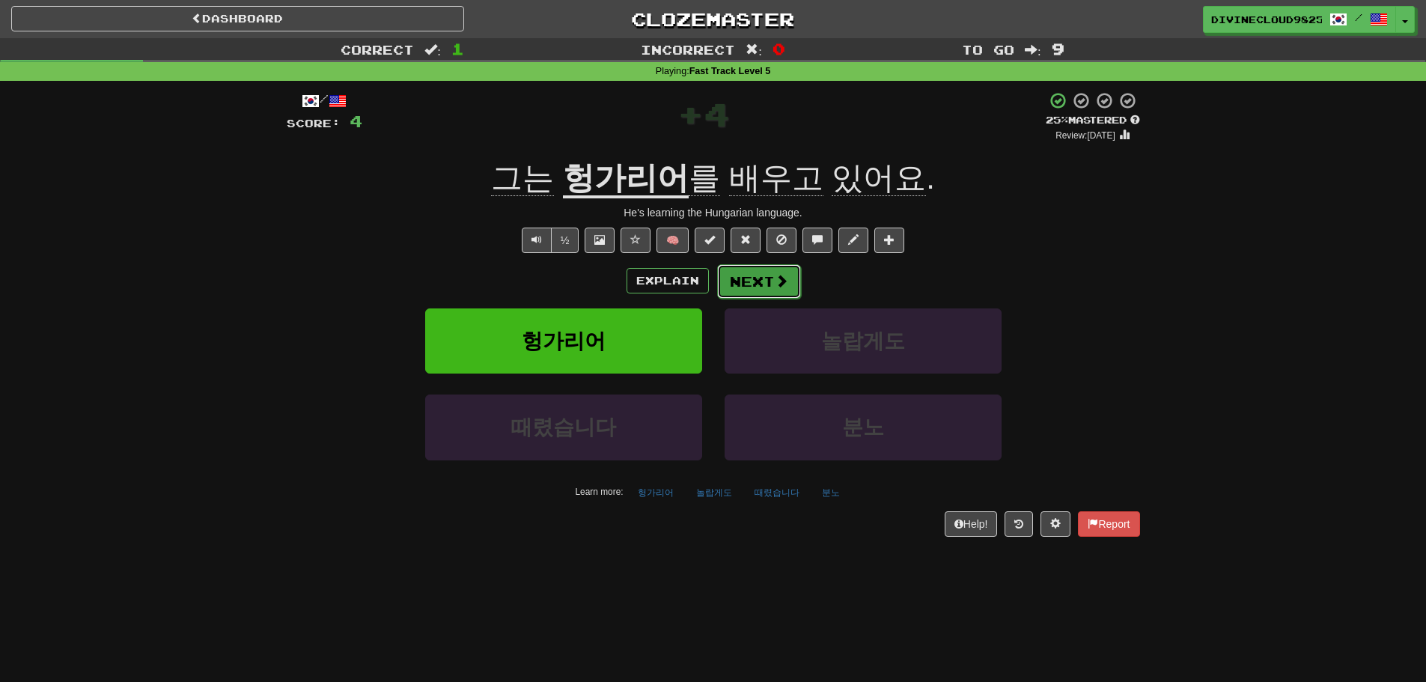
click at [782, 287] on span at bounding box center [781, 280] width 13 height 13
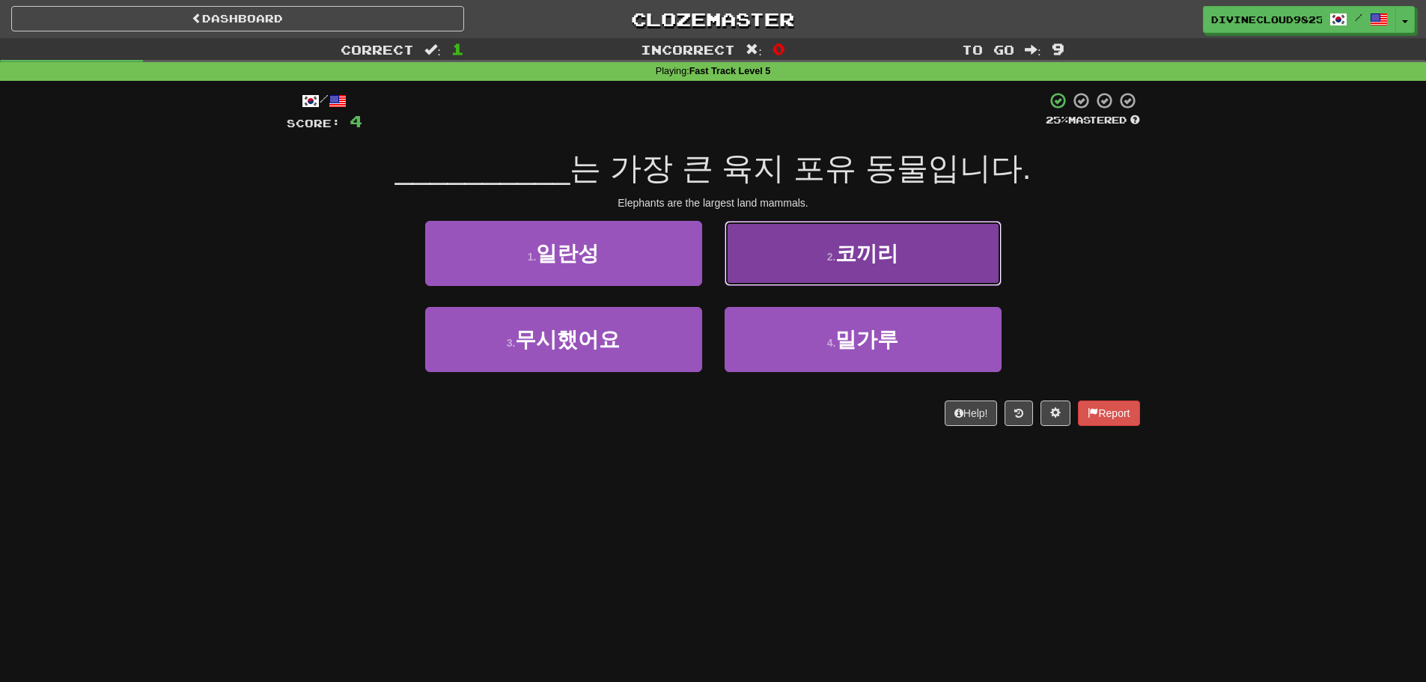
click at [929, 268] on button "2 . 코끼리" at bounding box center [863, 253] width 277 height 65
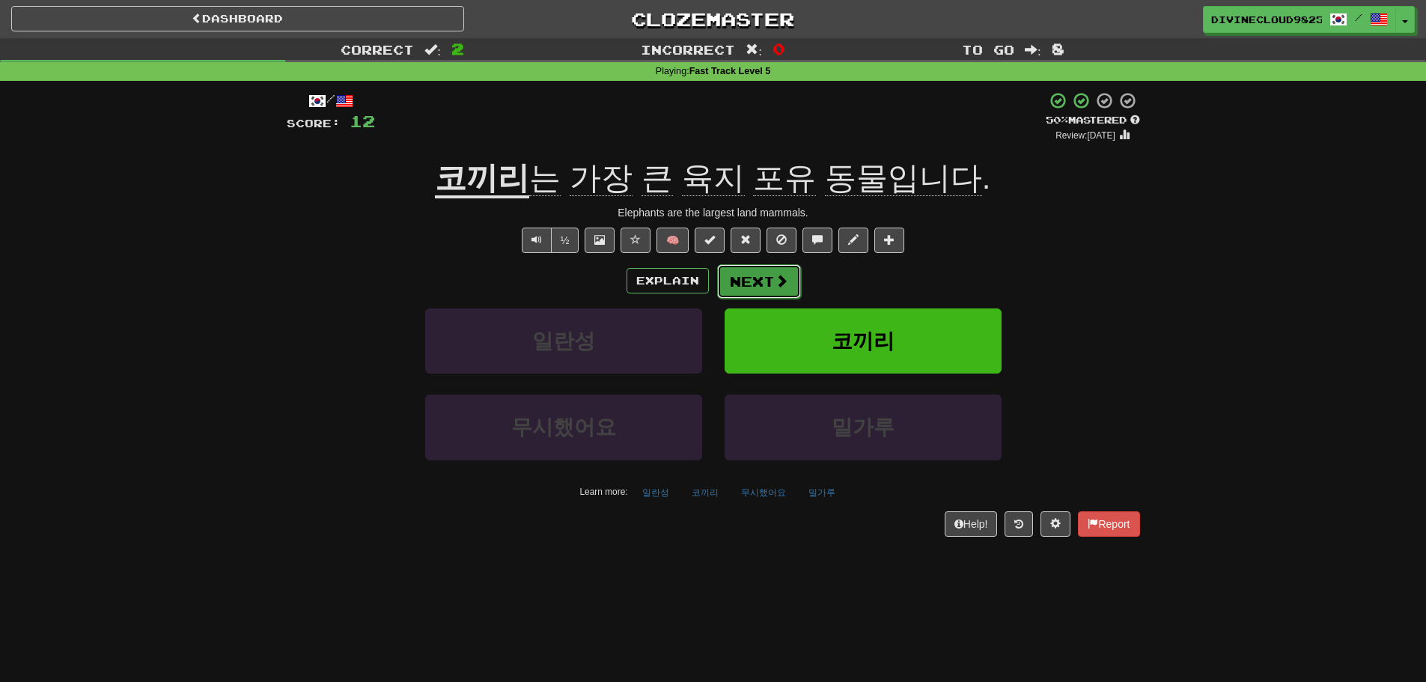
click at [760, 283] on button "Next" at bounding box center [759, 281] width 84 height 34
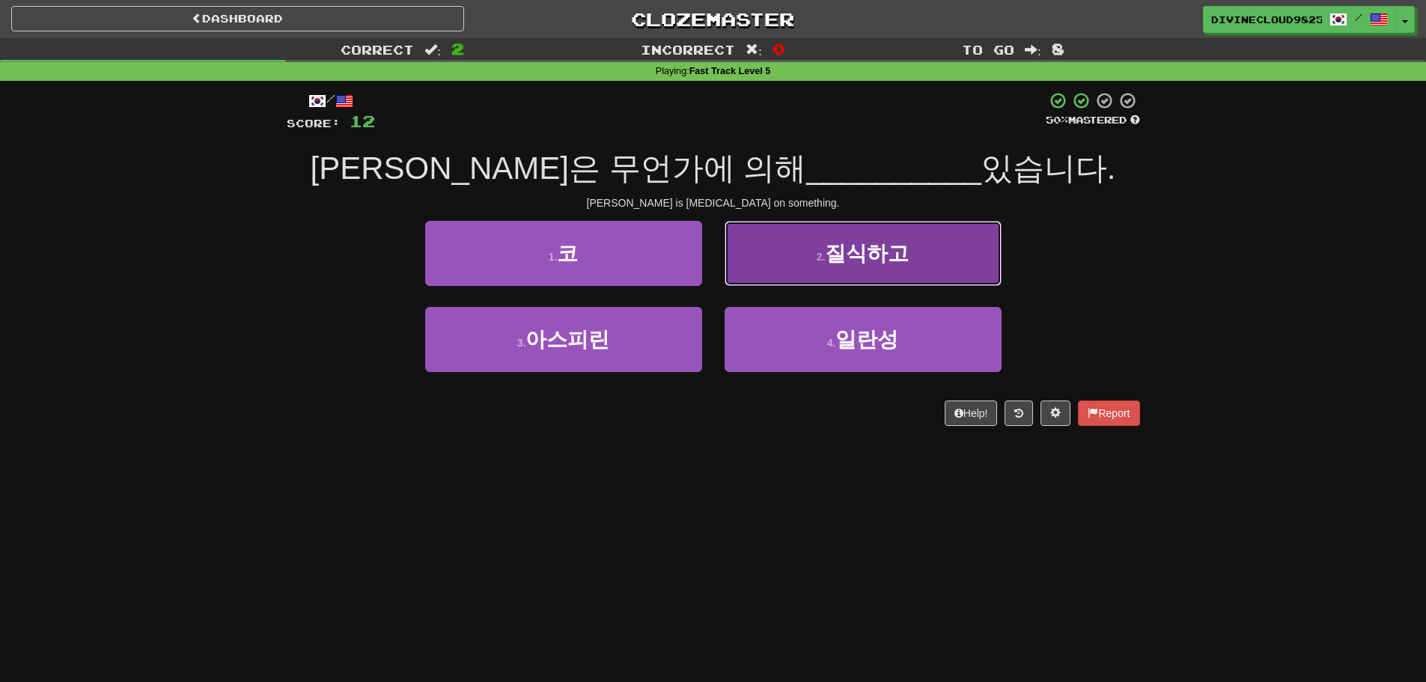
click at [913, 236] on button "2 . 질식하고" at bounding box center [863, 253] width 277 height 65
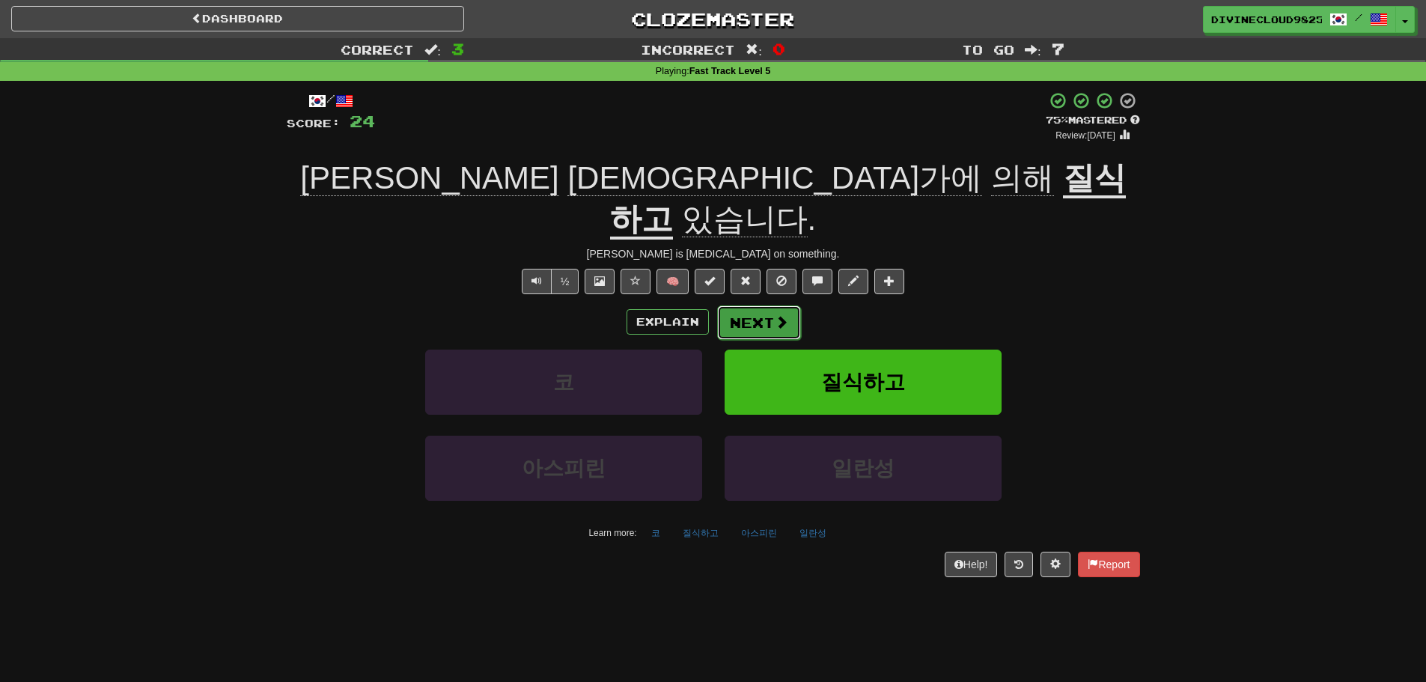
click at [781, 315] on span at bounding box center [781, 321] width 13 height 13
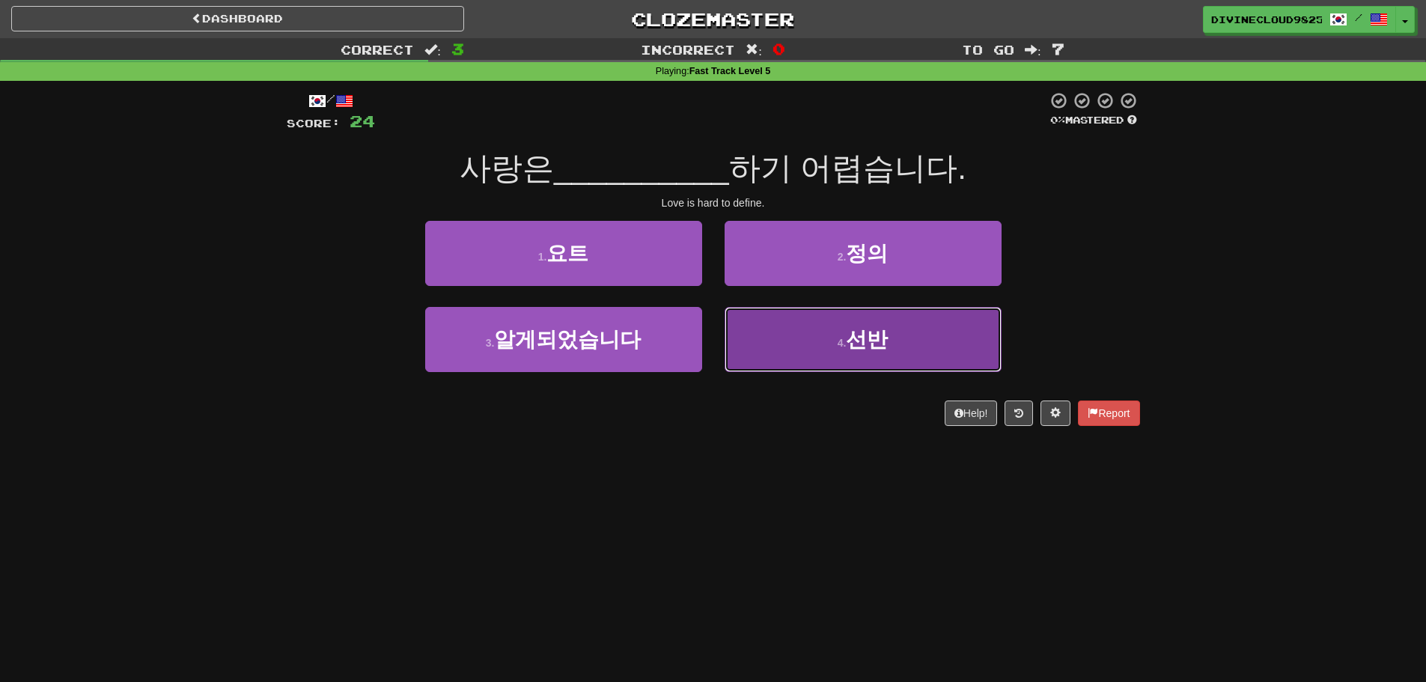
click at [970, 341] on button "4 . 선반" at bounding box center [863, 339] width 277 height 65
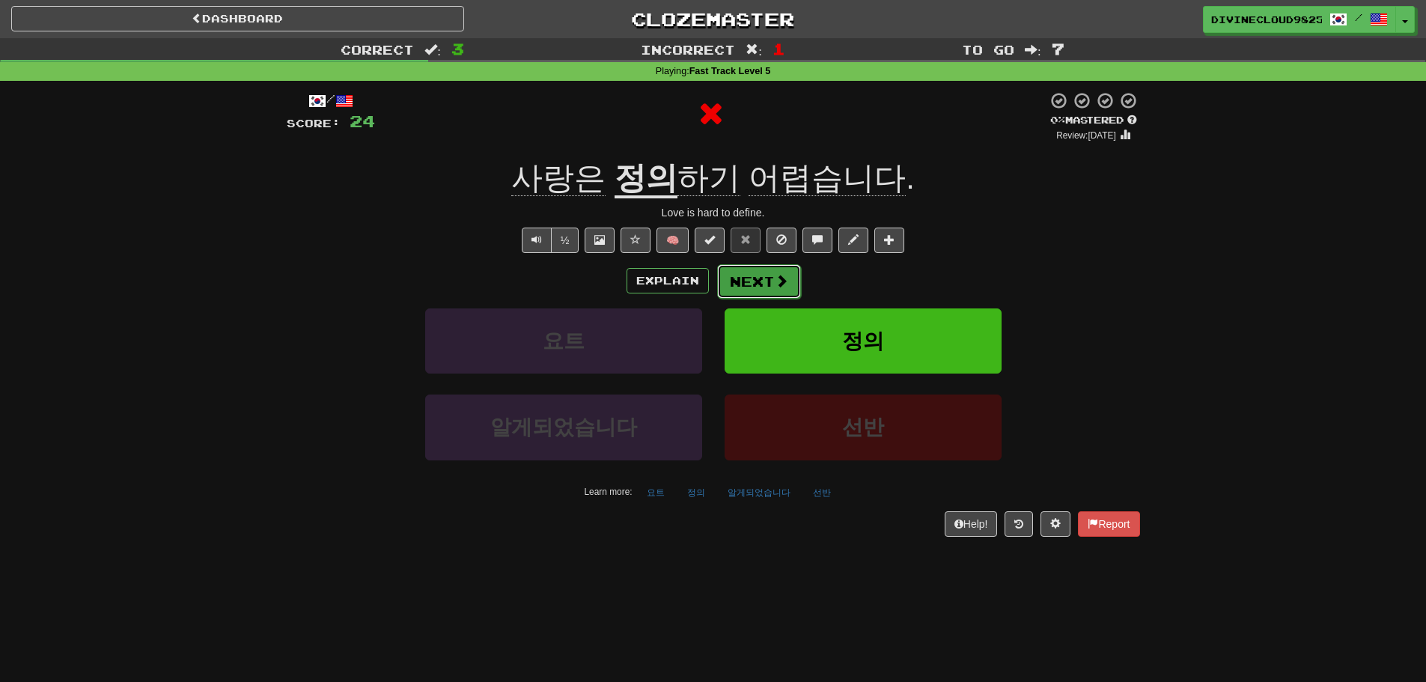
click at [772, 284] on button "Next" at bounding box center [759, 281] width 84 height 34
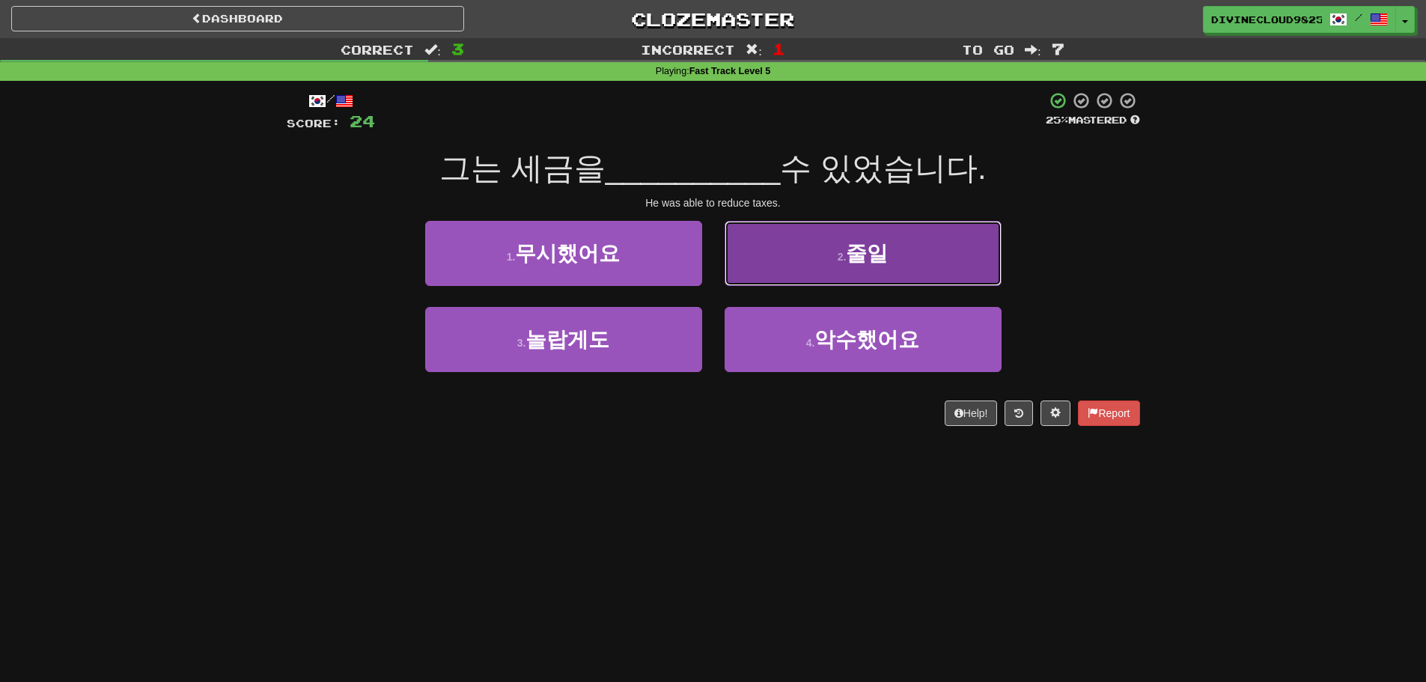
click at [946, 266] on button "2 . 줄일" at bounding box center [863, 253] width 277 height 65
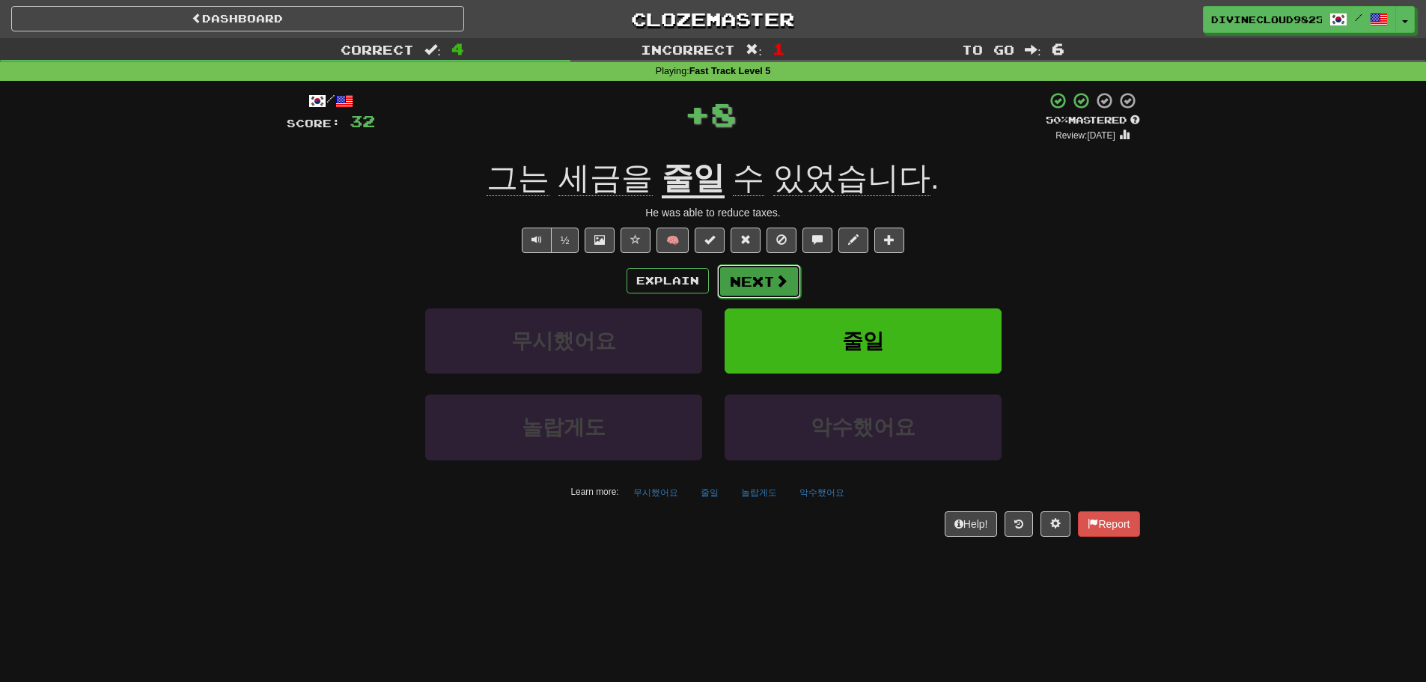
click at [767, 276] on button "Next" at bounding box center [759, 281] width 84 height 34
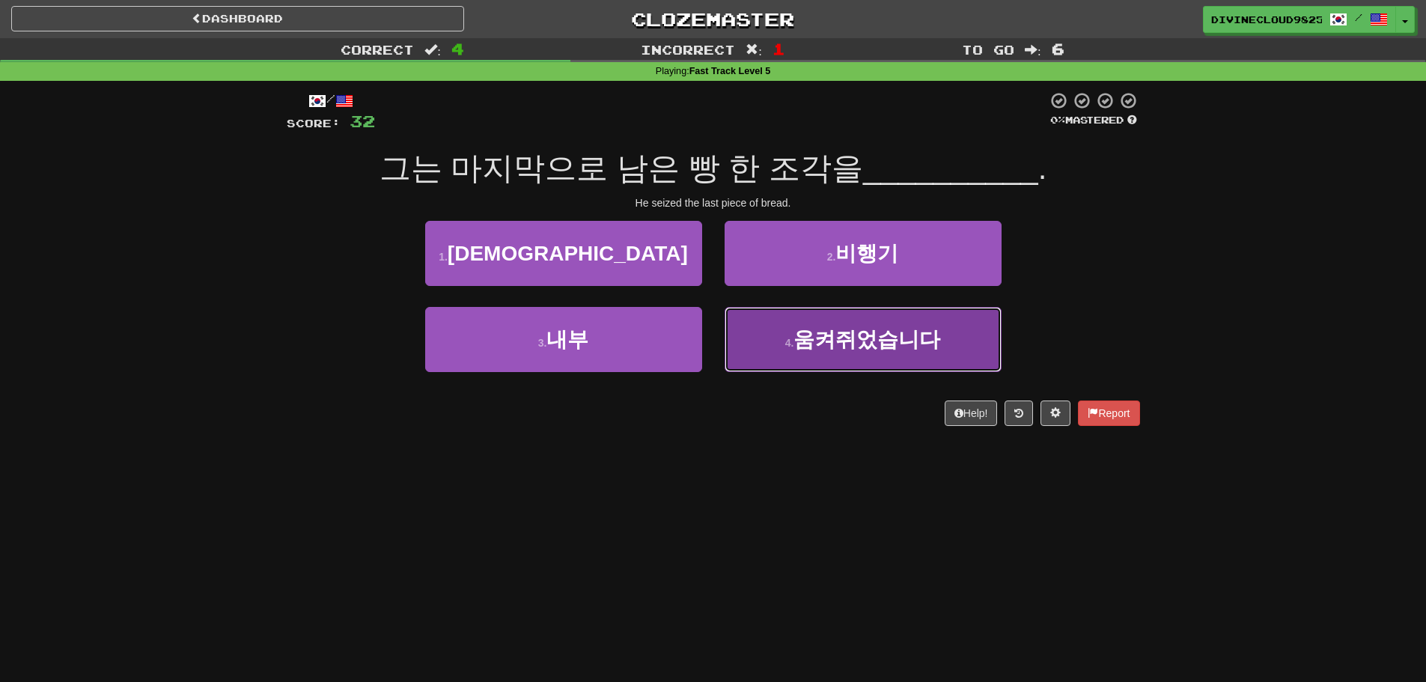
click at [792, 338] on small "4 ." at bounding box center [789, 343] width 9 height 12
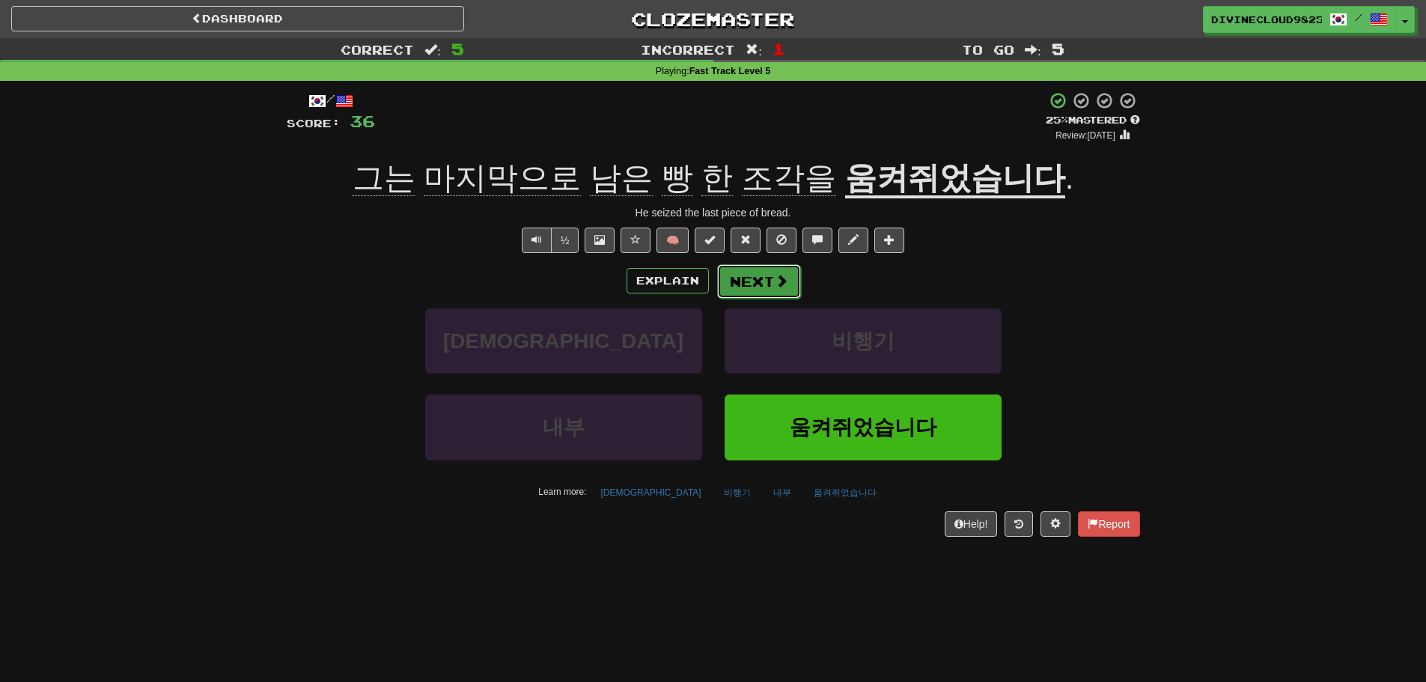
click at [765, 293] on button "Next" at bounding box center [759, 281] width 84 height 34
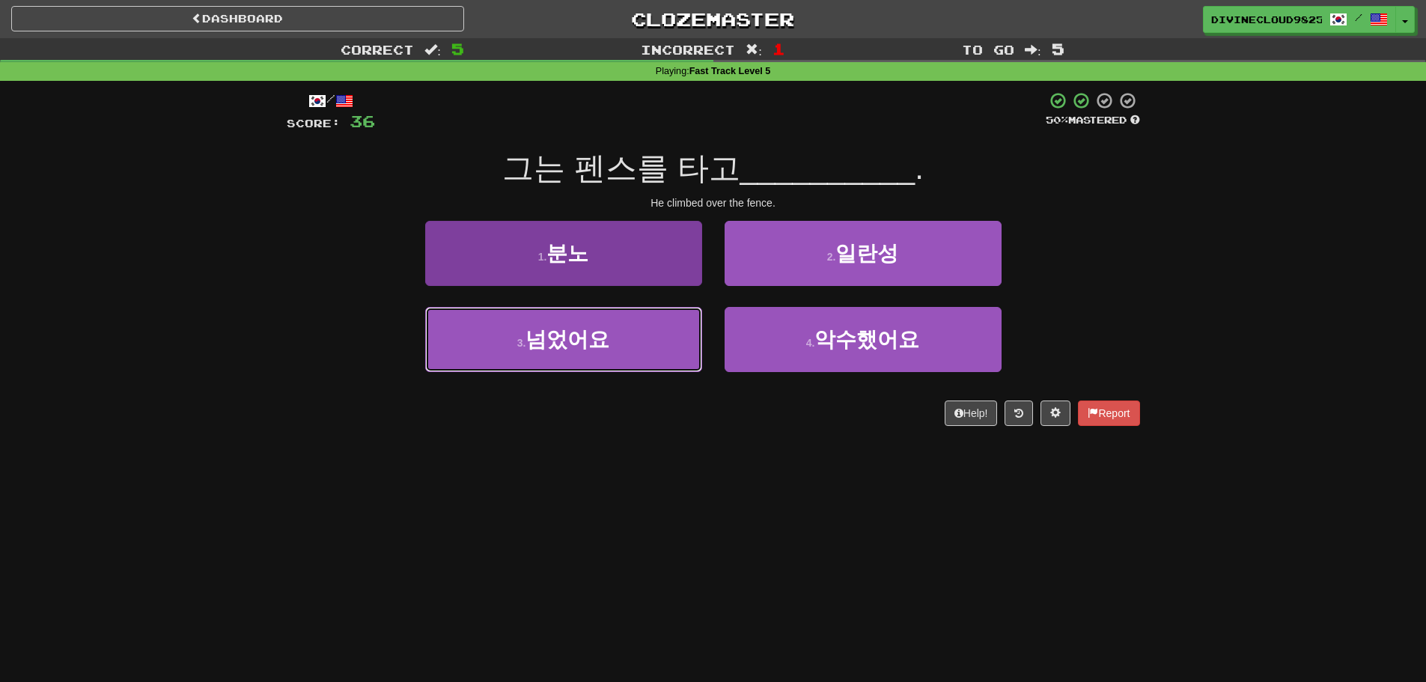
drag, startPoint x: 493, startPoint y: 326, endPoint x: 502, endPoint y: 325, distance: 9.8
click at [493, 326] on button "3 . 넘었어요" at bounding box center [563, 339] width 277 height 65
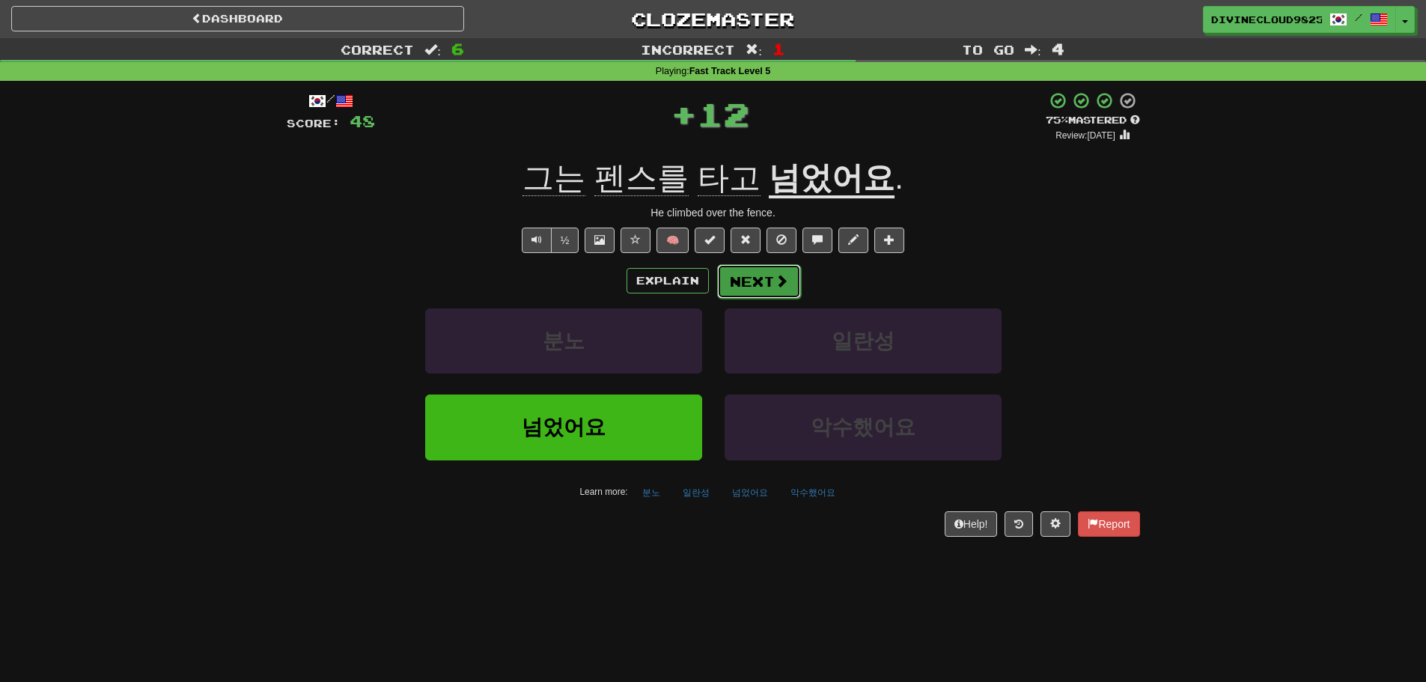
click at [746, 268] on button "Next" at bounding box center [759, 281] width 84 height 34
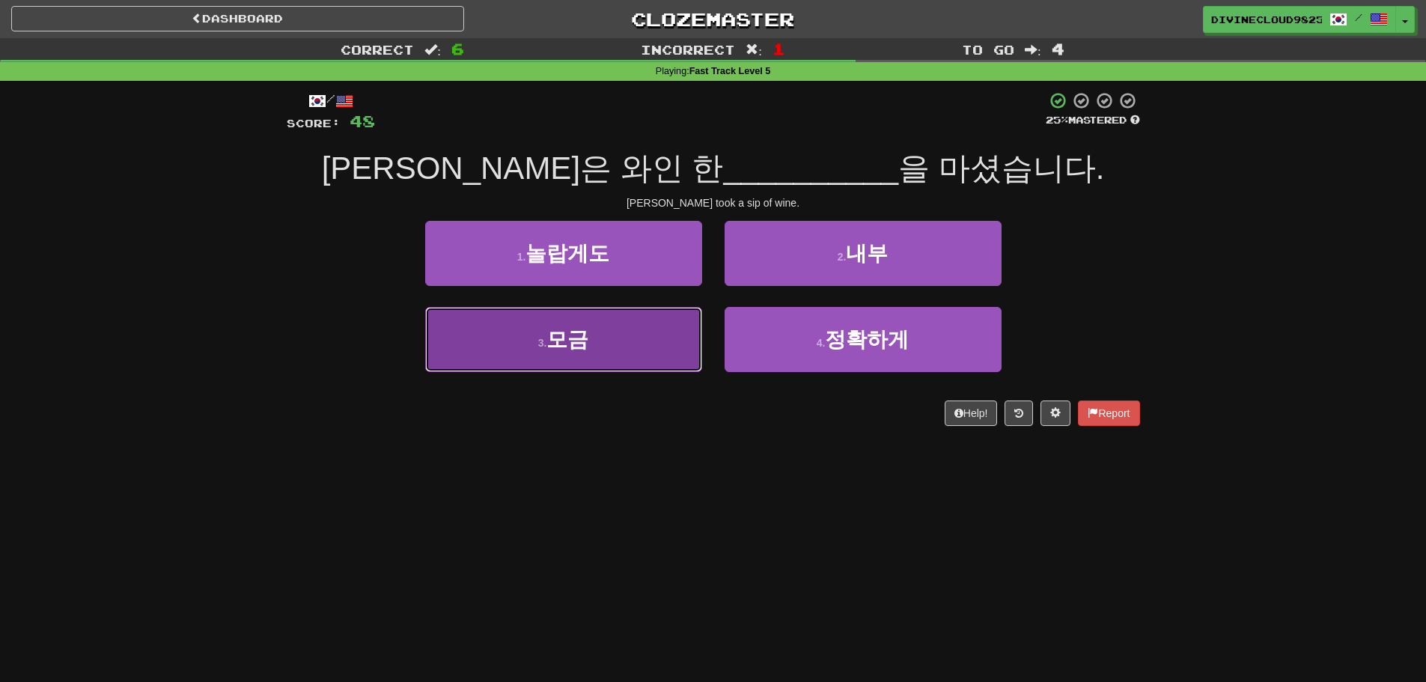
click at [537, 331] on button "3 . 모금" at bounding box center [563, 339] width 277 height 65
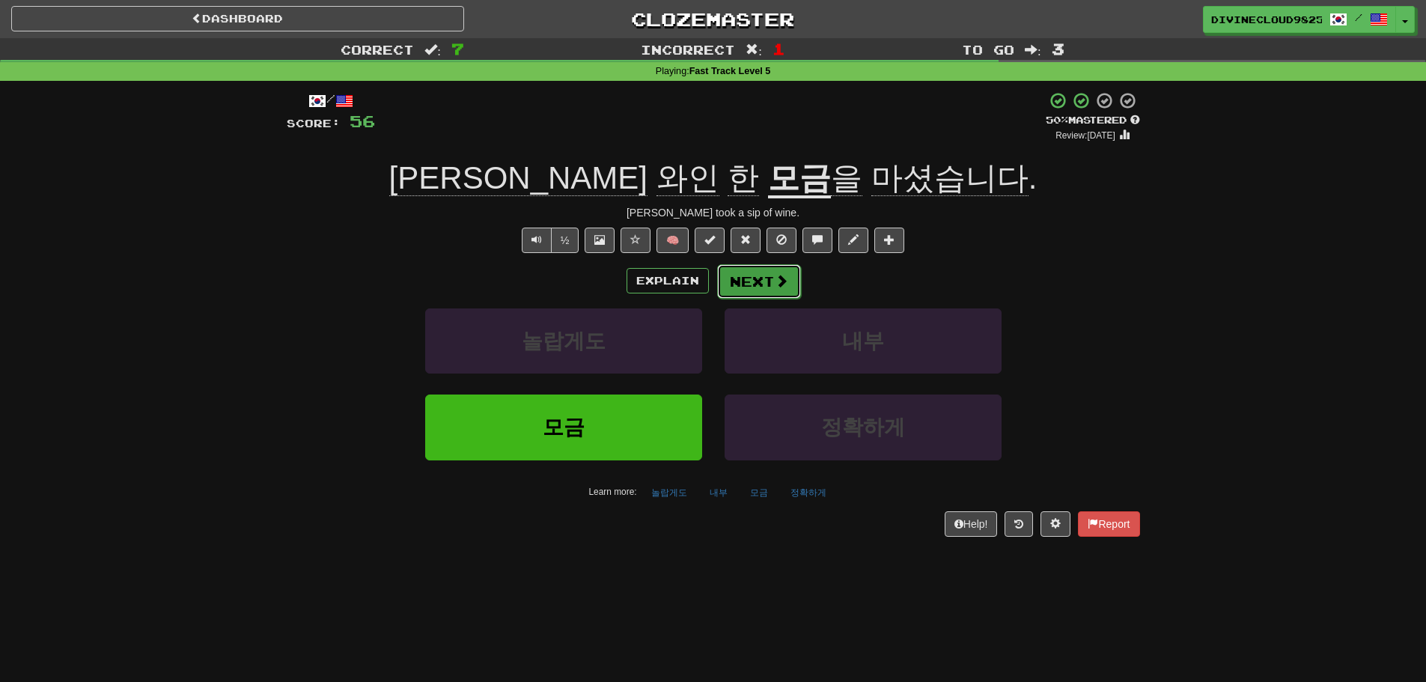
click at [772, 279] on button "Next" at bounding box center [759, 281] width 84 height 34
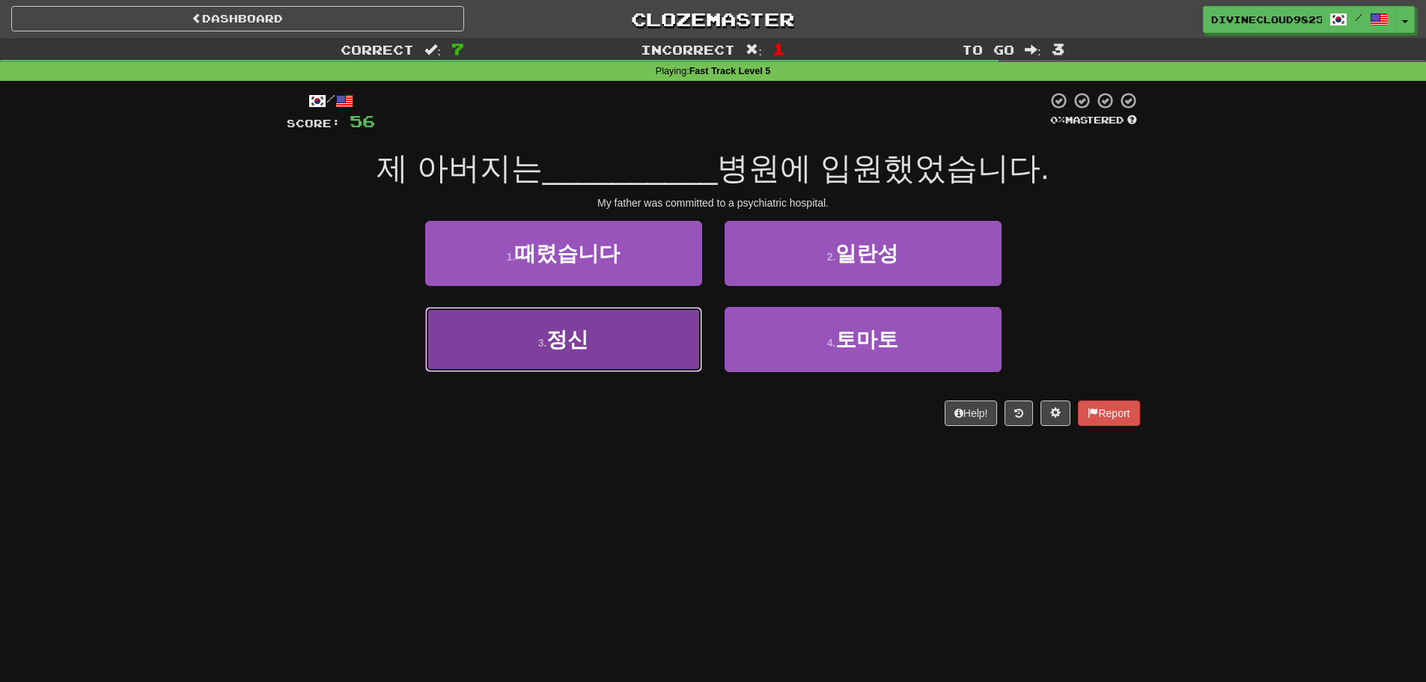
click at [573, 347] on span "정신" at bounding box center [567, 339] width 42 height 23
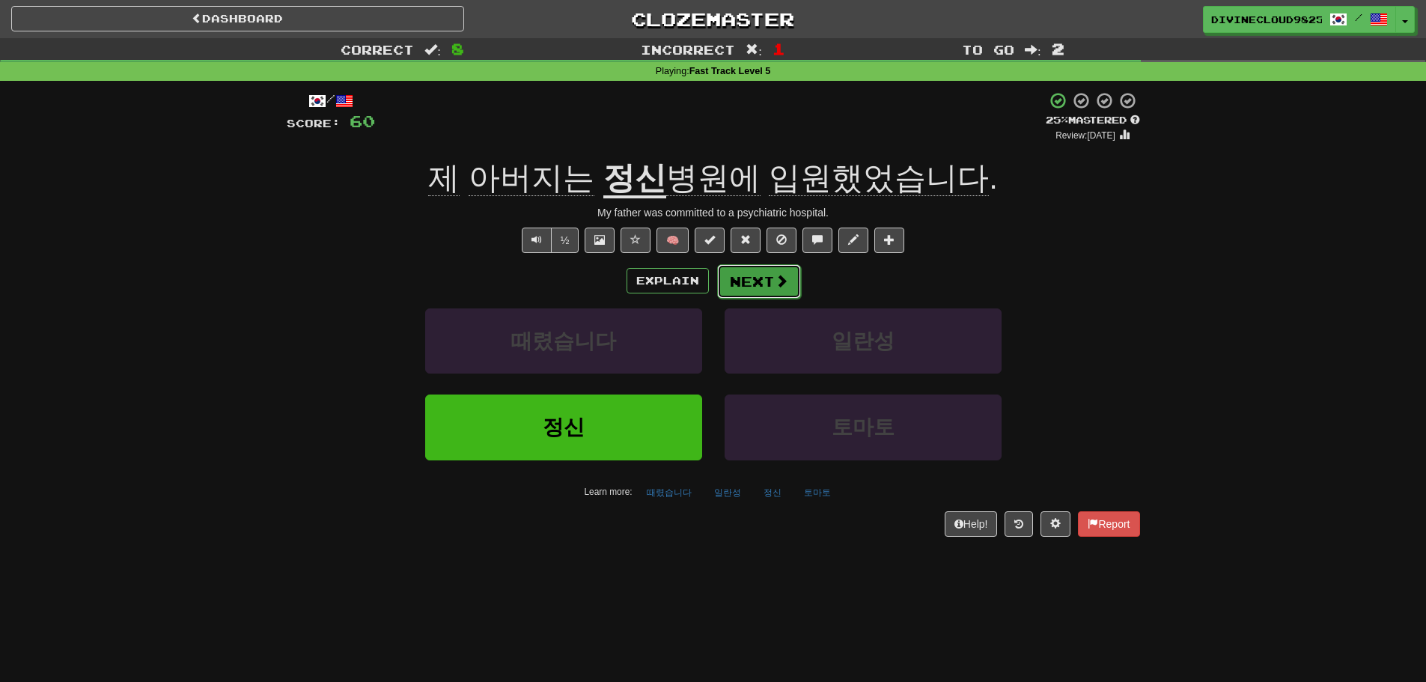
click at [758, 285] on button "Next" at bounding box center [759, 281] width 84 height 34
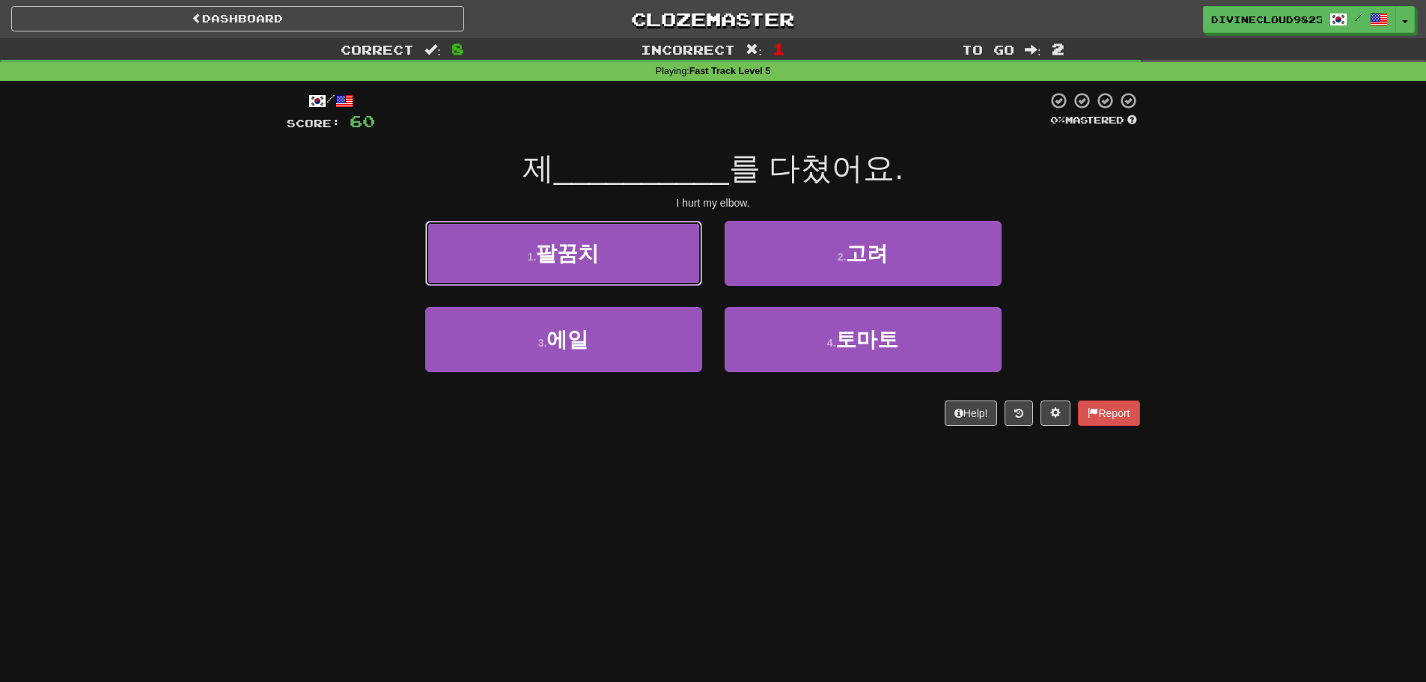
drag, startPoint x: 581, startPoint y: 249, endPoint x: 599, endPoint y: 254, distance: 18.5
click at [581, 250] on span "팔꿈치" at bounding box center [567, 253] width 63 height 23
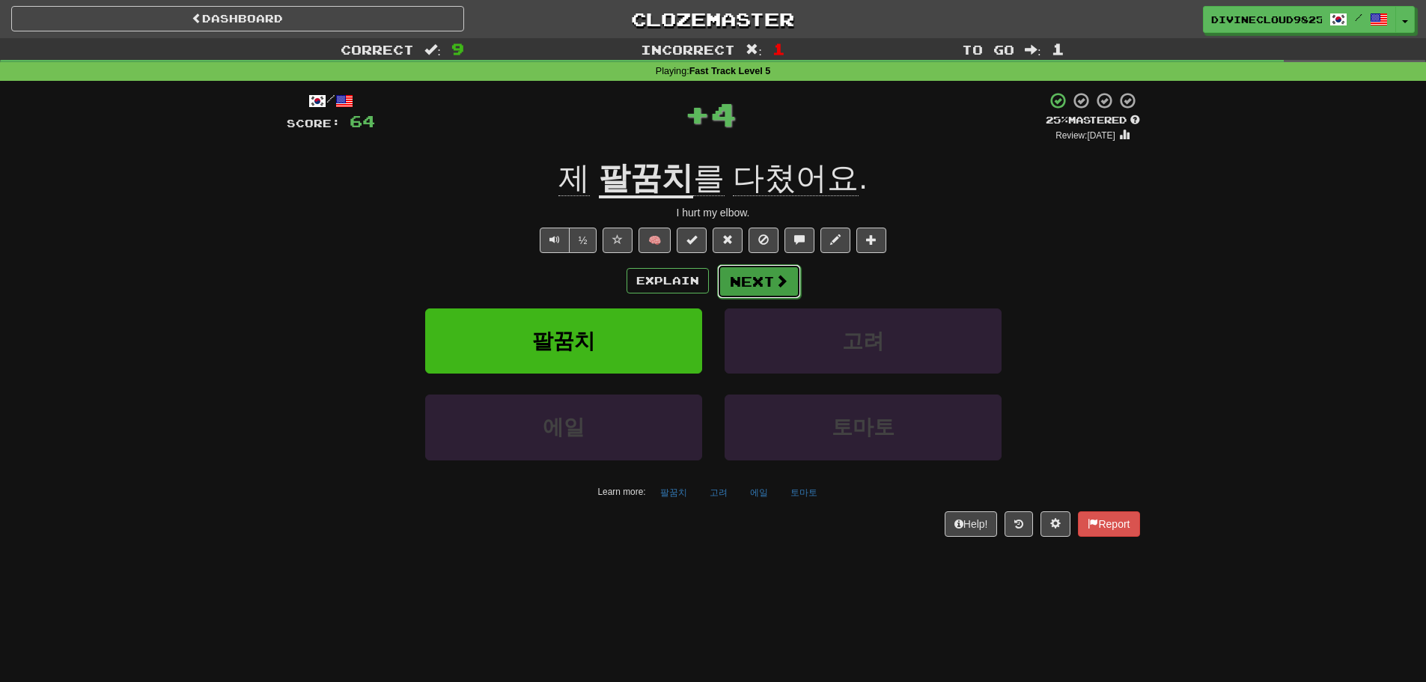
click at [769, 281] on button "Next" at bounding box center [759, 281] width 84 height 34
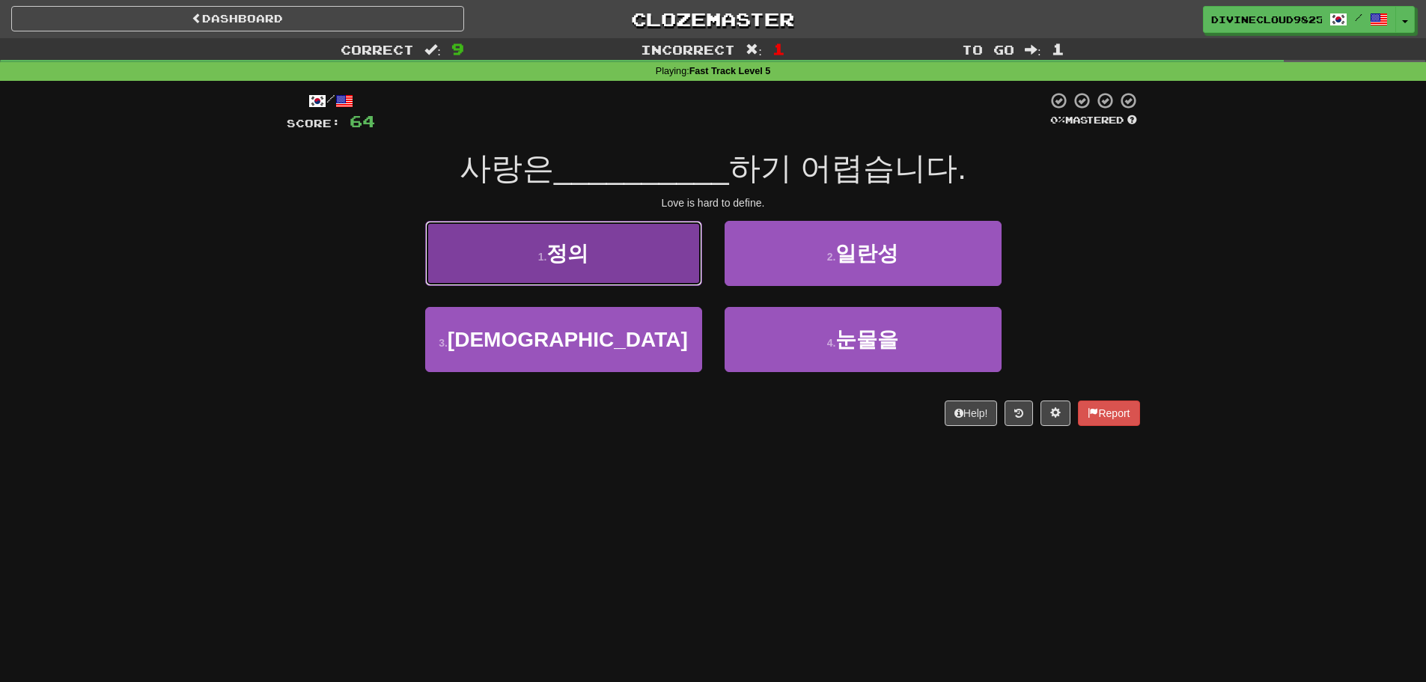
click at [609, 263] on button "1 . 정의" at bounding box center [563, 253] width 277 height 65
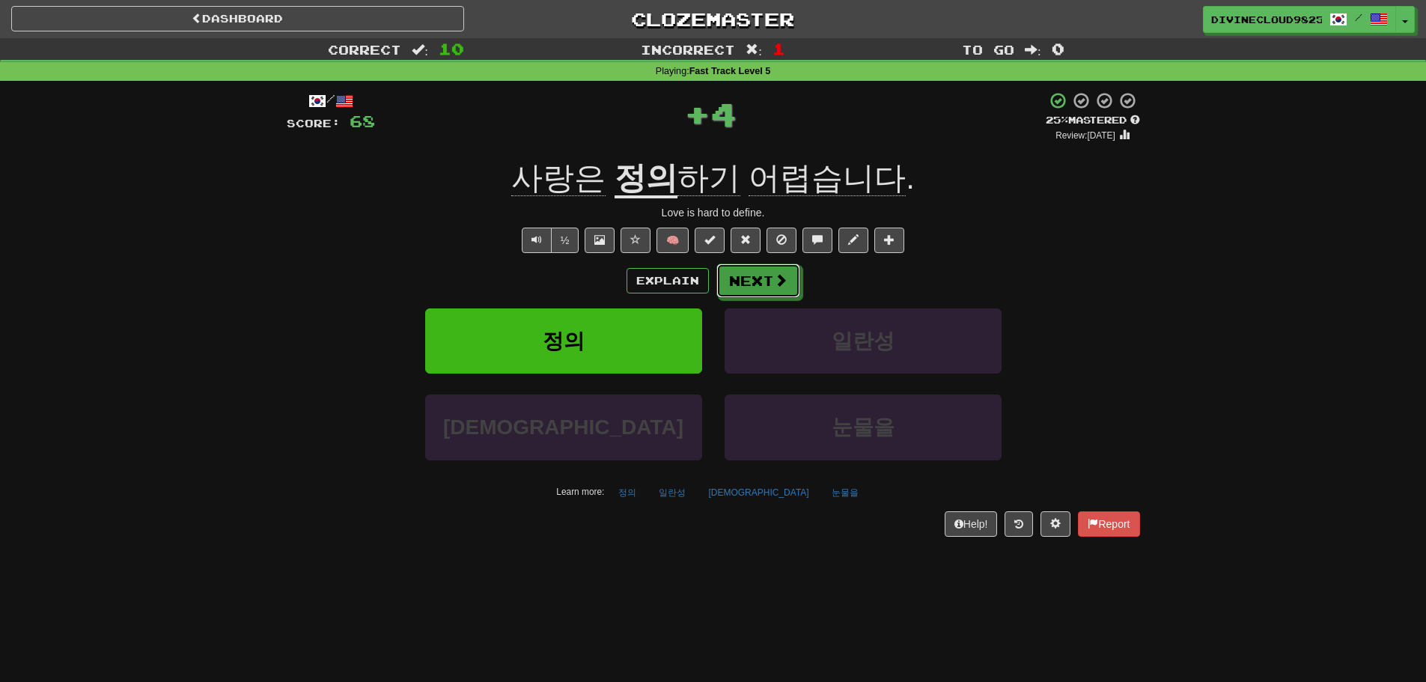
drag, startPoint x: 769, startPoint y: 280, endPoint x: 755, endPoint y: 281, distance: 14.2
click at [770, 281] on button "Next" at bounding box center [758, 280] width 84 height 34
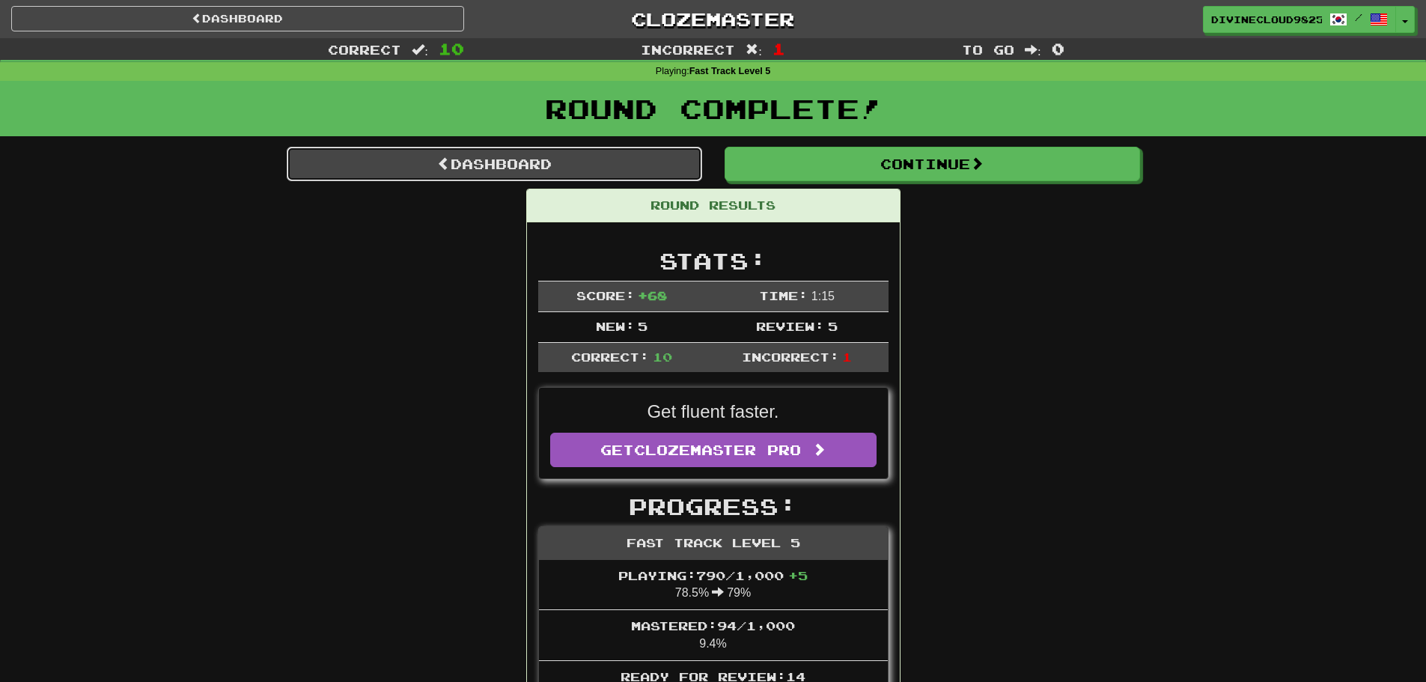
click at [512, 157] on link "Dashboard" at bounding box center [494, 164] width 415 height 34
